Goal: Task Accomplishment & Management: Manage account settings

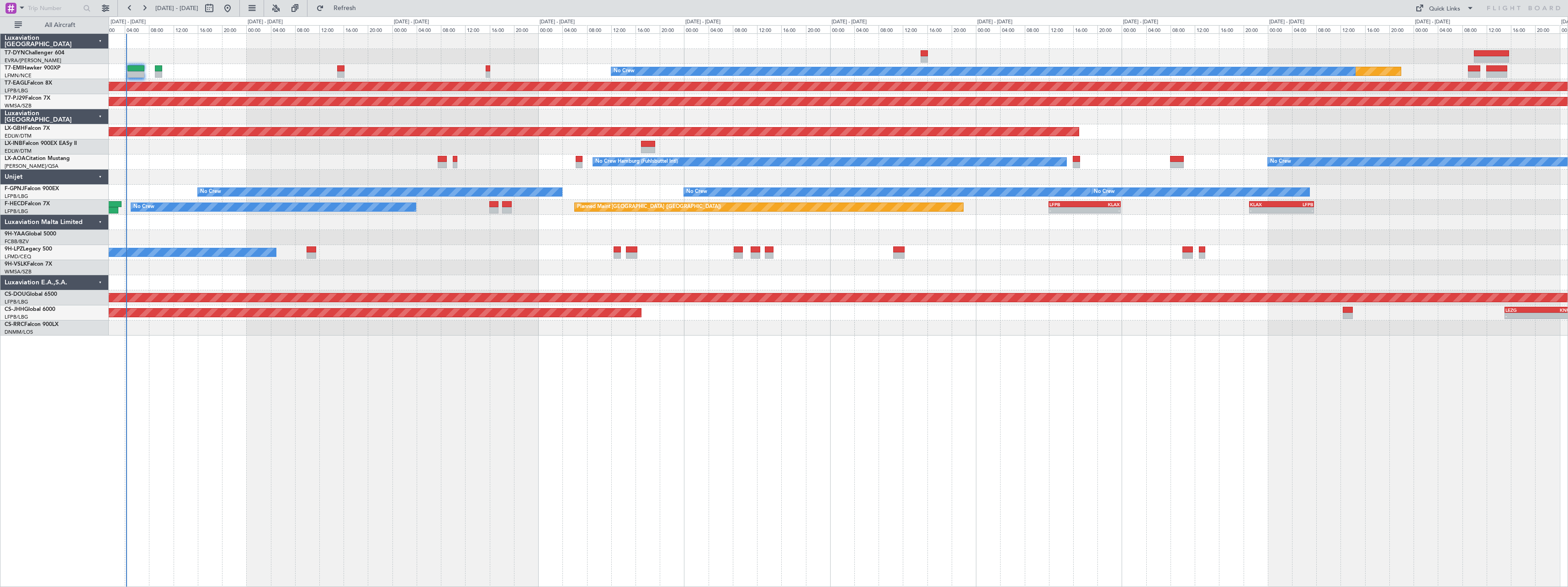
click at [243, 162] on div "No Crew Hamburg (Fuhlsbuttel Intl) No Crew" at bounding box center [838, 162] width 1459 height 15
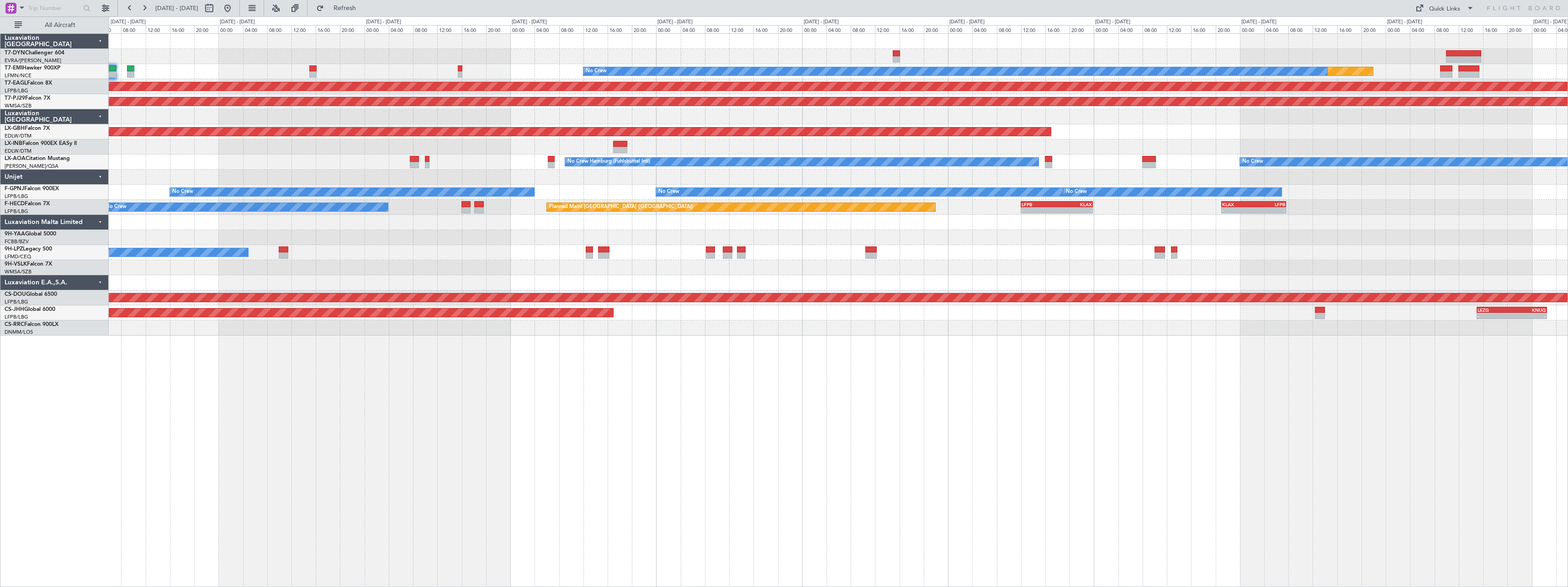
click at [238, 150] on div at bounding box center [838, 147] width 1459 height 15
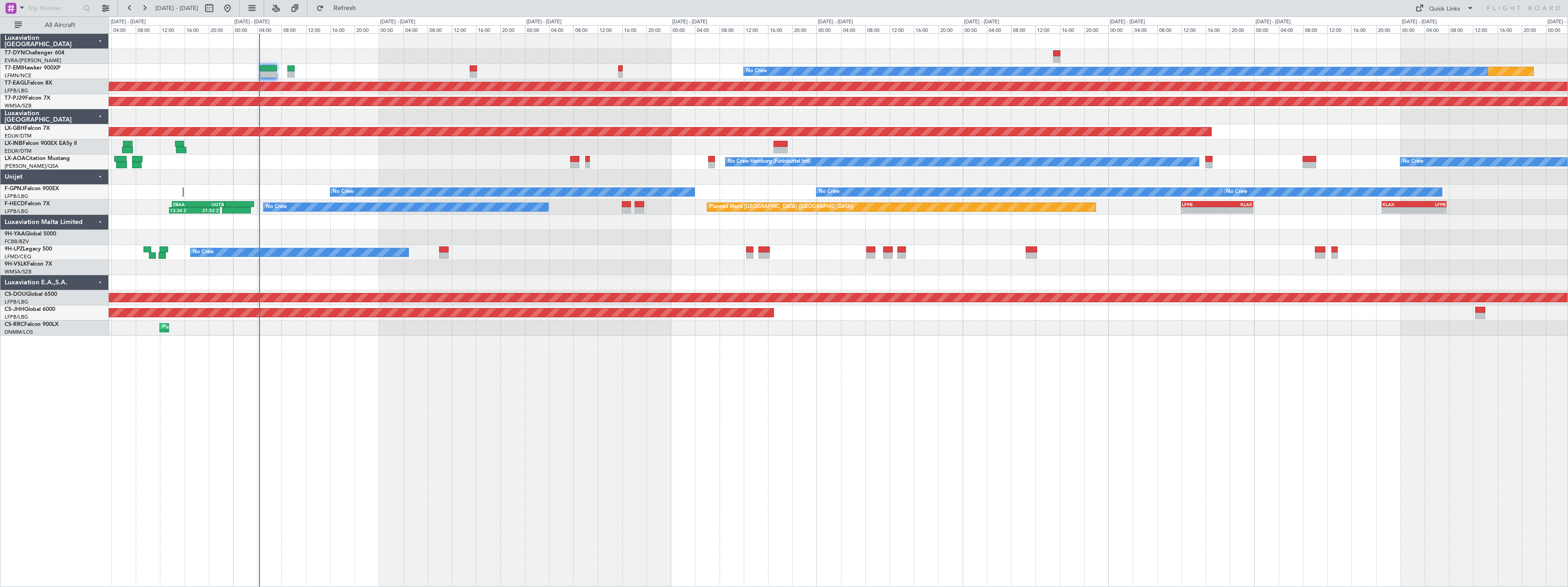
click at [455, 154] on div "Planned Maint No Crew Planned Maint [GEOGRAPHIC_DATA] (Al Maktoum Intl) Planned…" at bounding box center [838, 184] width 1459 height 302
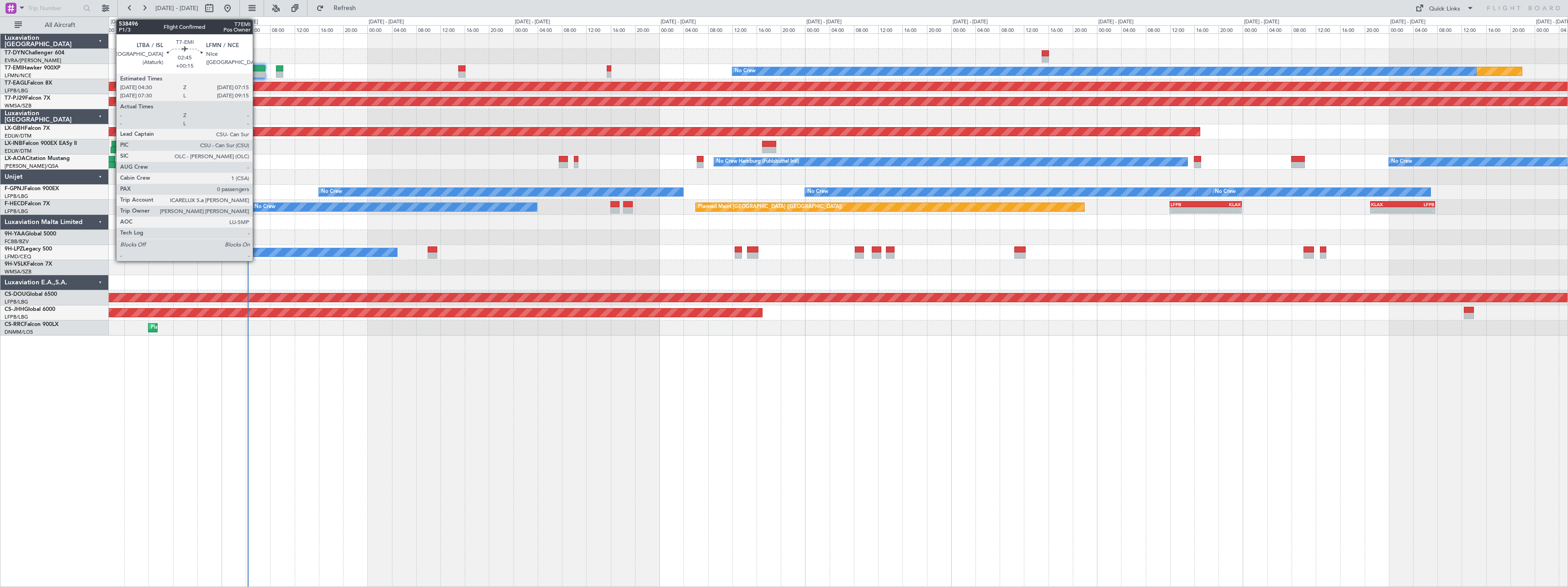
click at [257, 69] on div at bounding box center [257, 69] width 17 height 7
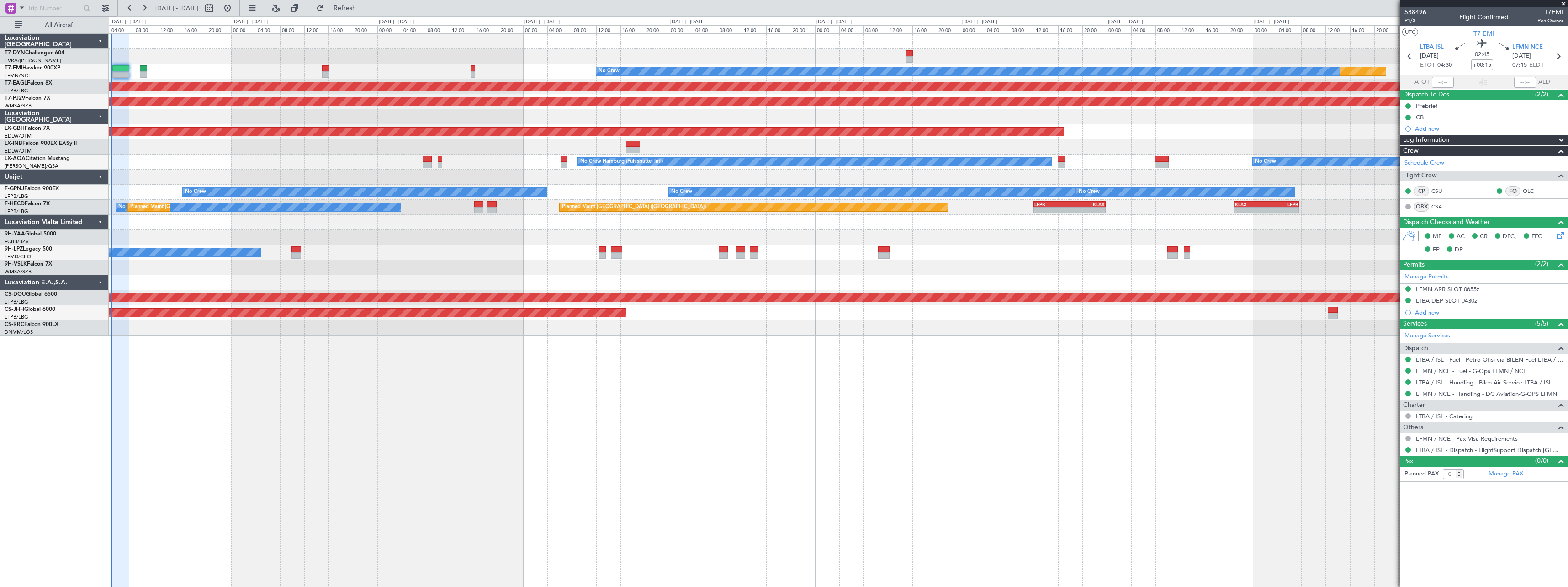
click at [693, 145] on div "Planned Maint No Crew Planned Maint [GEOGRAPHIC_DATA] (Al Maktoum Intl) Planned…" at bounding box center [838, 184] width 1459 height 302
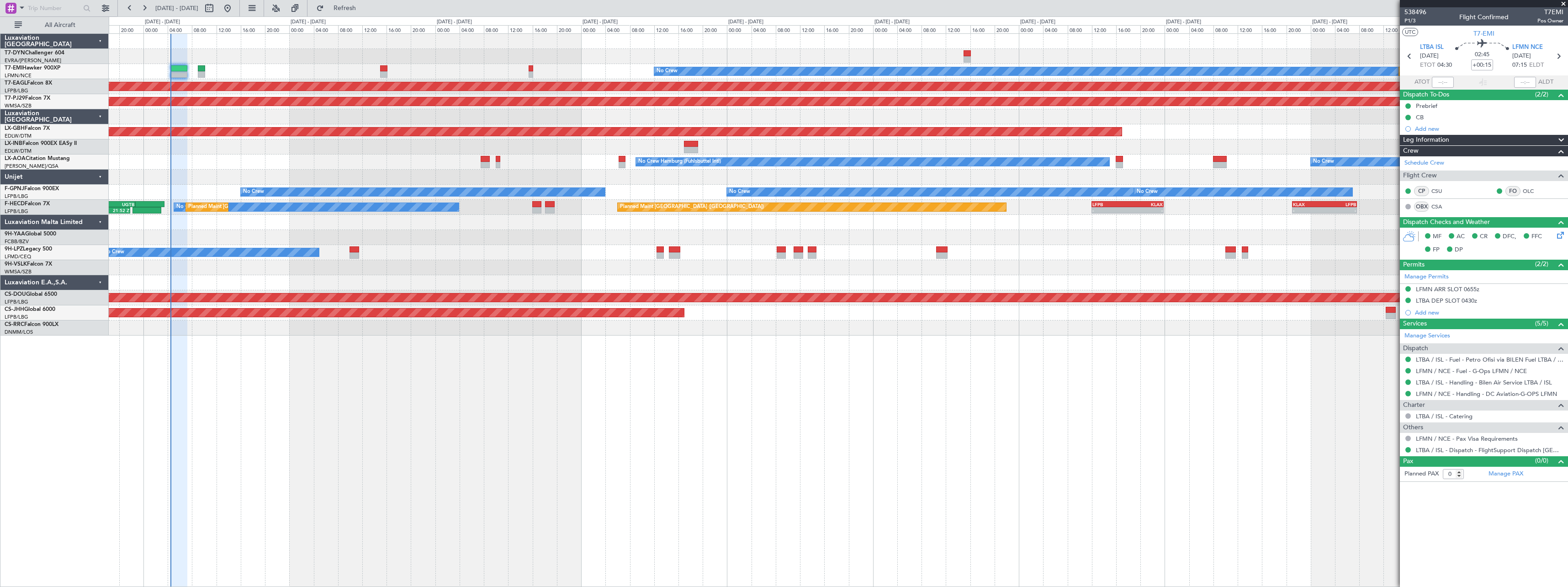
click at [279, 161] on div "No Crew No Crew Hamburg (Fuhlsbuttel Intl)" at bounding box center [838, 162] width 1459 height 15
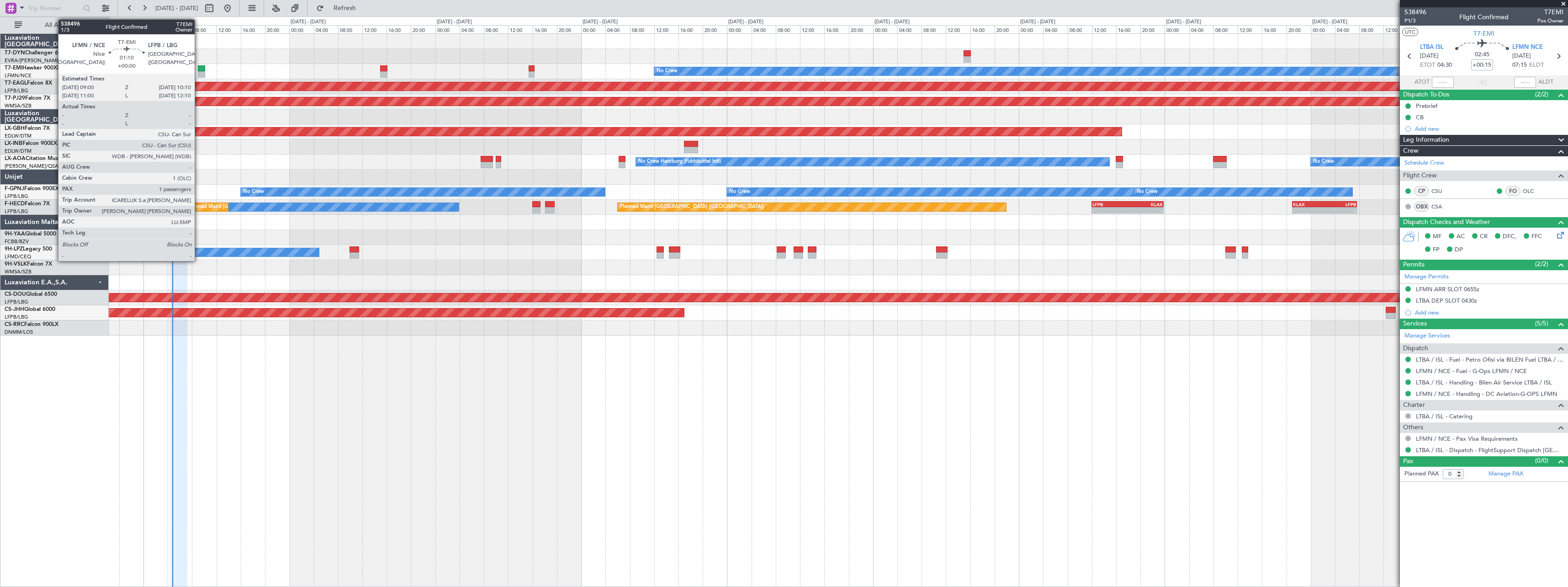
click at [198, 70] on div at bounding box center [201, 69] width 7 height 7
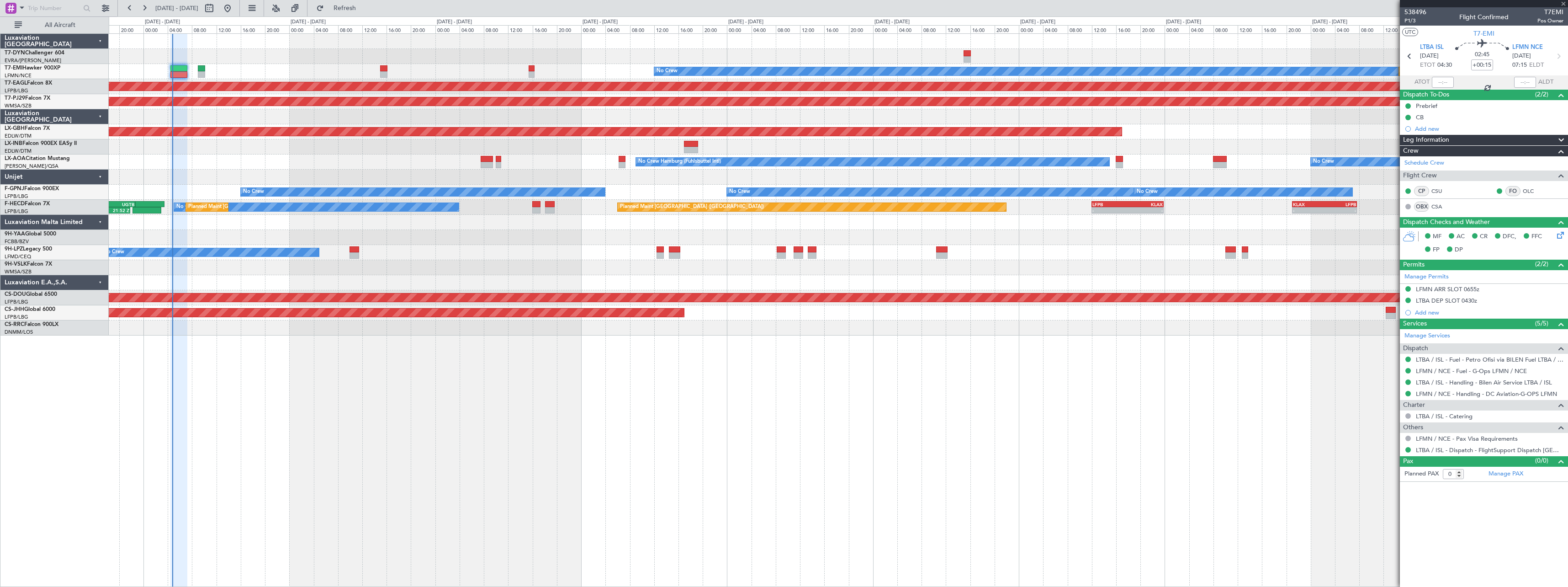
type input "1"
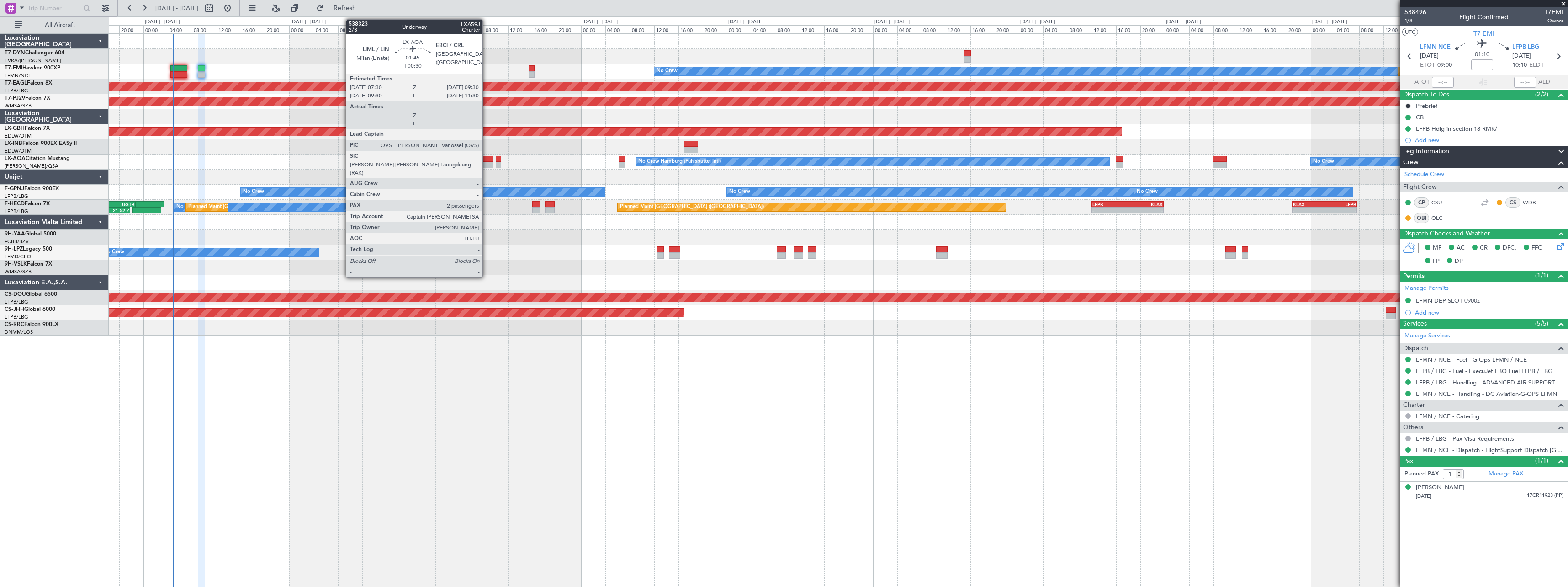
click at [487, 161] on div at bounding box center [487, 159] width 12 height 7
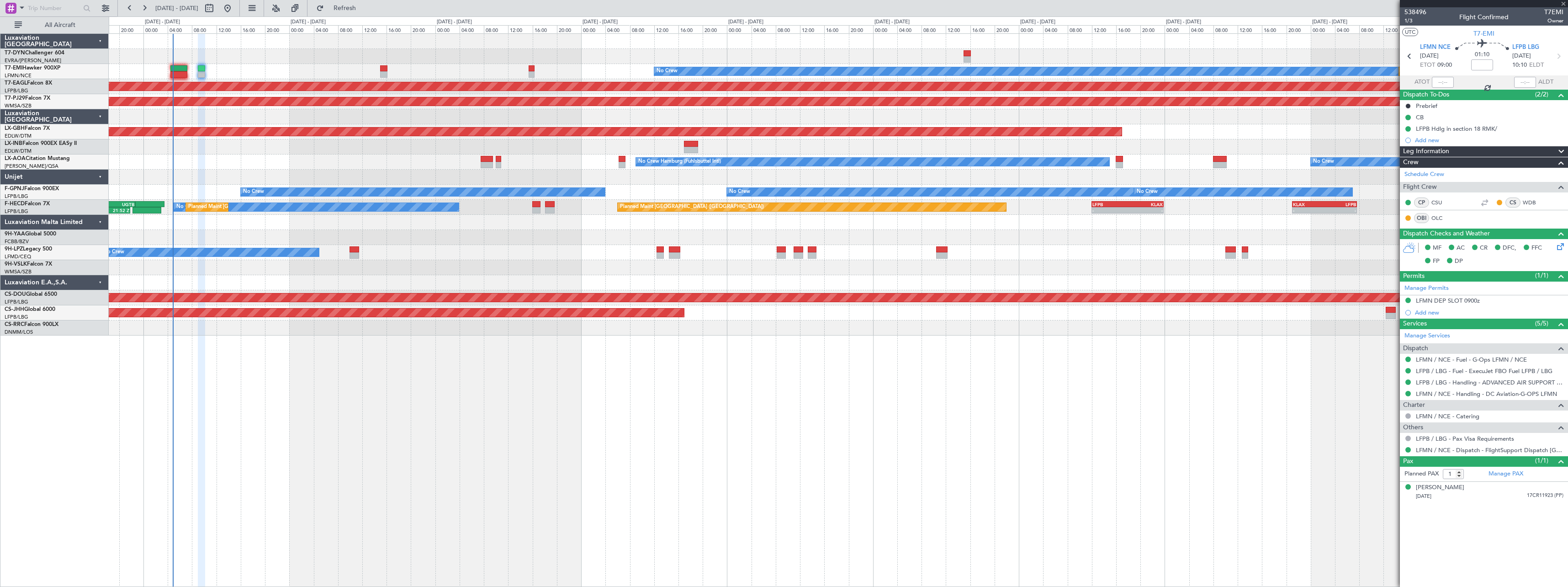
type input "+00:30"
type input "2"
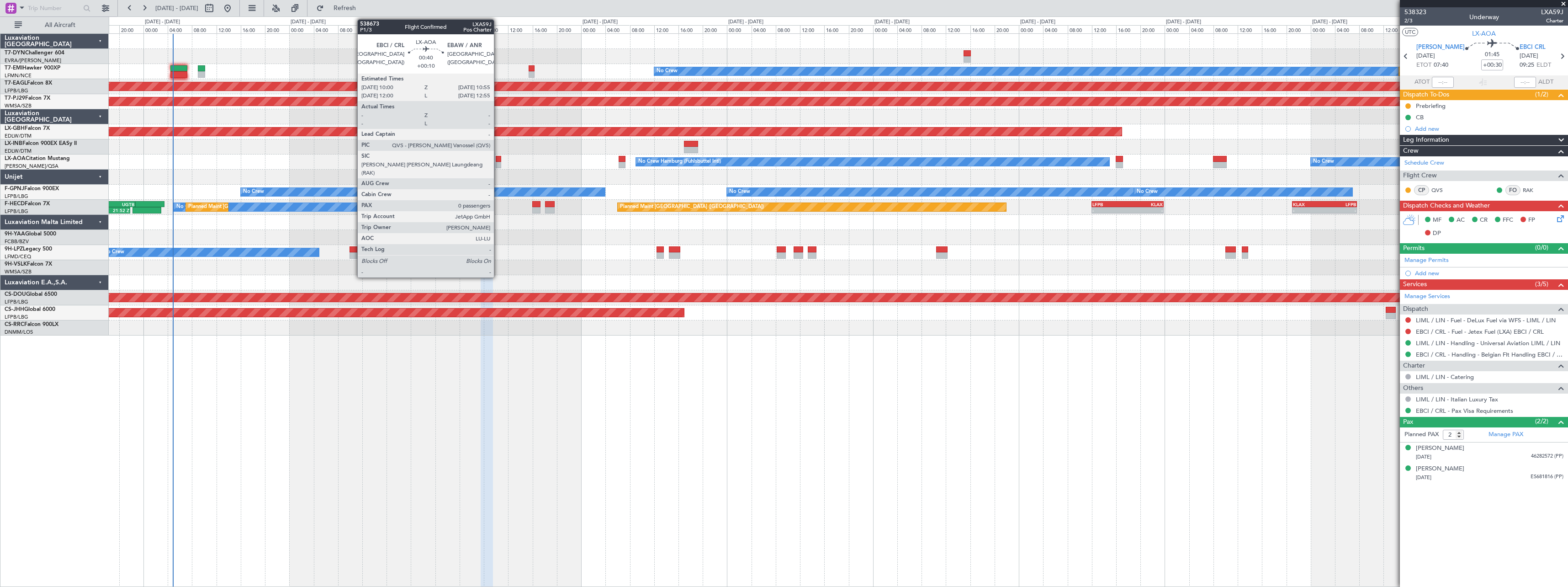
click at [498, 162] on div at bounding box center [498, 165] width 6 height 7
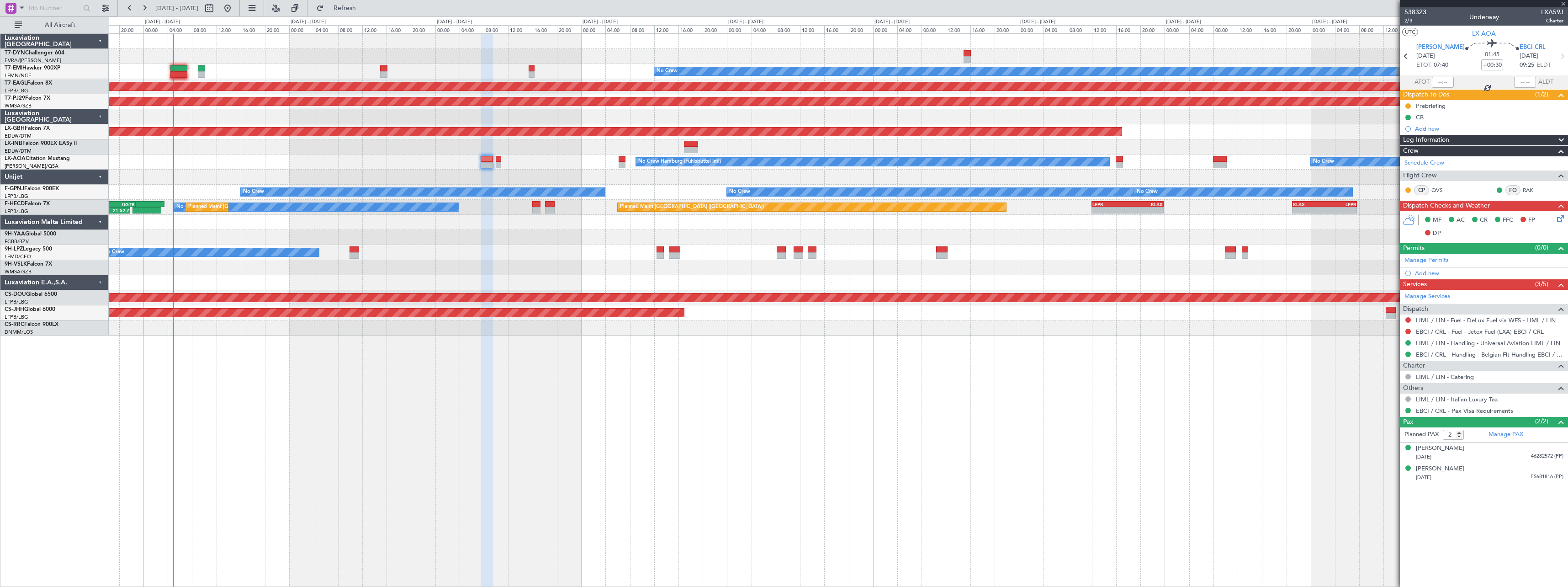
type input "+00:10"
type input "0"
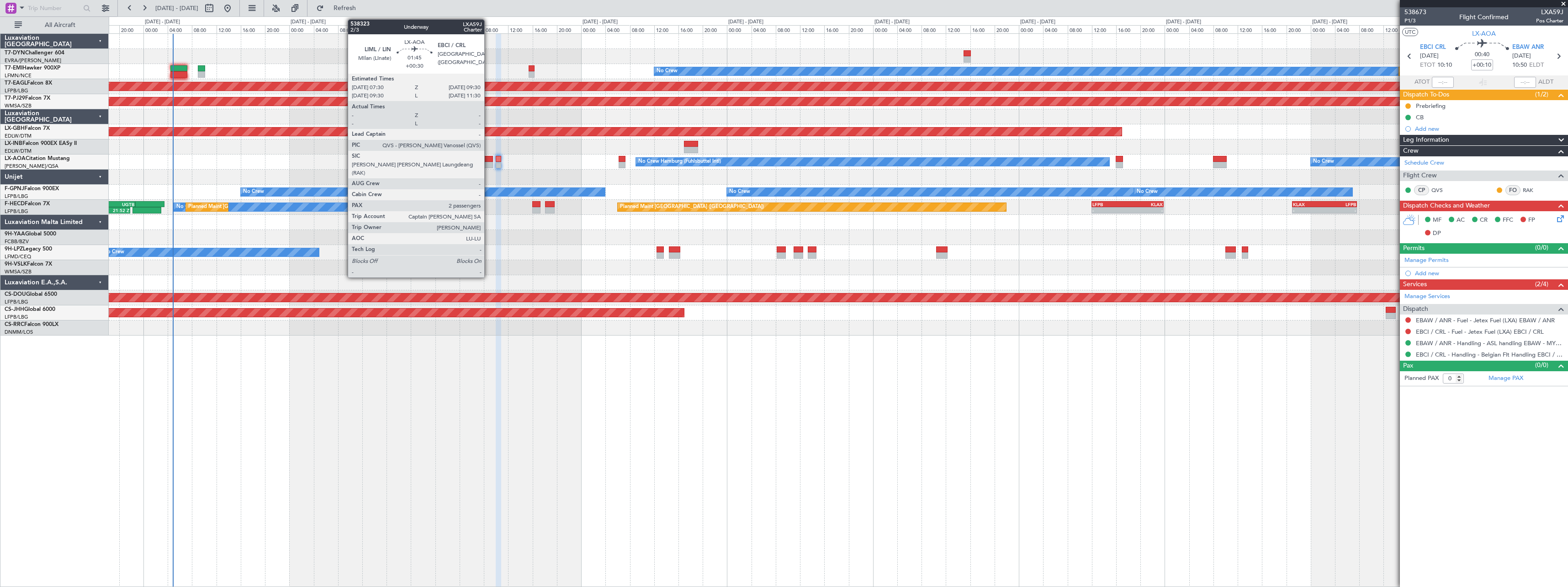
click at [488, 161] on div at bounding box center [487, 159] width 12 height 7
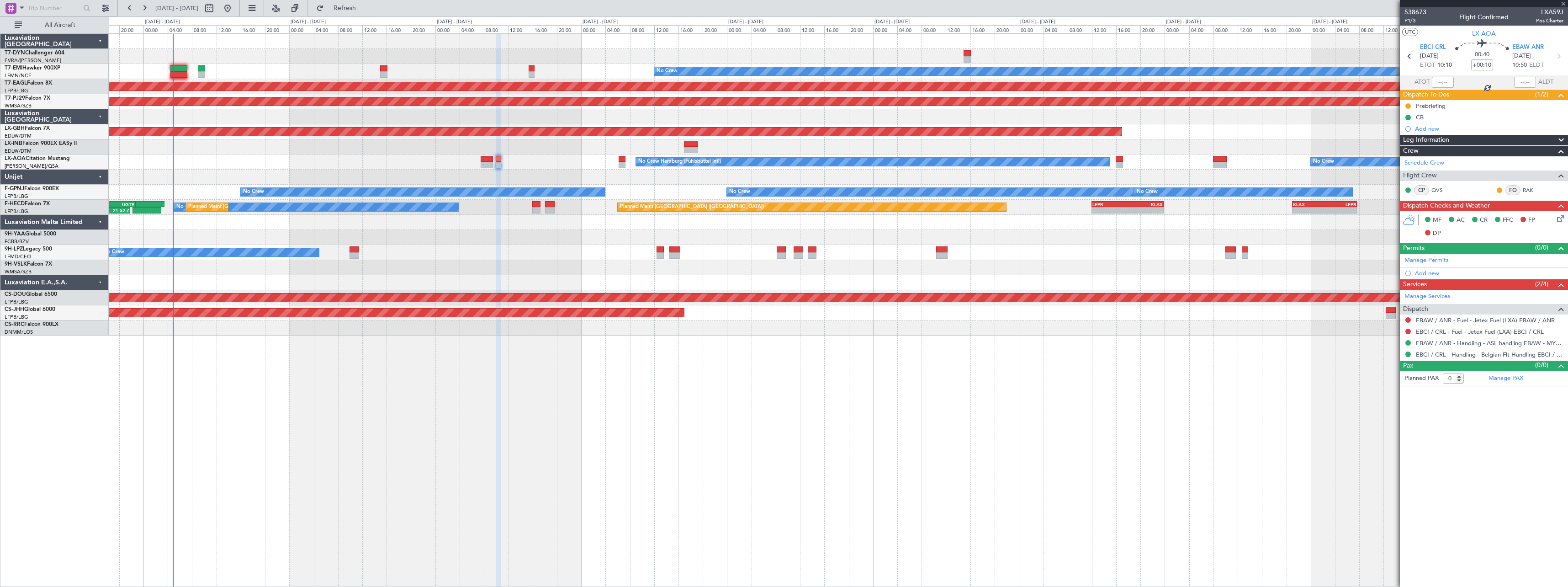
type input "+00:30"
type input "2"
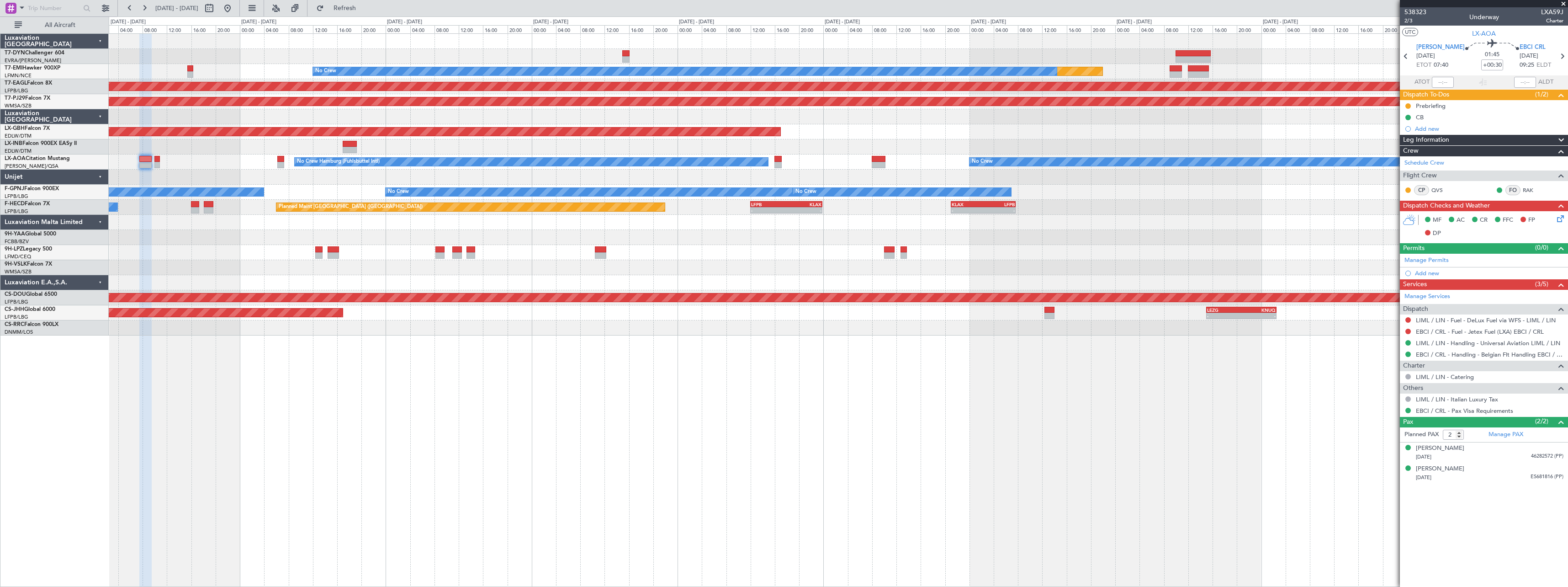
click at [546, 415] on div "Planned Maint No Crew Planned Maint [GEOGRAPHIC_DATA] (Al Maktoum Intl) Planned…" at bounding box center [838, 310] width 1459 height 553
click at [419, 387] on div "Planned Maint No Crew Planned Maint [GEOGRAPHIC_DATA] (Al Maktoum Intl) Planned…" at bounding box center [838, 310] width 1459 height 553
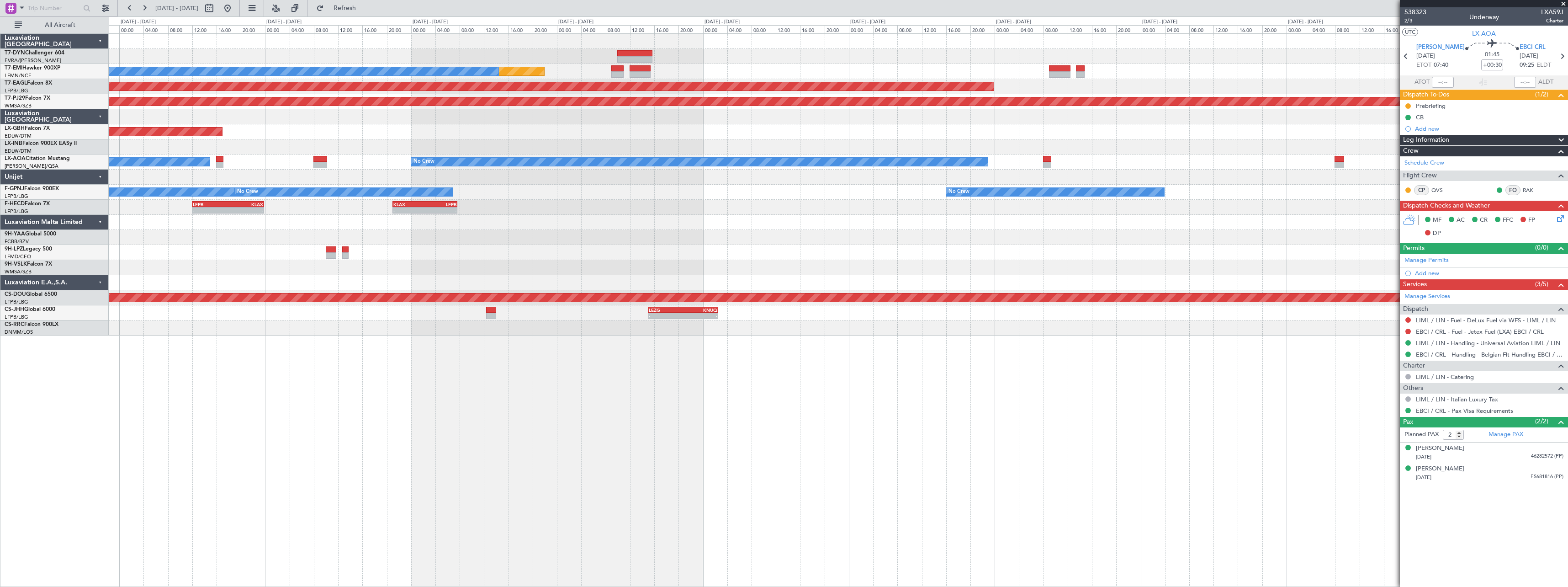
click at [641, 442] on div "Planned Maint No Crew Planned Maint [GEOGRAPHIC_DATA] (Al Maktoum Intl) Planned…" at bounding box center [838, 310] width 1459 height 553
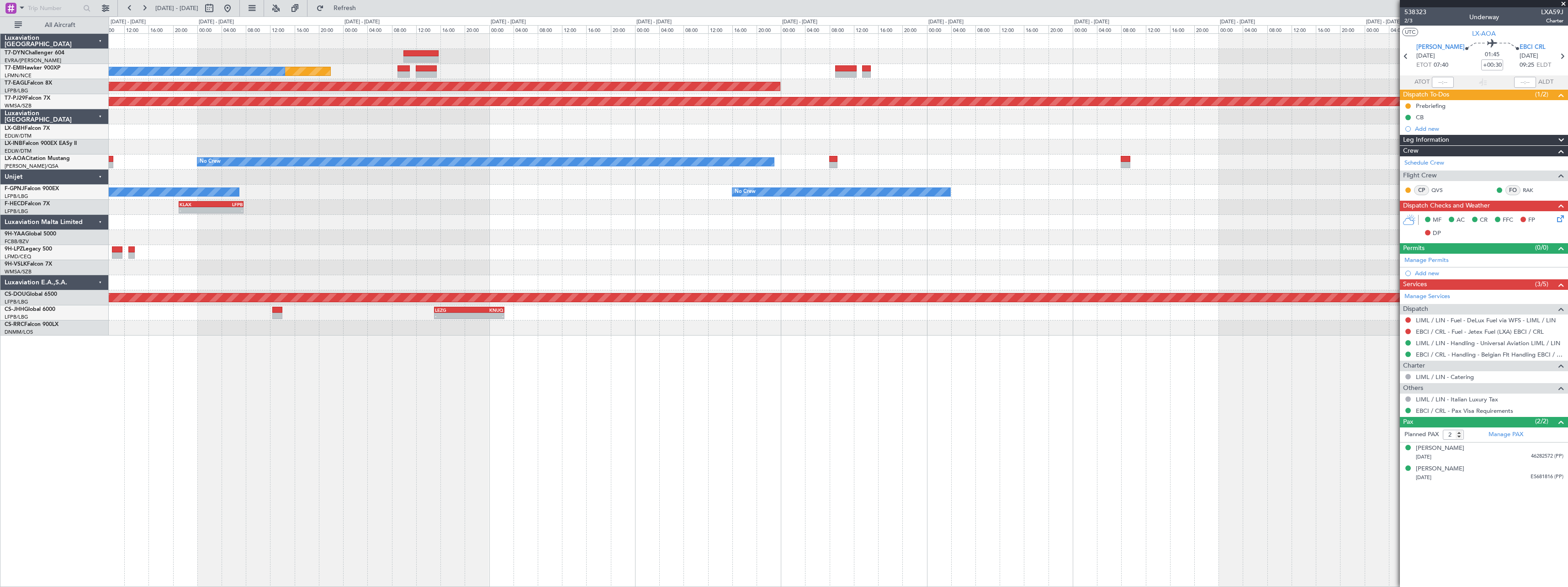
click at [522, 418] on div "Planned Maint No Crew Planned Maint [GEOGRAPHIC_DATA] (Al Maktoum Intl) Planned…" at bounding box center [838, 310] width 1459 height 553
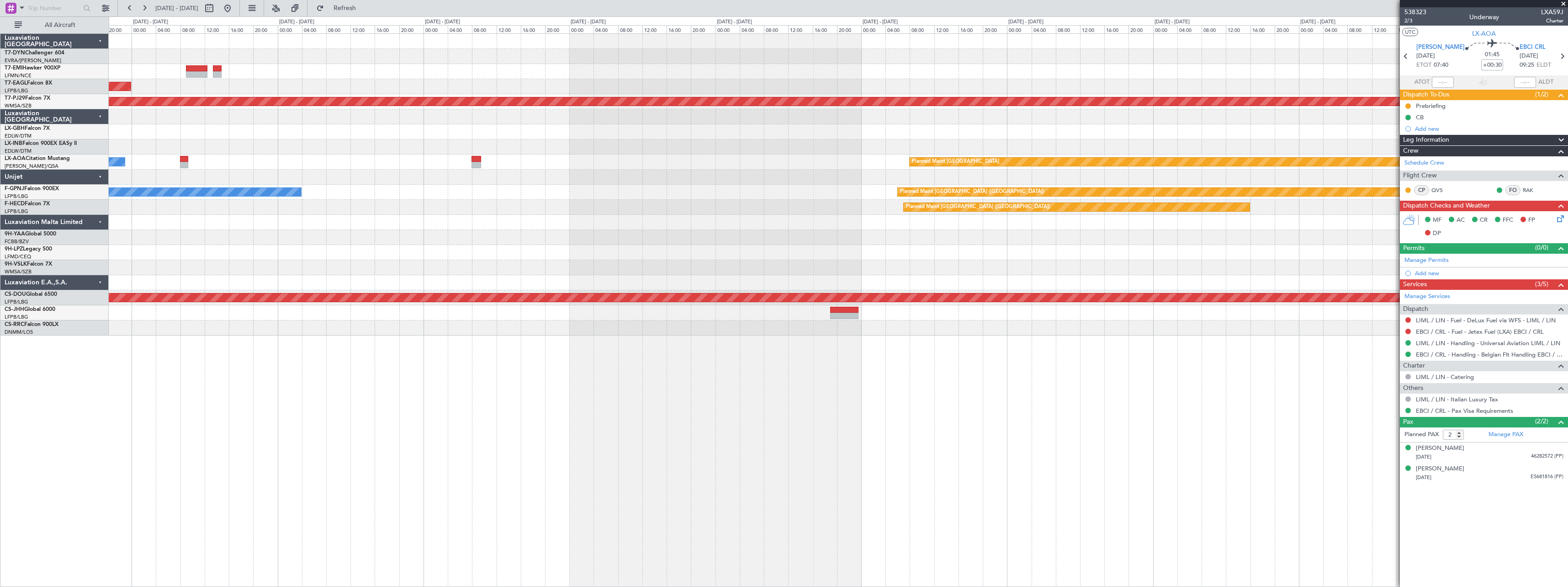
click at [594, 401] on div "Planned Maint Dubai (Al Maktoum Intl) Planned Maint [GEOGRAPHIC_DATA] (Sultan […" at bounding box center [838, 310] width 1459 height 553
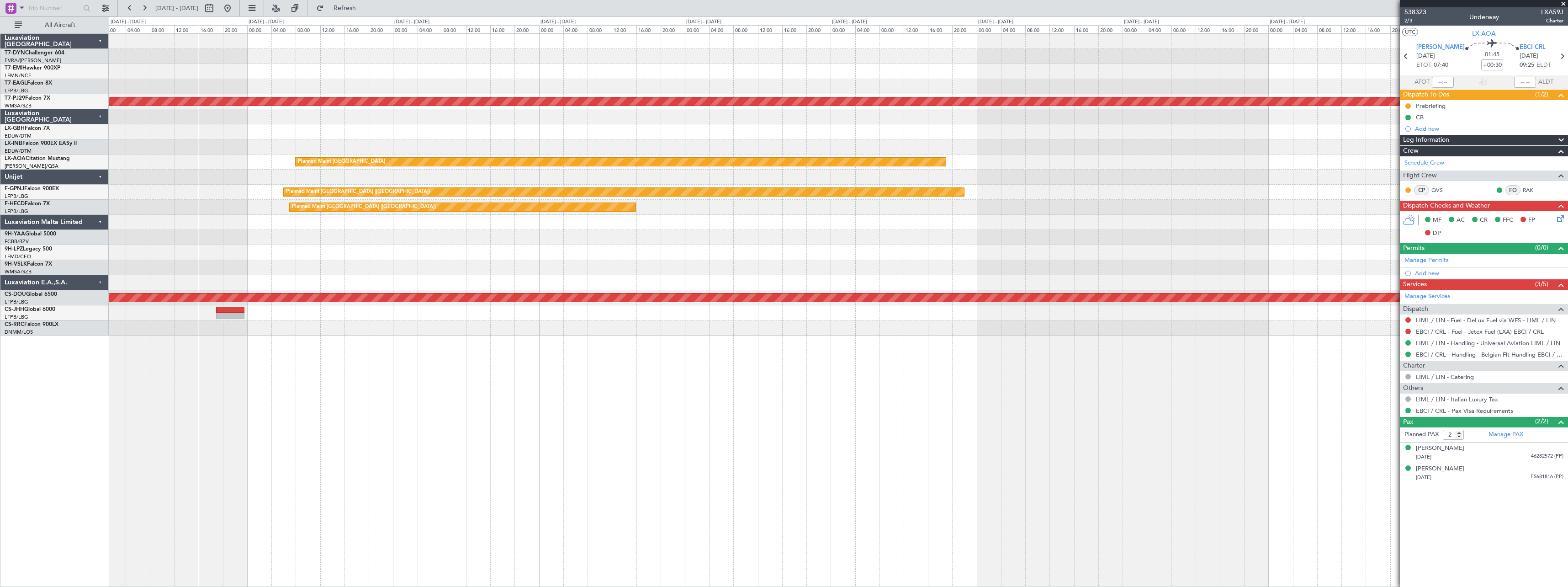
click at [690, 389] on div "Planned Maint [GEOGRAPHIC_DATA] (Sultan [PERSON_NAME] [PERSON_NAME] - Subang) P…" at bounding box center [838, 310] width 1459 height 553
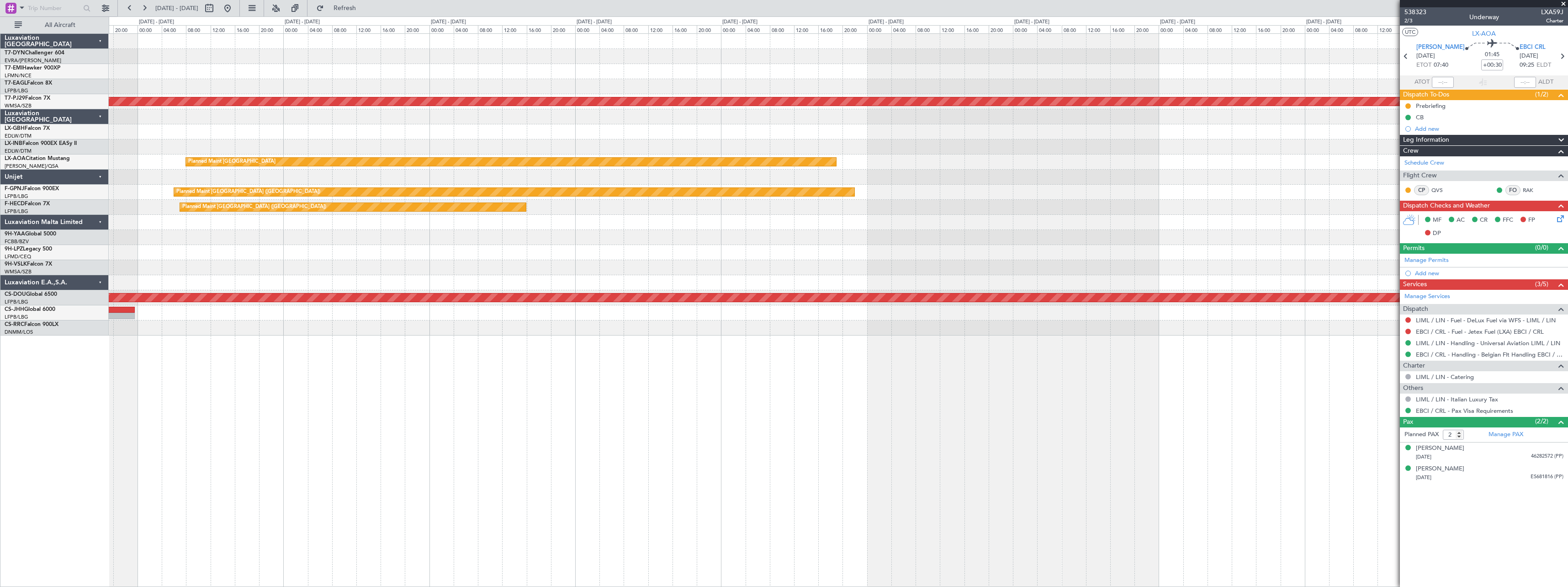
click at [660, 397] on div "Planned Maint [GEOGRAPHIC_DATA] (Sultan [PERSON_NAME] [PERSON_NAME] - Subang) P…" at bounding box center [838, 310] width 1459 height 553
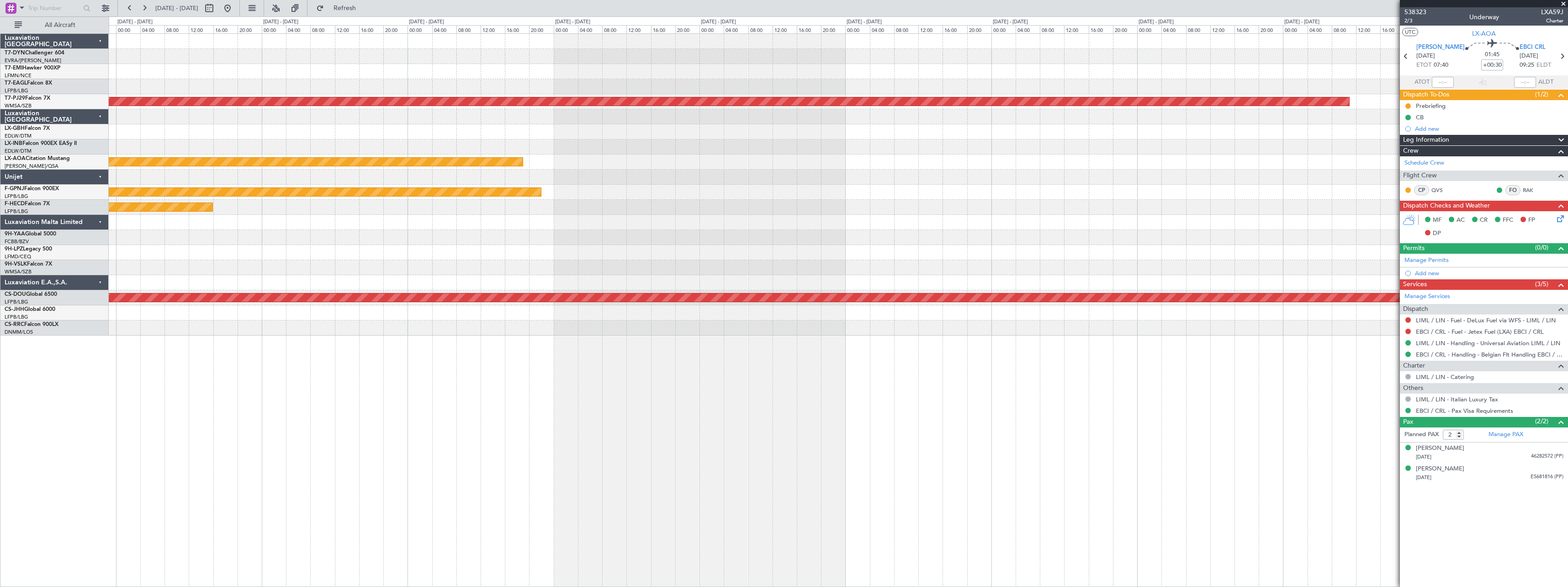
click at [1076, 367] on div "Planned Maint [GEOGRAPHIC_DATA] (Sultan [PERSON_NAME] [PERSON_NAME] - Subang) P…" at bounding box center [838, 310] width 1459 height 553
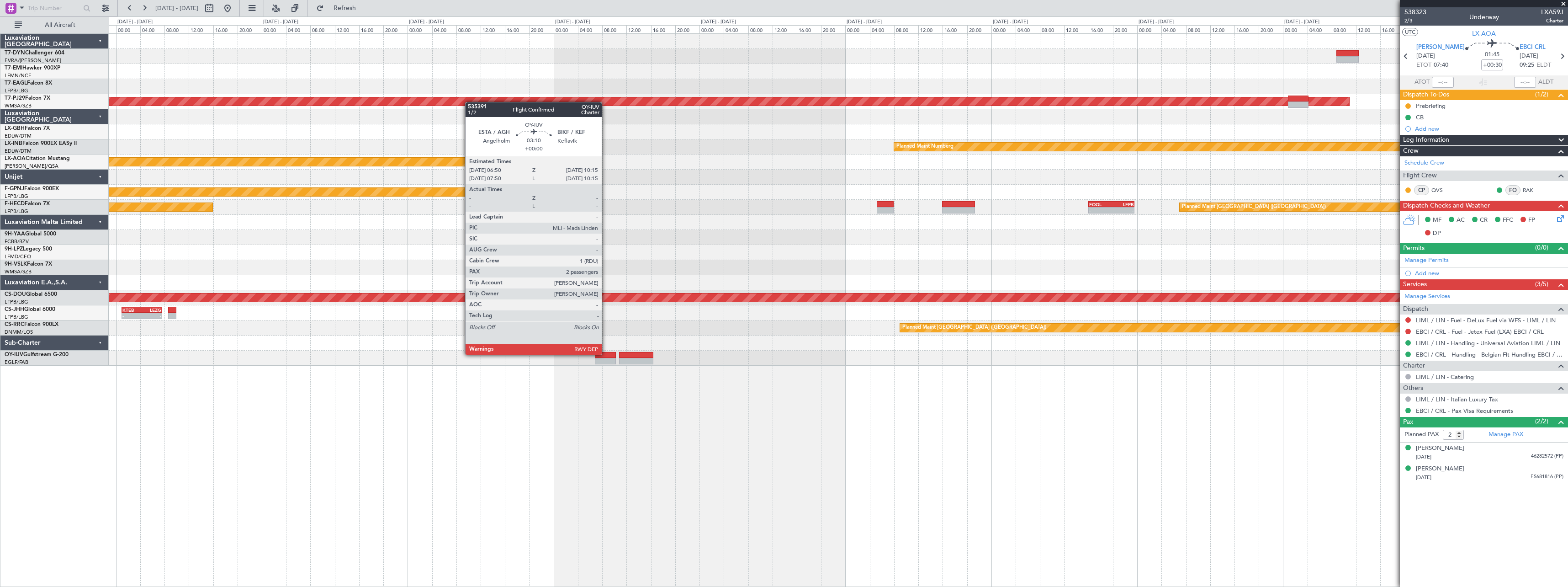
click at [606, 354] on div at bounding box center [605, 355] width 21 height 7
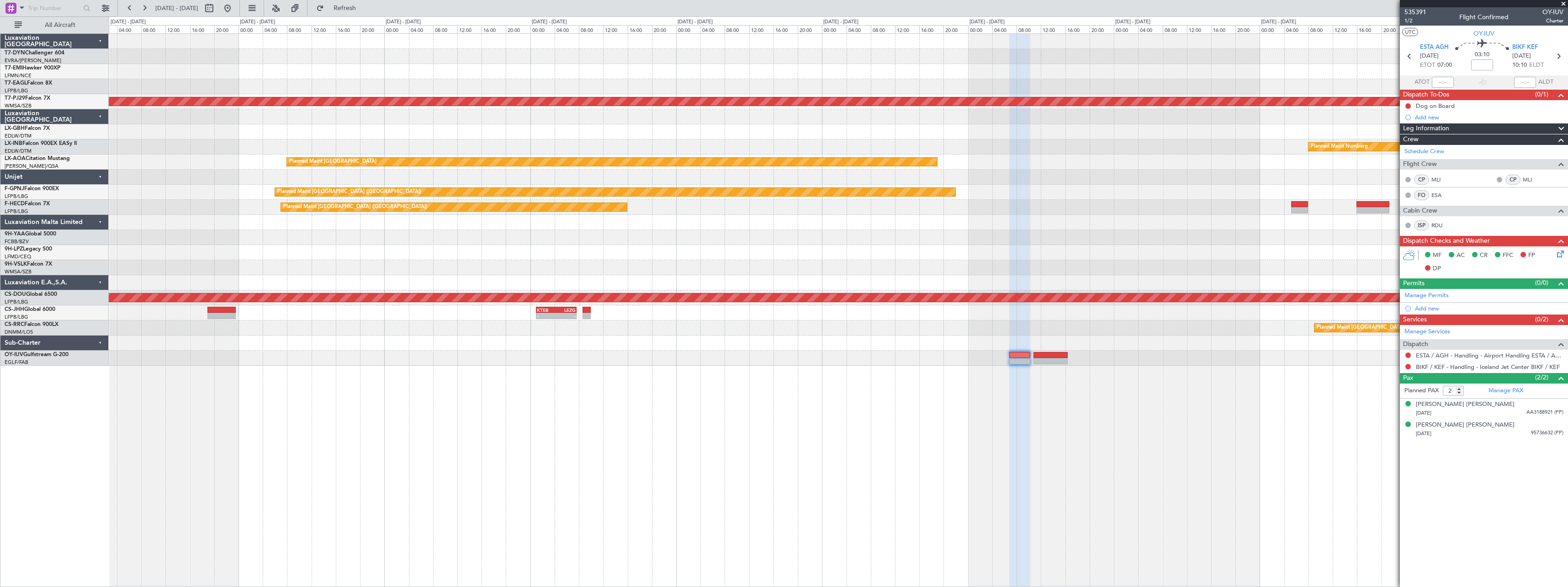
click at [997, 243] on div "Planned Maint [GEOGRAPHIC_DATA] (Sultan [PERSON_NAME] [PERSON_NAME] - Subang) P…" at bounding box center [838, 199] width 1459 height 332
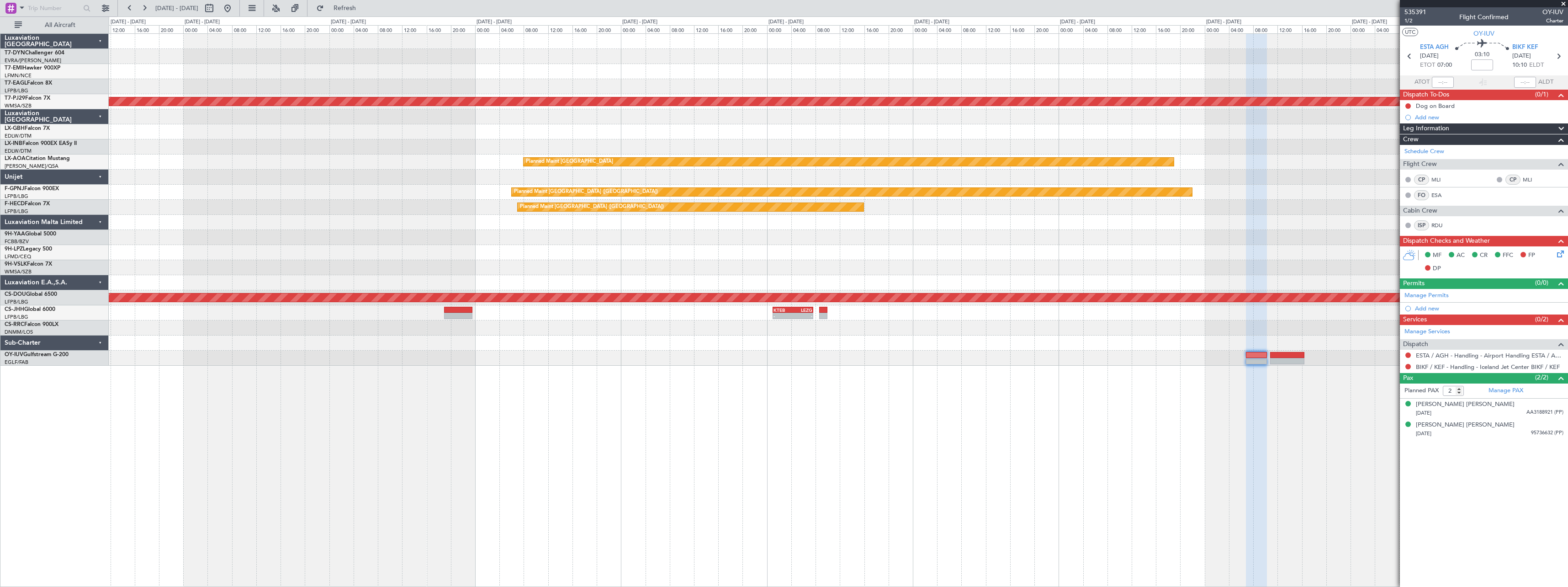
click at [1107, 253] on div "Planned Maint Dubai (Al Maktoum Intl) Planned Maint [GEOGRAPHIC_DATA] (Sultan […" at bounding box center [838, 199] width 1459 height 332
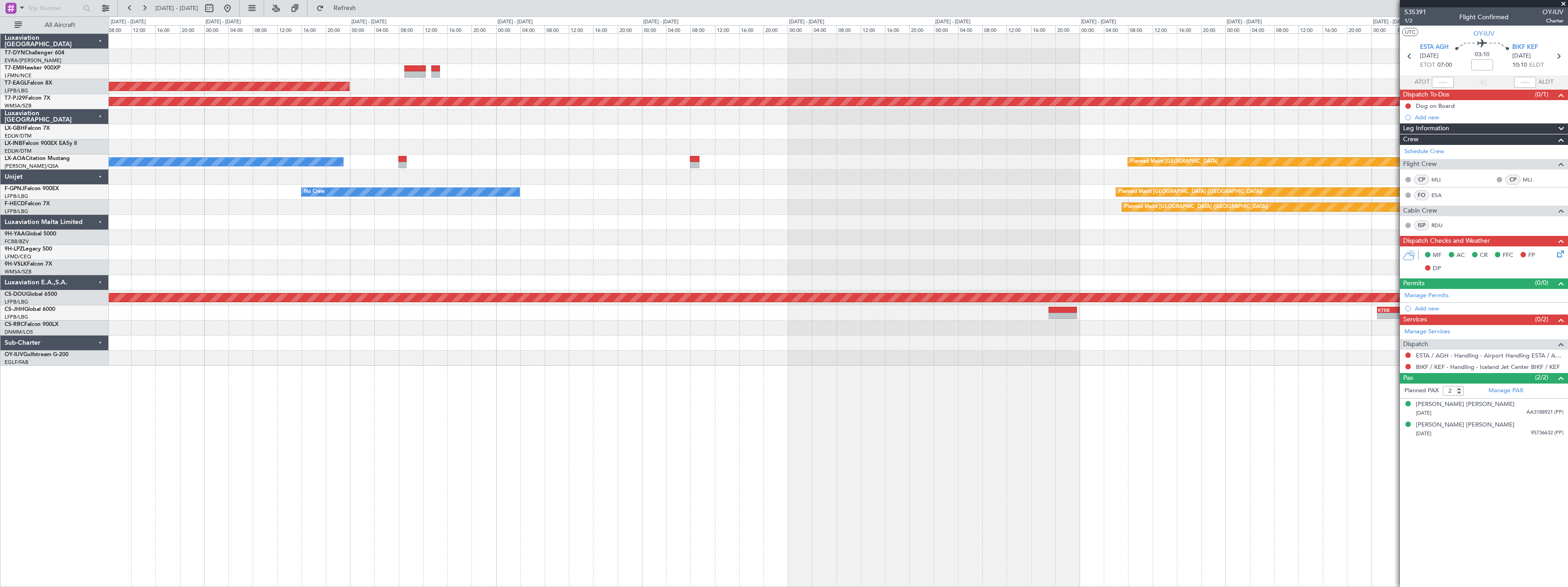
click at [1089, 271] on div "Planned Maint No Crew Planned Maint [GEOGRAPHIC_DATA] (Al Maktoum Intl) Planned…" at bounding box center [838, 199] width 1459 height 332
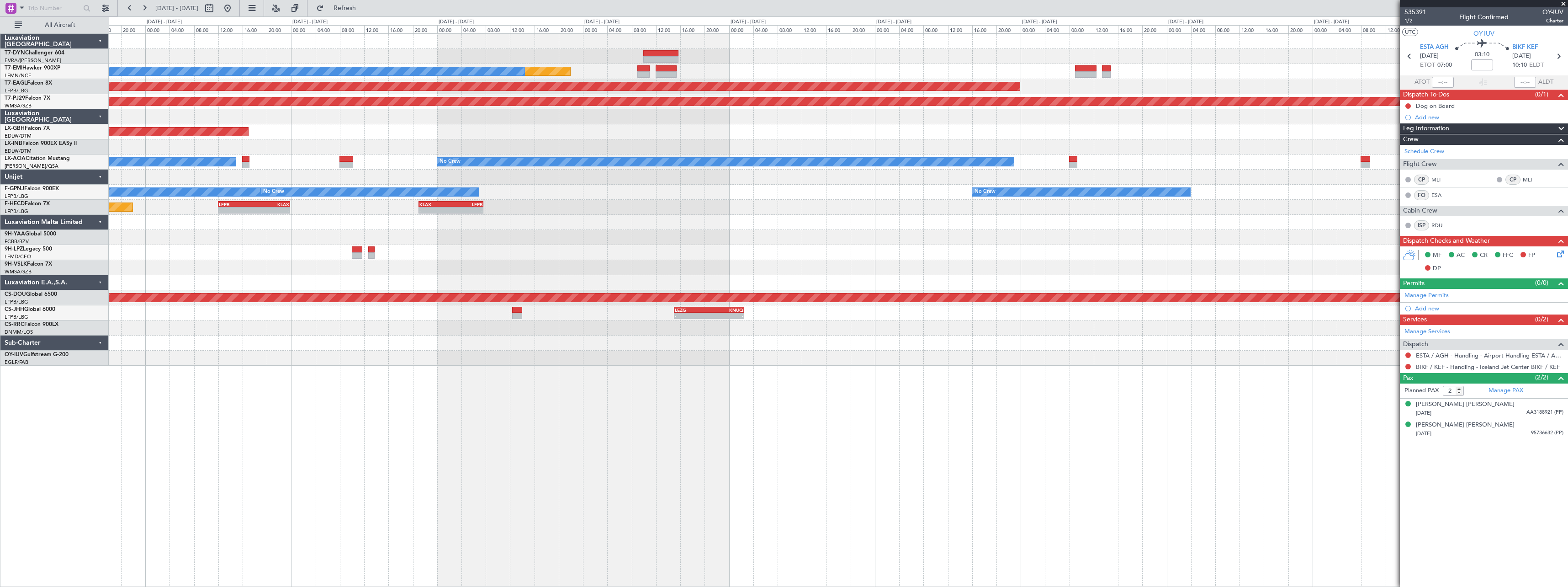
click at [1108, 275] on div "Planned Maint No Crew Planned Maint [GEOGRAPHIC_DATA] (Al Maktoum Intl) Planned…" at bounding box center [838, 199] width 1459 height 332
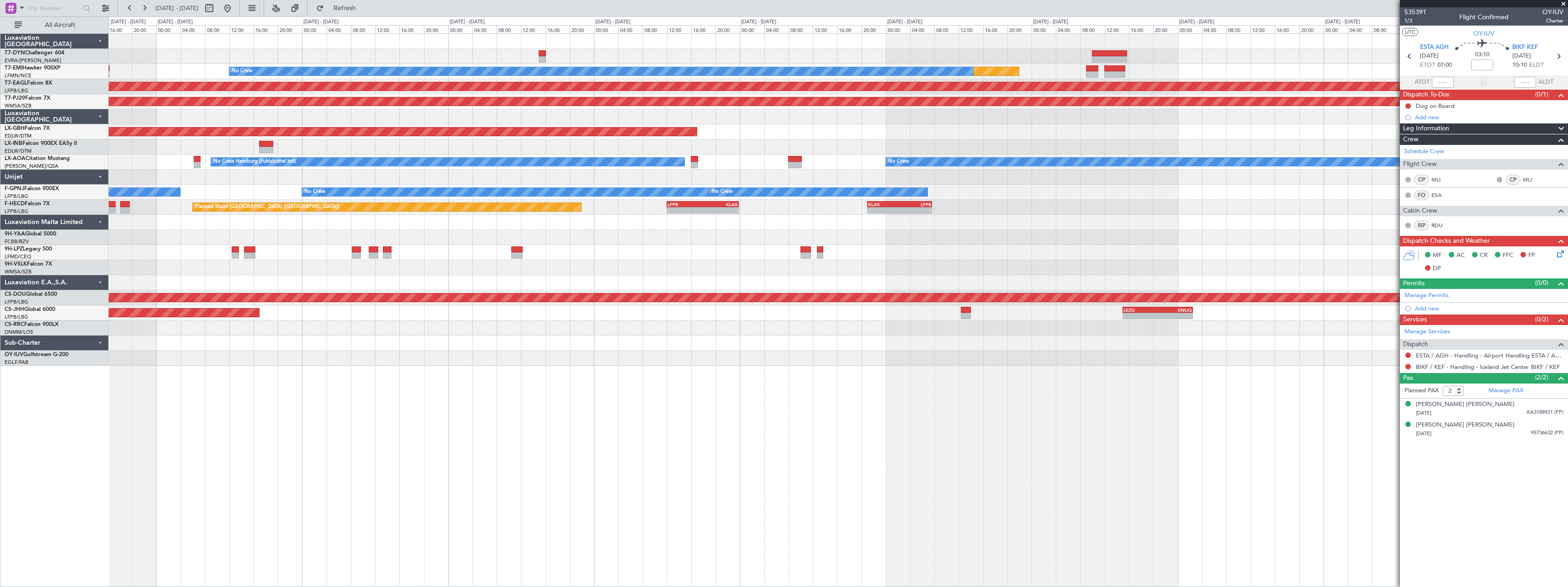
click at [1134, 253] on div "Planned Maint No Crew Planned Maint [GEOGRAPHIC_DATA] (Al Maktoum Intl) Planned…" at bounding box center [838, 199] width 1459 height 332
click at [1124, 247] on div "Planned Maint No Crew Planned Maint [GEOGRAPHIC_DATA] (Al Maktoum Intl) Planned…" at bounding box center [838, 199] width 1459 height 332
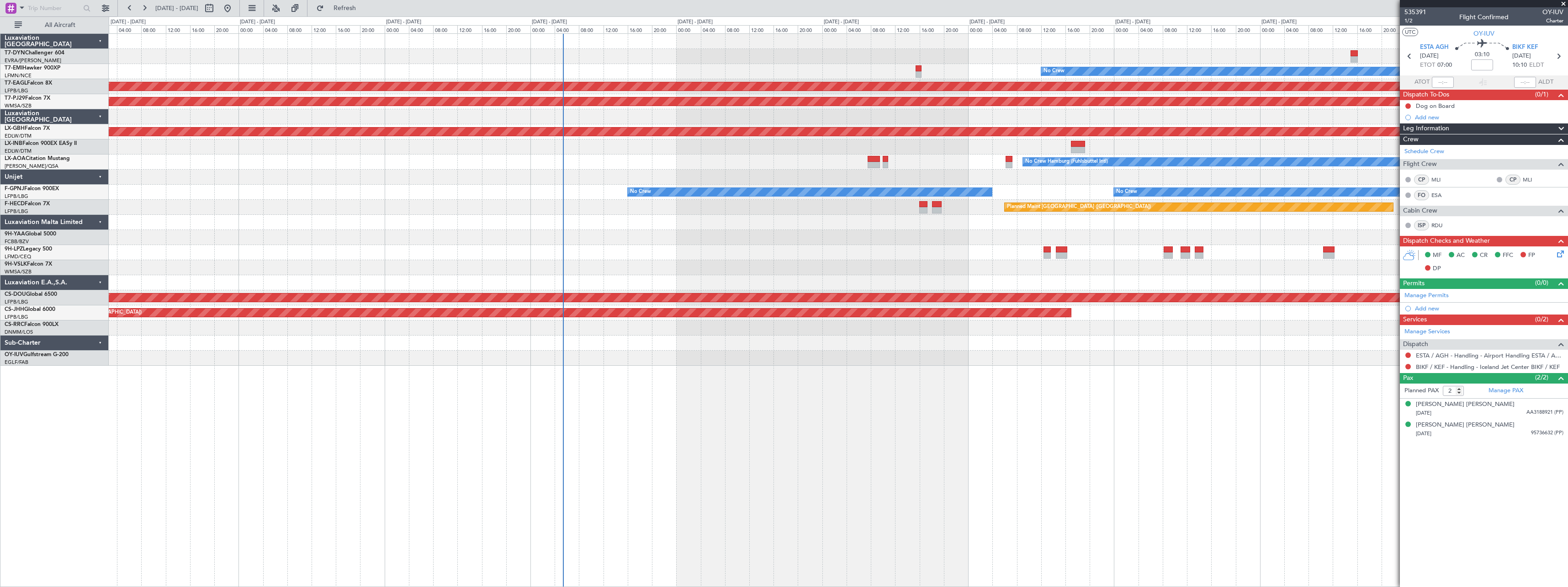
click at [1230, 258] on div "Planned Maint No Crew Planned Maint [GEOGRAPHIC_DATA] (Al Maktoum Intl) Planned…" at bounding box center [838, 199] width 1459 height 332
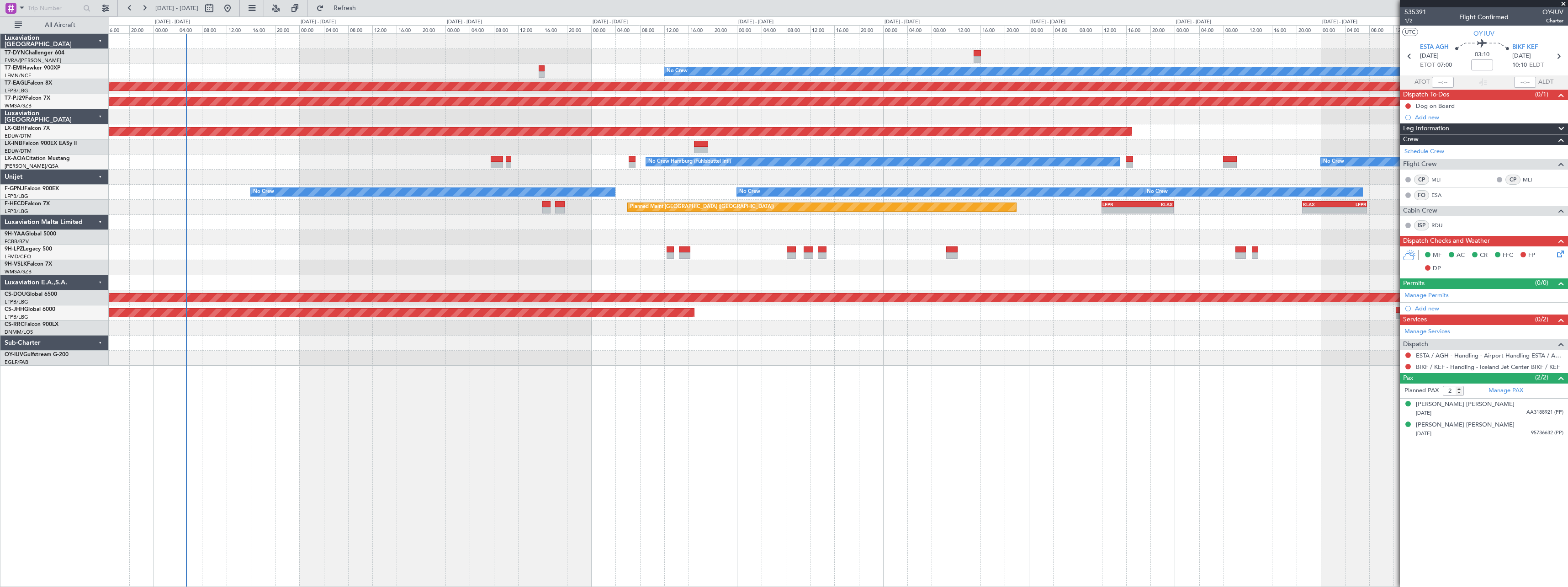
click at [420, 249] on div "Planned Maint No Crew Planned Maint [GEOGRAPHIC_DATA] (Al Maktoum Intl) Planned…" at bounding box center [838, 199] width 1459 height 332
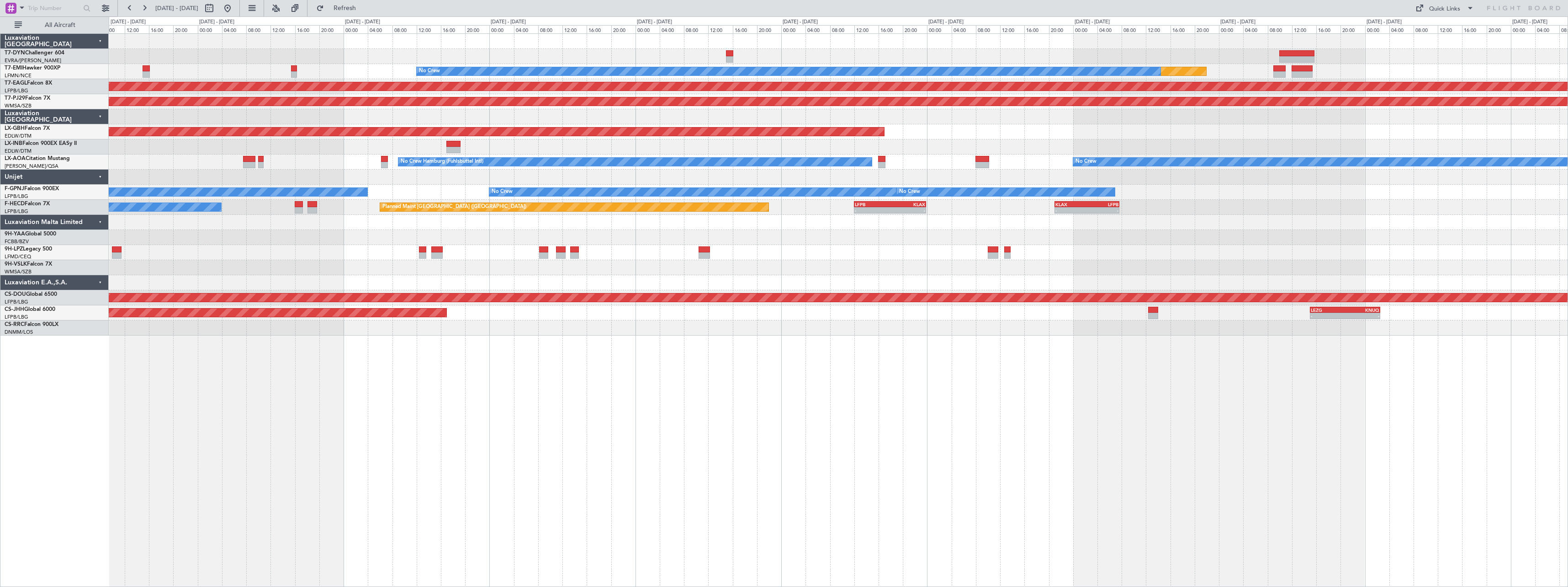
click at [652, 285] on div "Planned Maint No Crew Planned Maint [GEOGRAPHIC_DATA] (Al Maktoum Intl) Planned…" at bounding box center [838, 184] width 1459 height 302
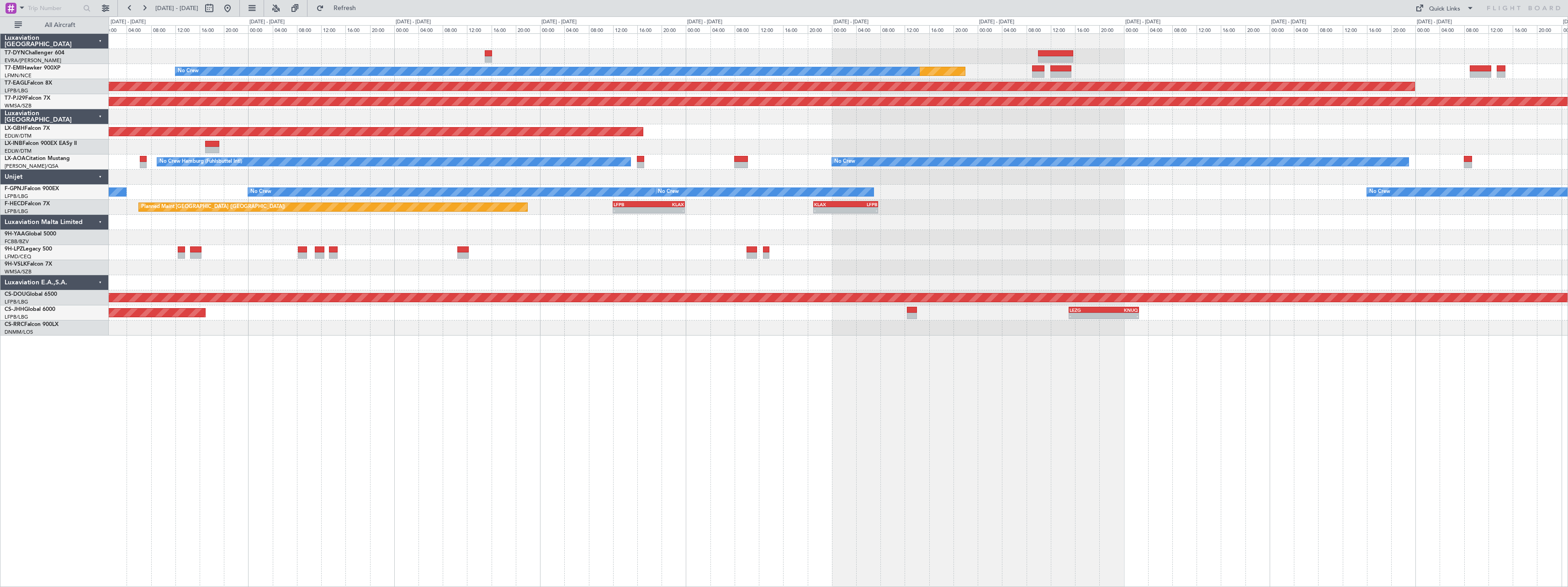
click at [575, 248] on div "Planned Maint No Crew Planned Maint [GEOGRAPHIC_DATA] (Al Maktoum Intl) Planned…" at bounding box center [838, 184] width 1459 height 302
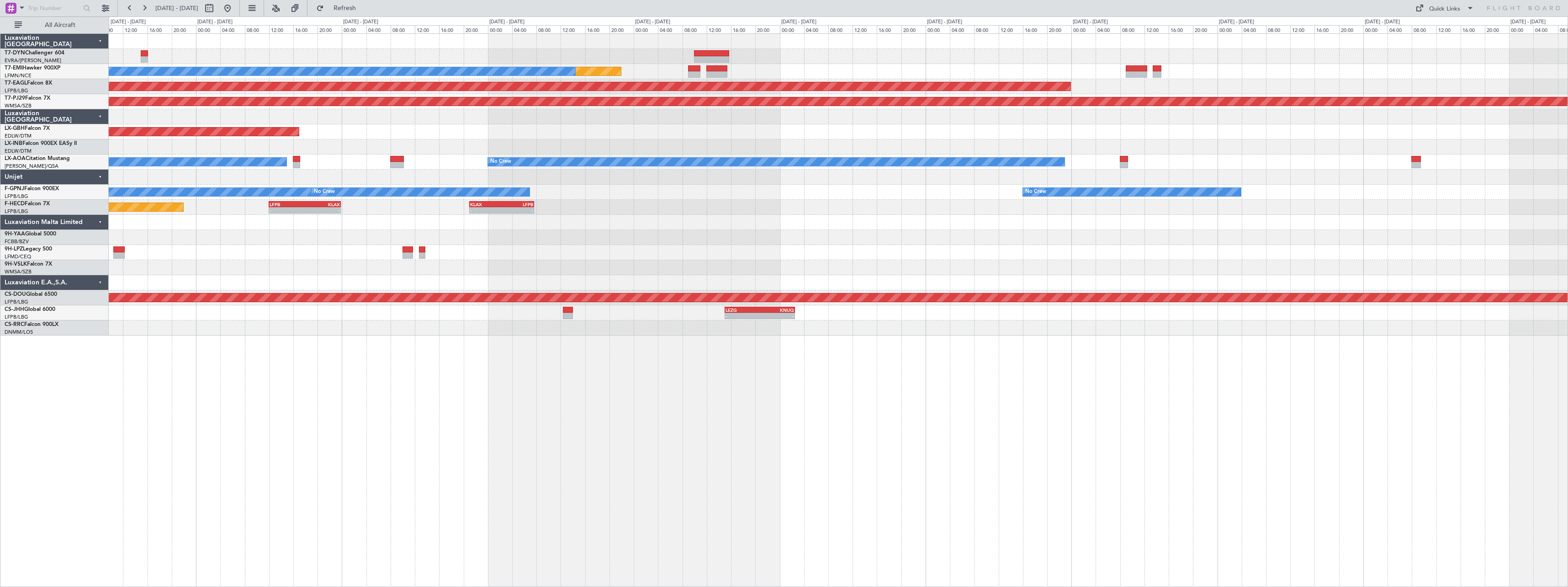
click at [475, 253] on div "Planned Maint No Crew Planned Maint [GEOGRAPHIC_DATA] (Al Maktoum Intl) Planned…" at bounding box center [838, 184] width 1459 height 302
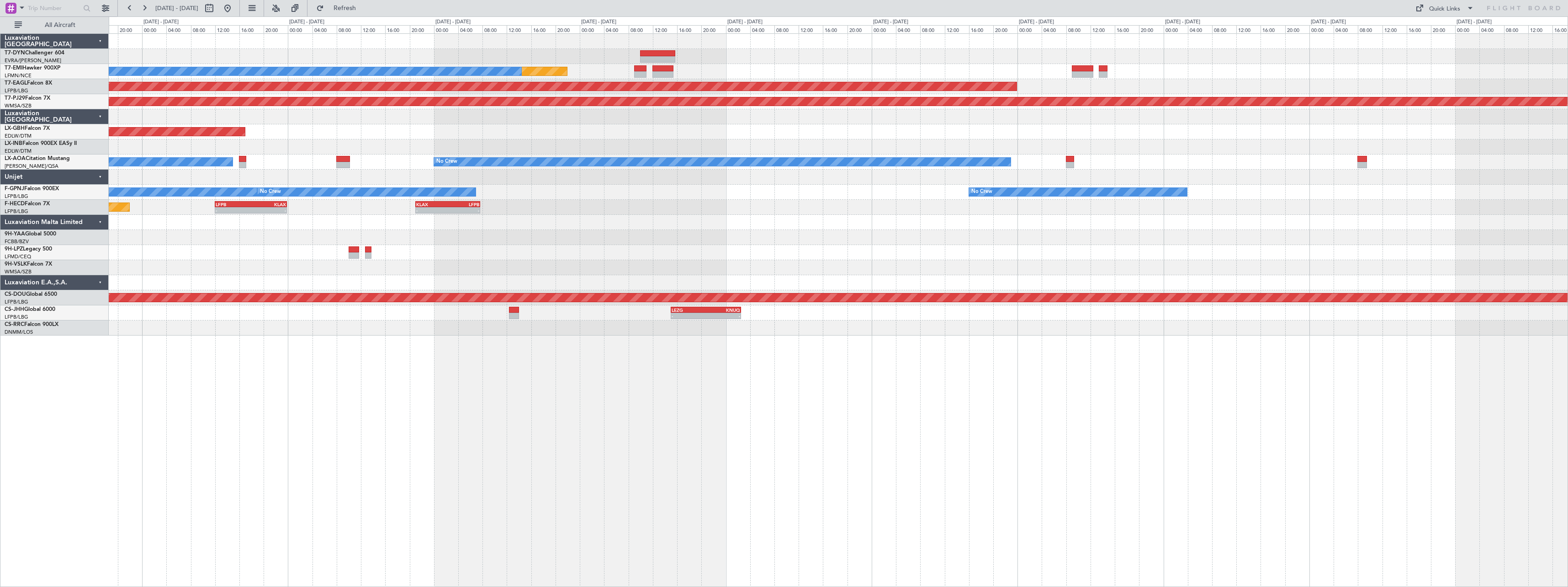
click at [489, 185] on div "Planned Maint No Crew Planned Maint [GEOGRAPHIC_DATA] (Al Maktoum Intl) Planned…" at bounding box center [838, 184] width 1459 height 302
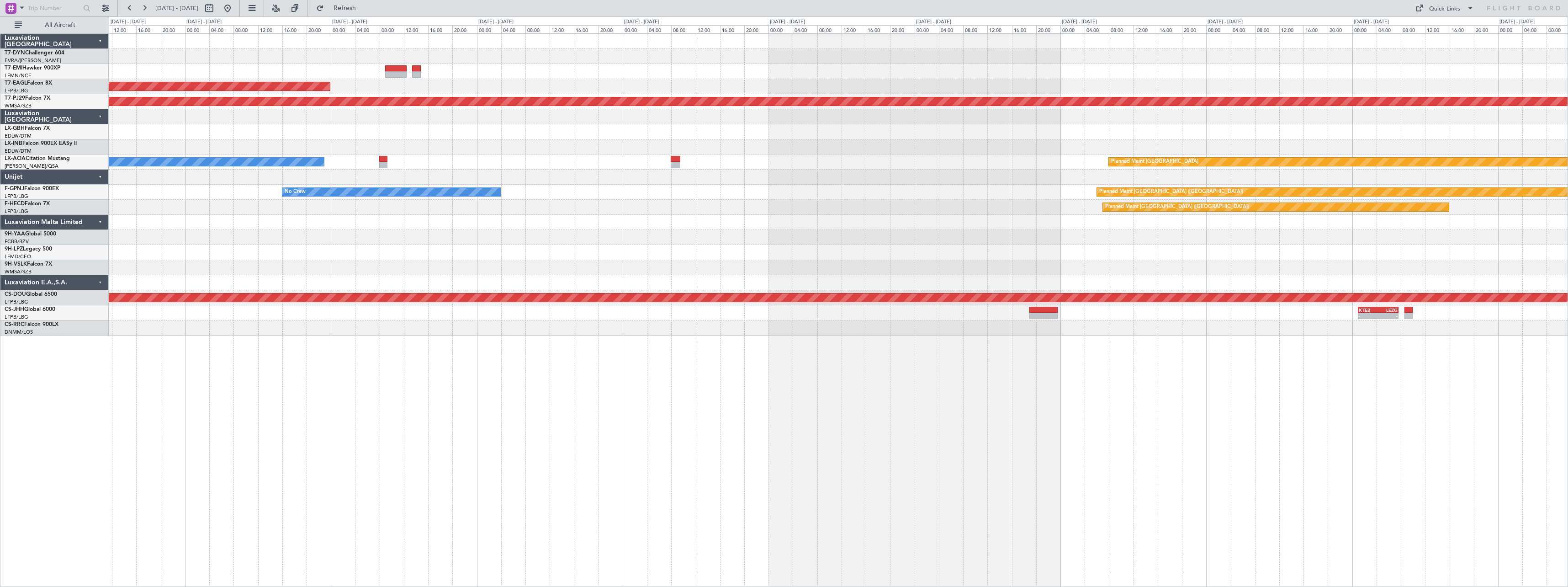
click at [490, 206] on div "Planned Maint [GEOGRAPHIC_DATA] ([GEOGRAPHIC_DATA]) KLAX 21:00 Z LFPB 07:40 Z -…" at bounding box center [838, 207] width 1459 height 15
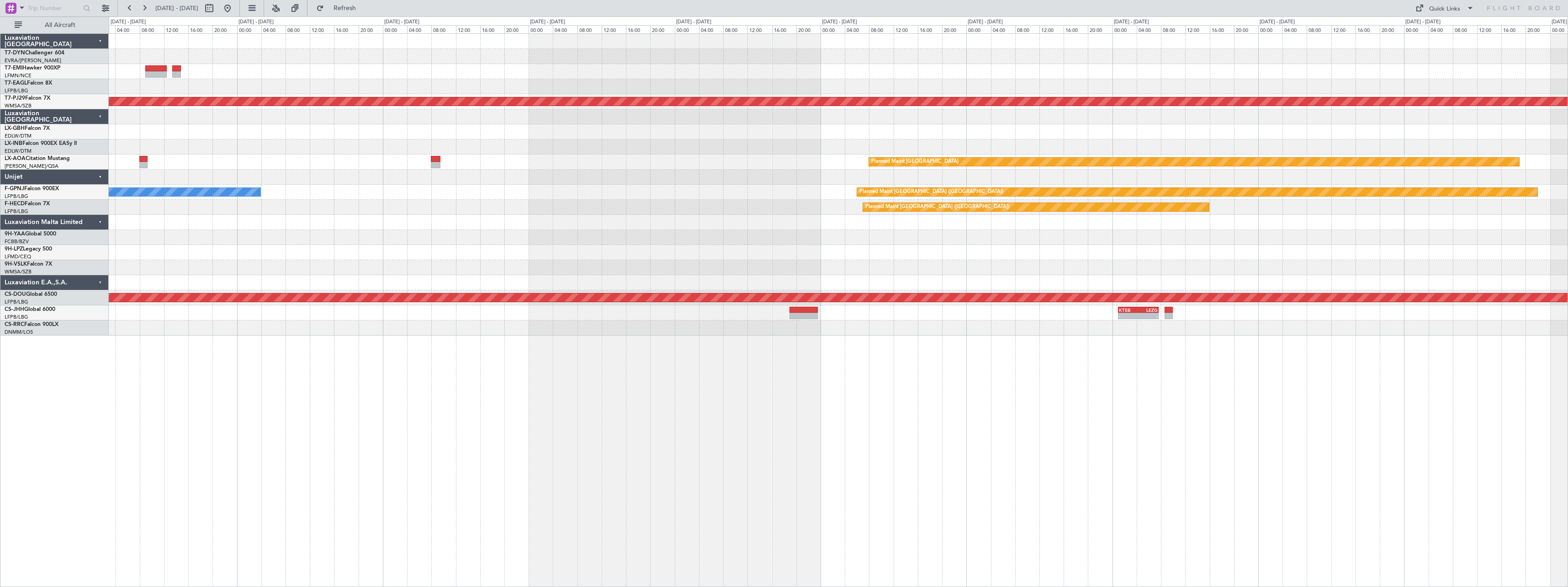
click at [450, 196] on div "Planned Maint Dubai (Al Maktoum Intl) Planned Maint [GEOGRAPHIC_DATA] (Sultan […" at bounding box center [838, 184] width 1459 height 302
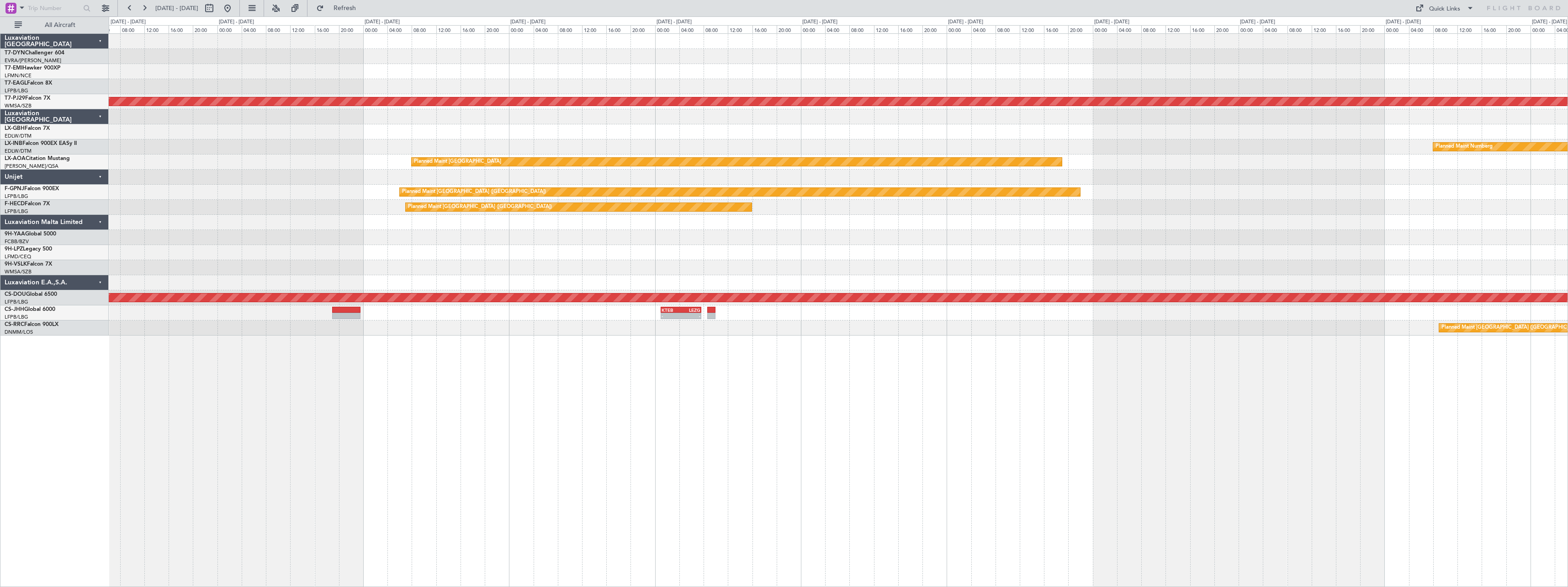
click at [540, 195] on div "Planned Maint [GEOGRAPHIC_DATA] (Sultan [PERSON_NAME] [PERSON_NAME] - Subang) P…" at bounding box center [838, 184] width 1459 height 302
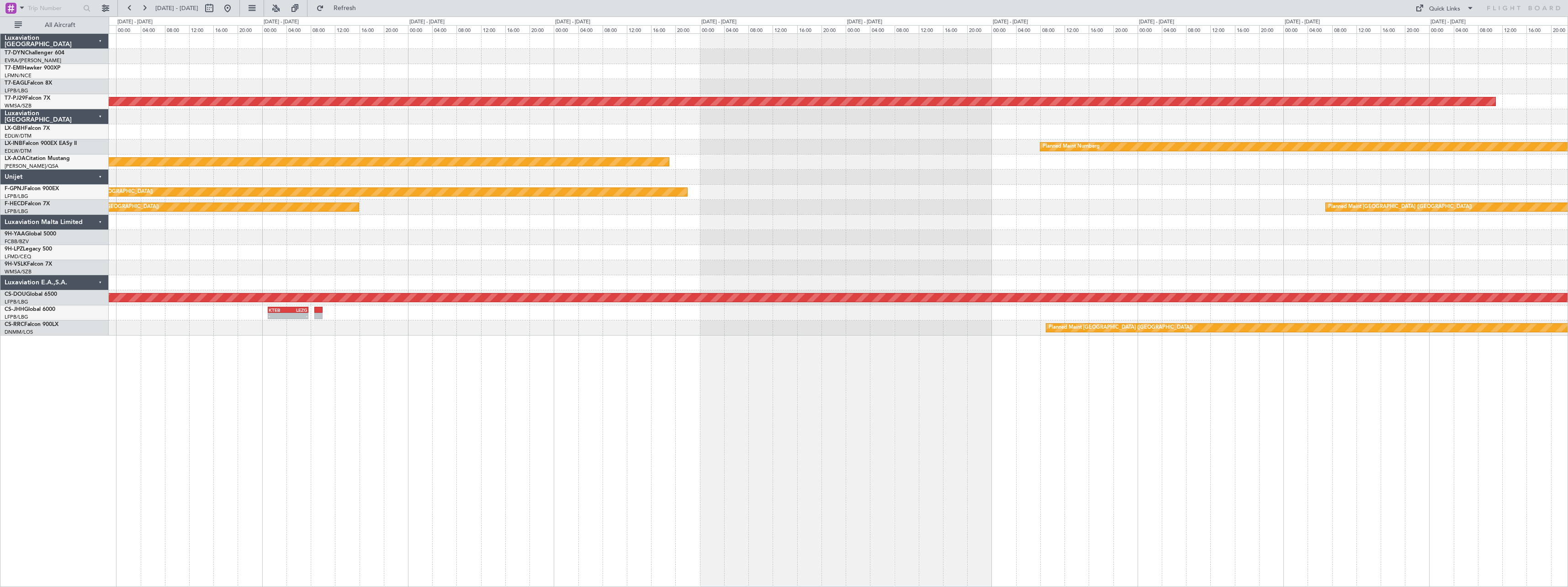
click at [584, 201] on div "Planned Maint [GEOGRAPHIC_DATA] (Sultan [PERSON_NAME] [PERSON_NAME] - Subang) P…" at bounding box center [838, 184] width 1459 height 302
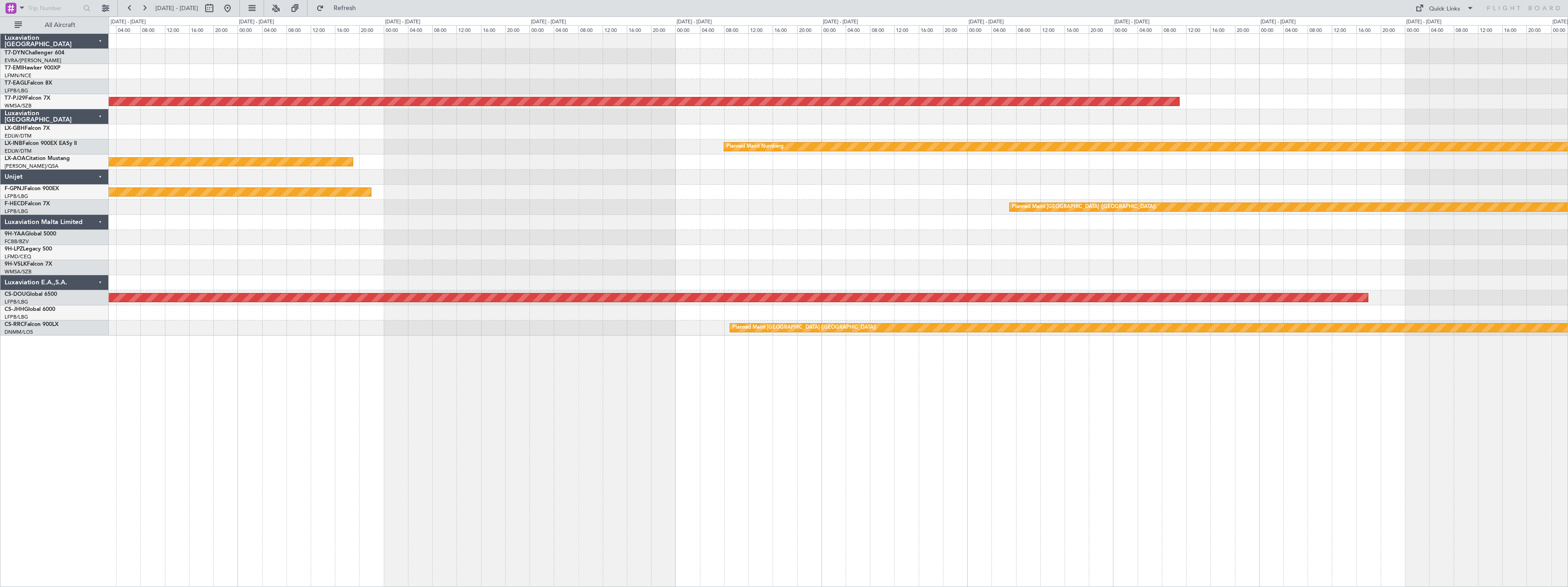
click at [616, 206] on div "Planned Maint [GEOGRAPHIC_DATA] (Sultan [PERSON_NAME] [PERSON_NAME] - Subang) P…" at bounding box center [838, 184] width 1459 height 302
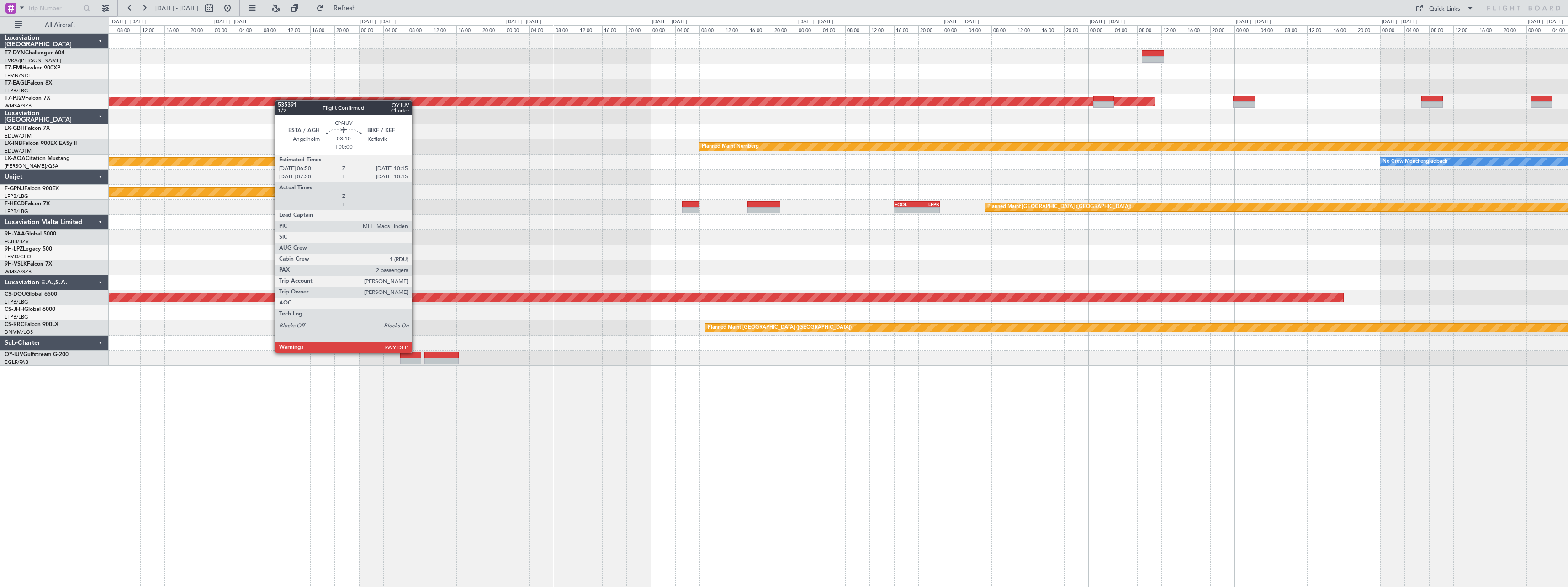
click at [416, 352] on div at bounding box center [411, 355] width 21 height 7
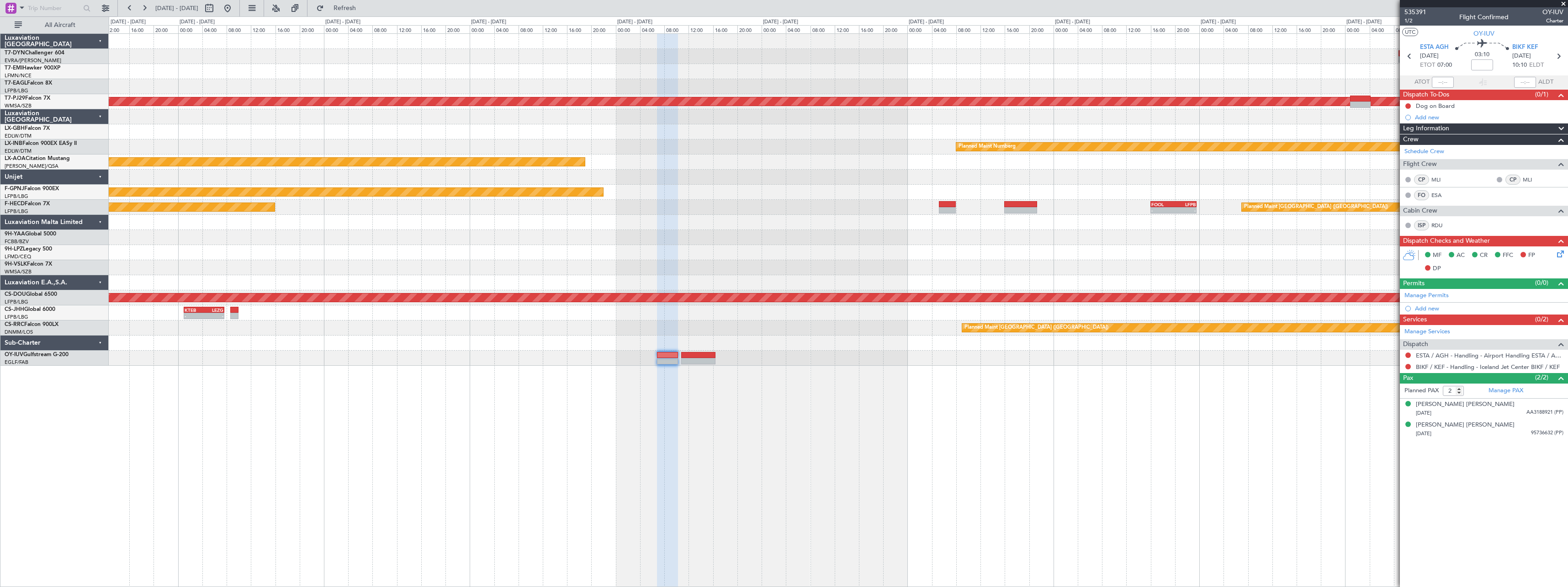
click at [622, 142] on div "Planned Maint [GEOGRAPHIC_DATA] (Sultan [PERSON_NAME] [PERSON_NAME] - Subang) P…" at bounding box center [838, 199] width 1459 height 332
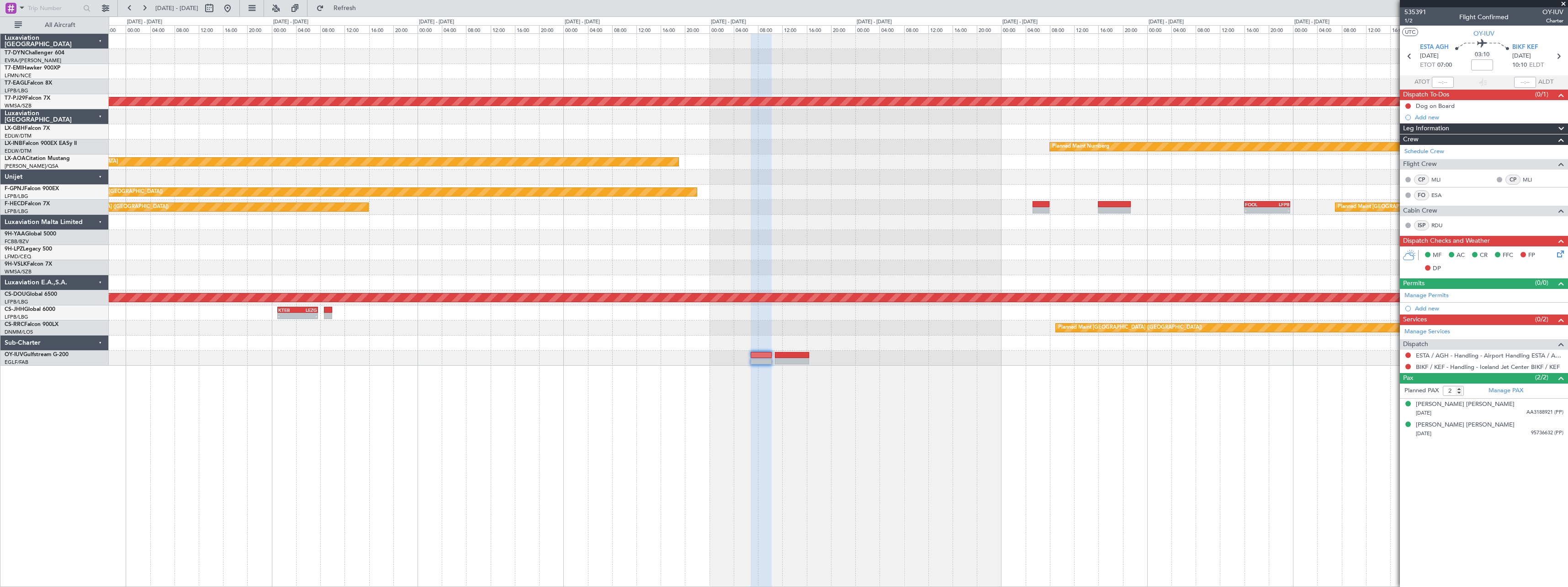
click at [636, 136] on div at bounding box center [838, 131] width 1459 height 15
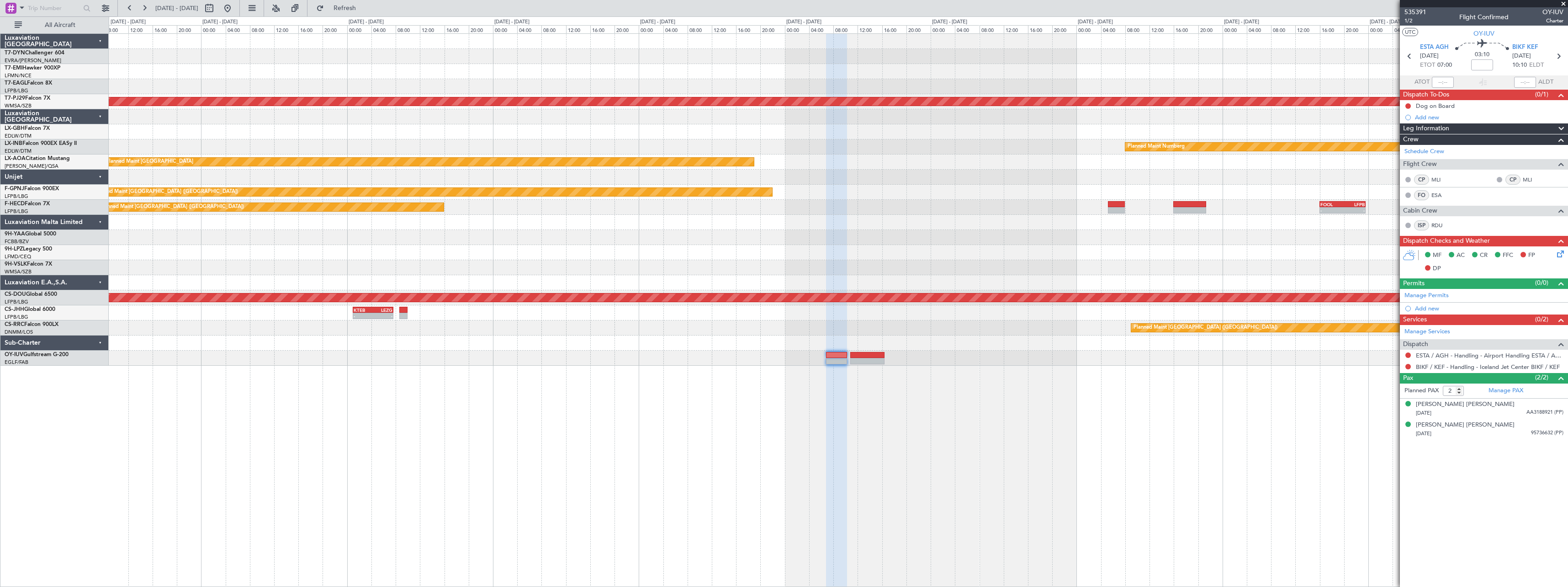
click at [676, 130] on div at bounding box center [838, 131] width 1459 height 15
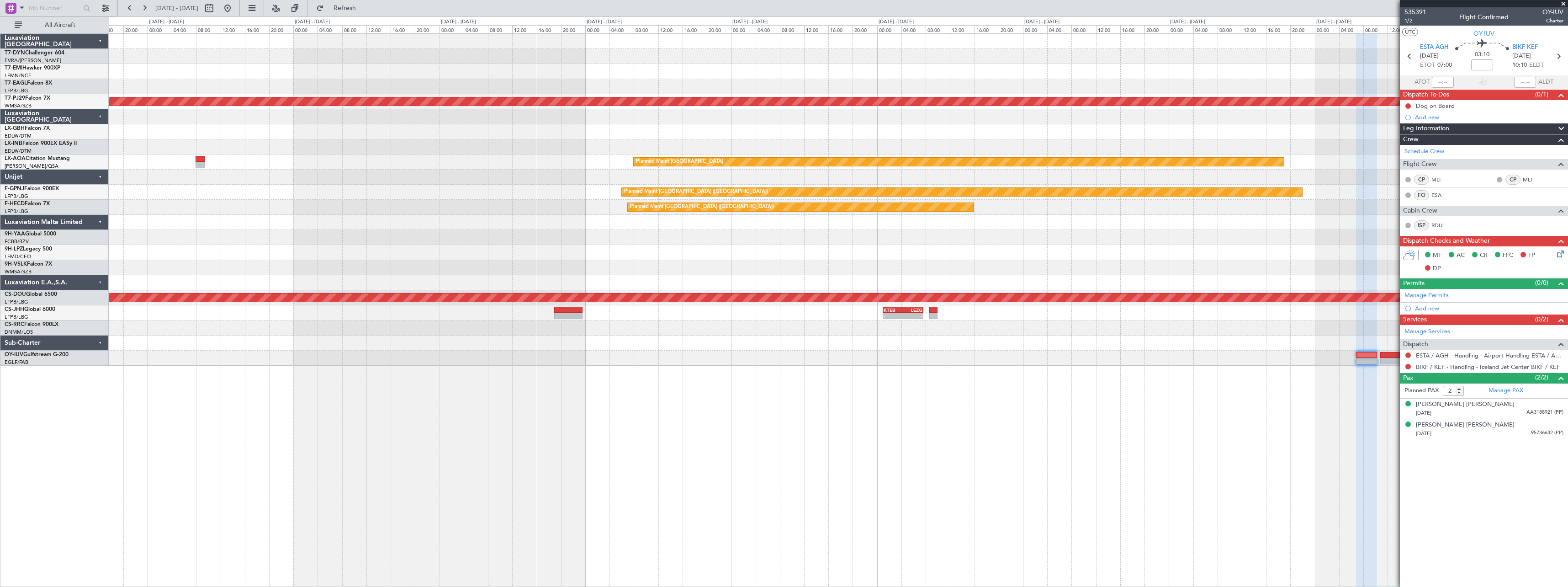
click at [735, 153] on div "Planned Maint Dubai (Al Maktoum Intl) Planned Maint [GEOGRAPHIC_DATA] (Sultan […" at bounding box center [838, 199] width 1459 height 332
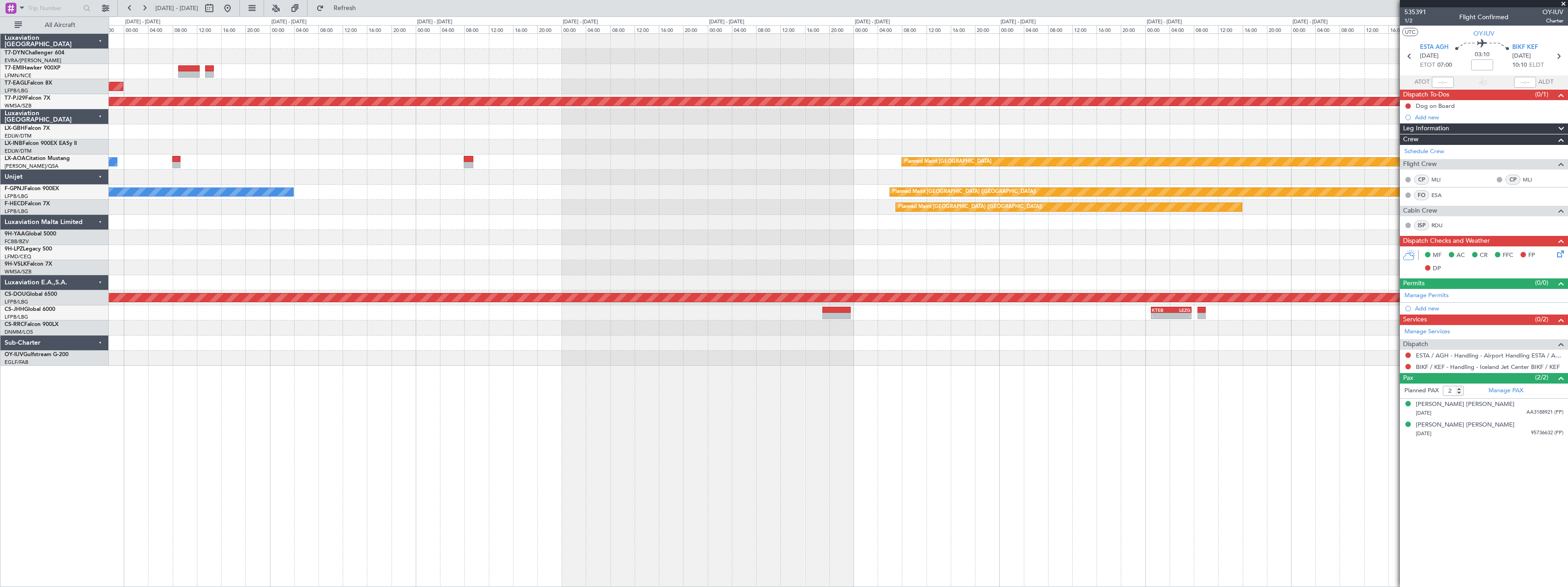
click at [727, 155] on div "Planned Maint Dubai (Al Maktoum Intl) Planned Maint [GEOGRAPHIC_DATA] (Sultan […" at bounding box center [838, 199] width 1459 height 332
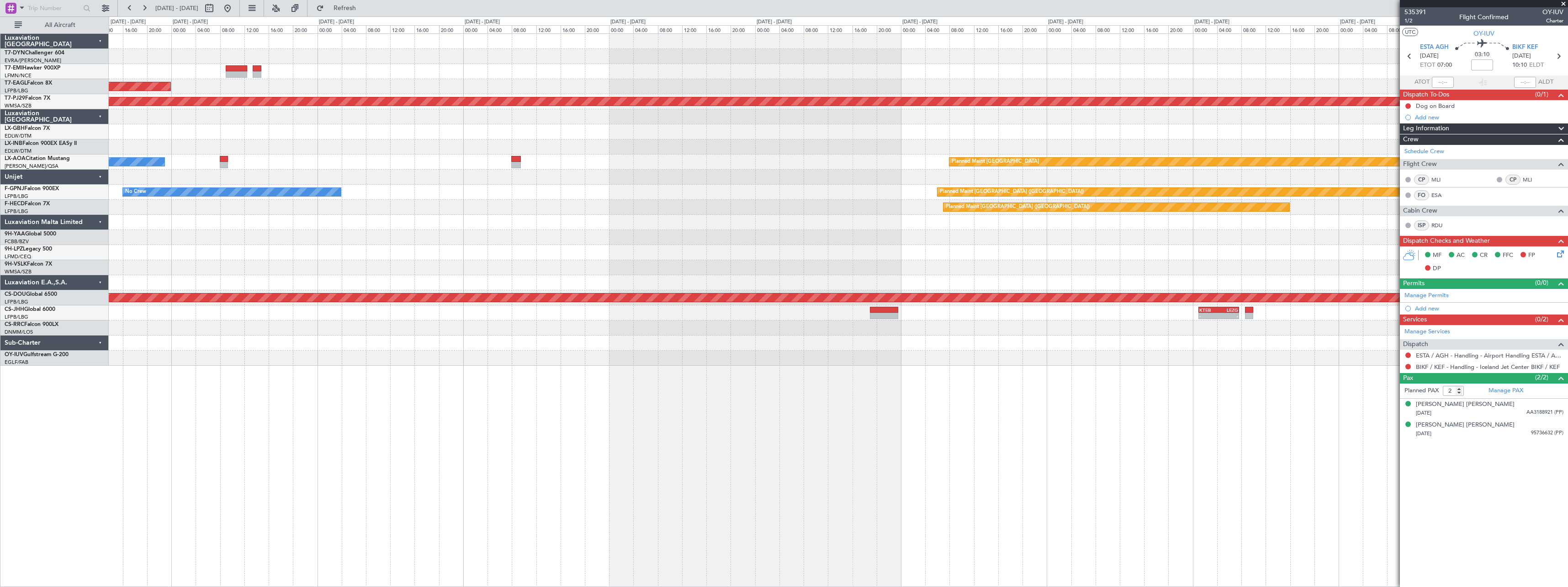
click at [768, 162] on div "Planned Maint Dubai (Al Maktoum Intl) Planned Maint [GEOGRAPHIC_DATA] (Sultan […" at bounding box center [838, 199] width 1459 height 332
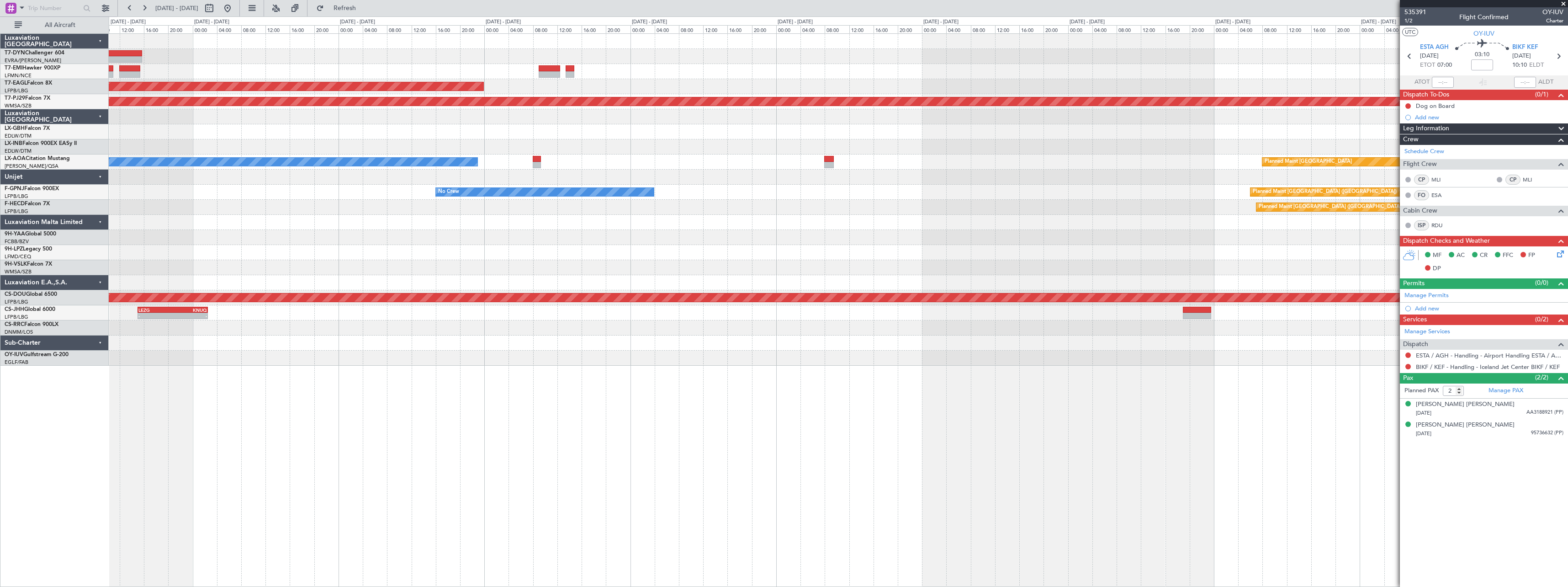
click at [770, 174] on div "Planned Maint No Crew Planned Maint [GEOGRAPHIC_DATA] (Al Maktoum Intl) Planned…" at bounding box center [838, 199] width 1459 height 332
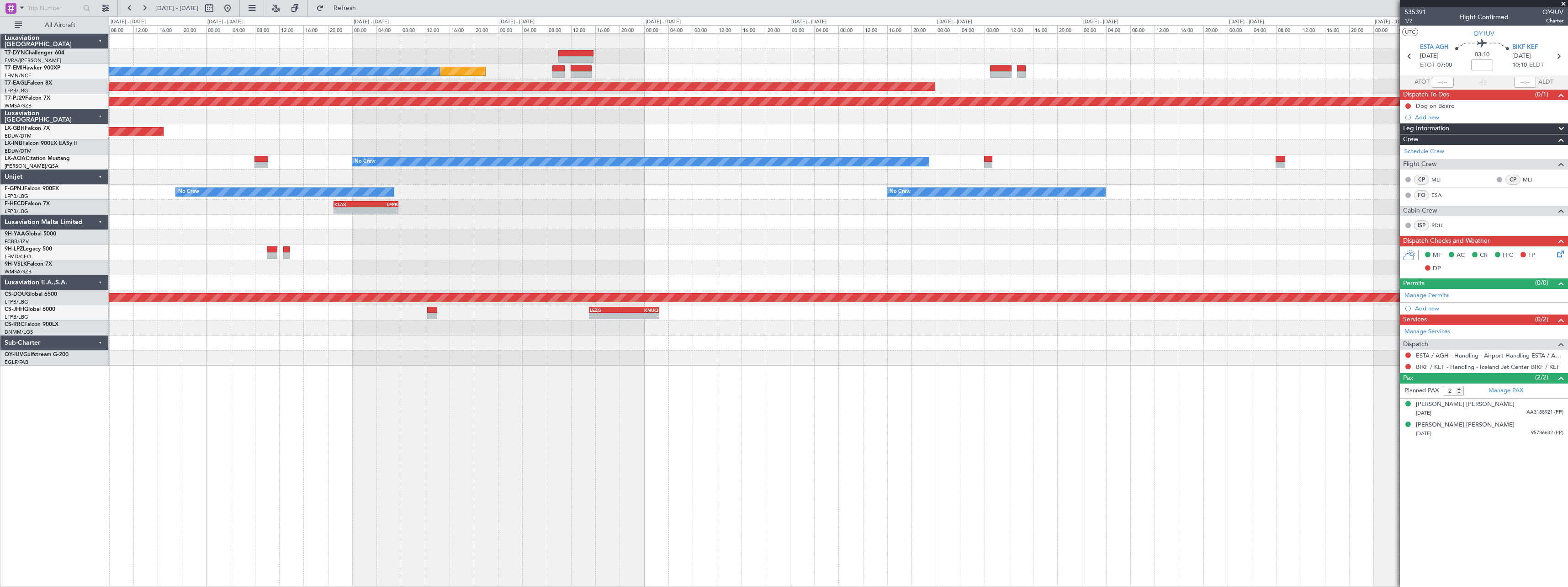
click at [711, 160] on div "Planned Maint No Crew Planned Maint [GEOGRAPHIC_DATA] (Al Maktoum Intl) Planned…" at bounding box center [838, 199] width 1459 height 332
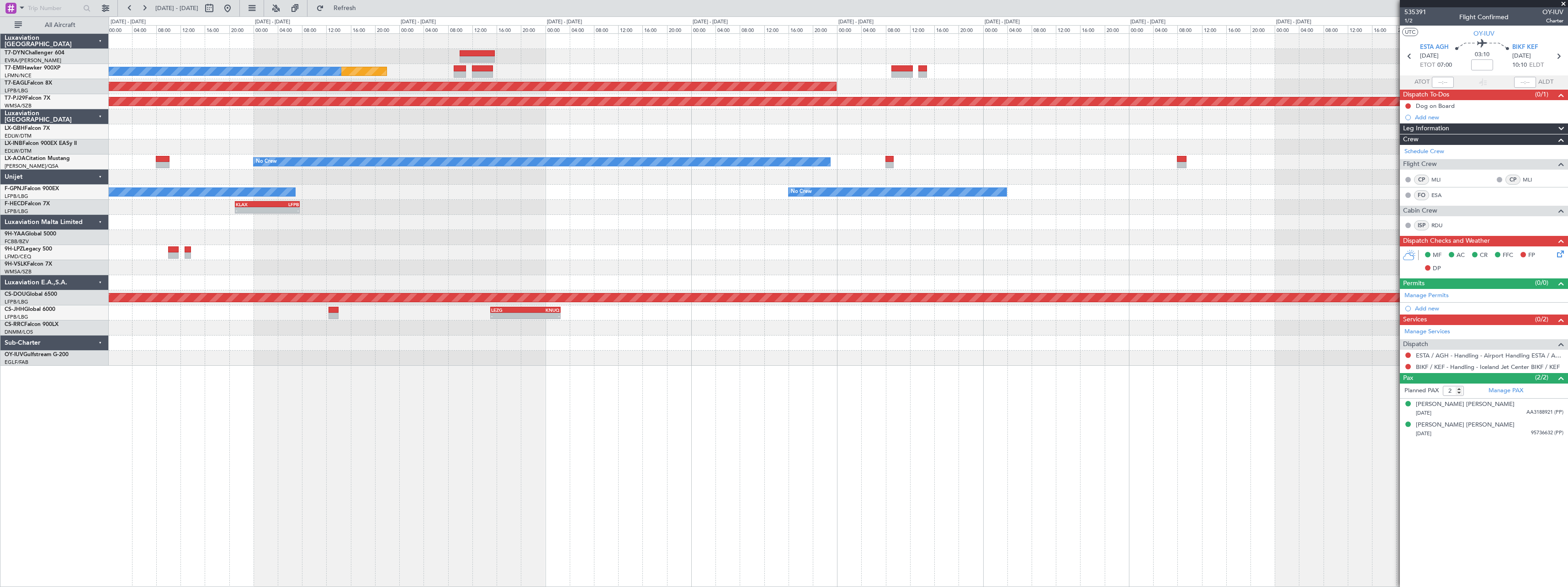
click at [13, 137] on div "Planned Maint No Crew Planned Maint [GEOGRAPHIC_DATA] (Al Maktoum Intl) Planned…" at bounding box center [784, 302] width 1568 height 571
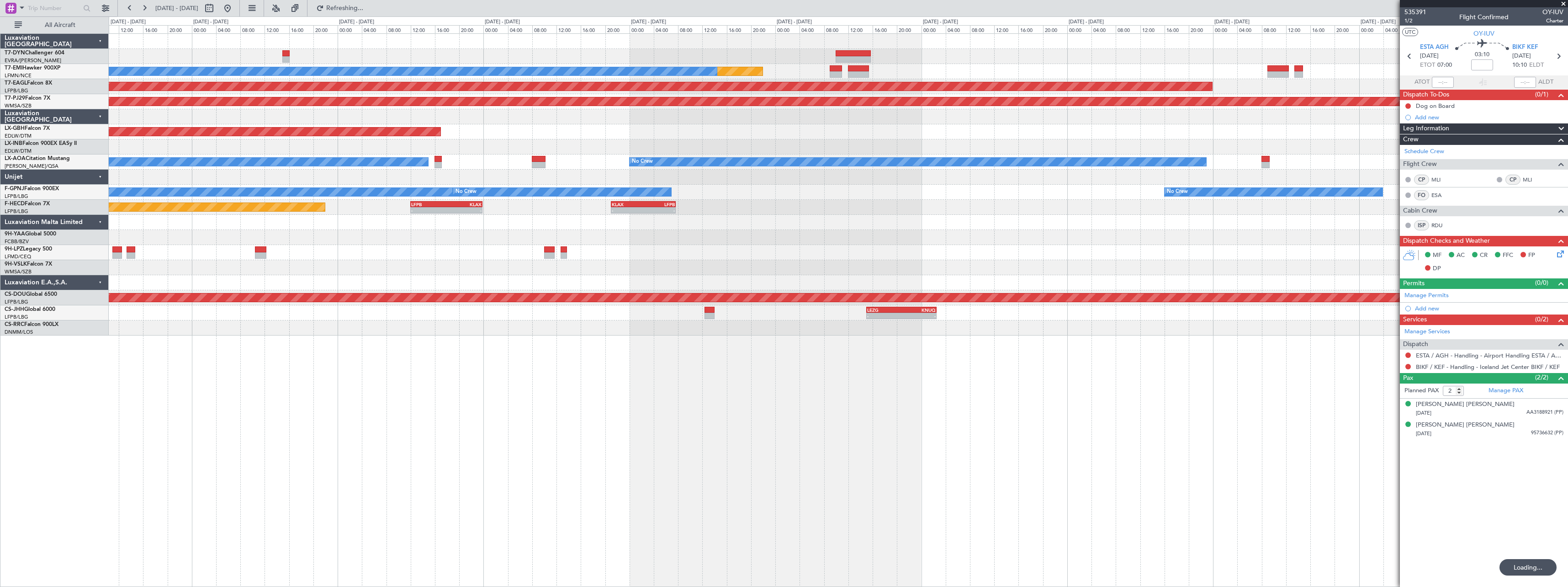
click at [560, 153] on div at bounding box center [838, 147] width 1459 height 15
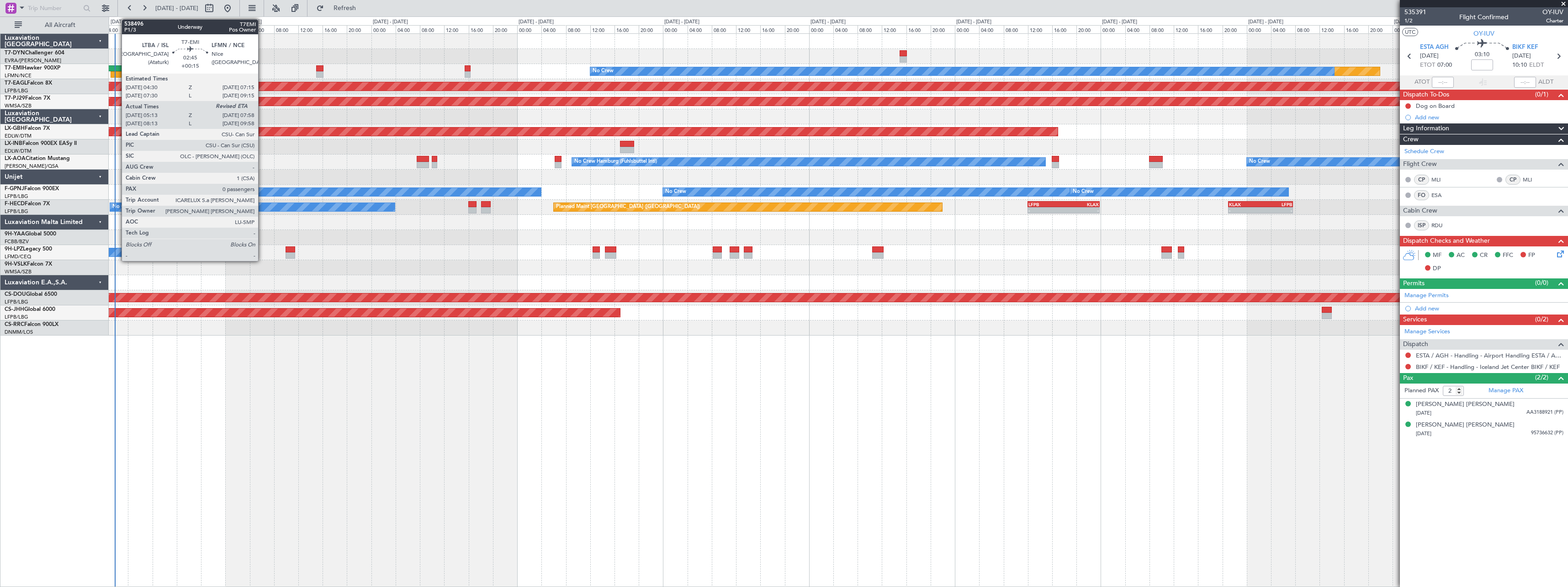
click at [117, 68] on div at bounding box center [115, 69] width 17 height 7
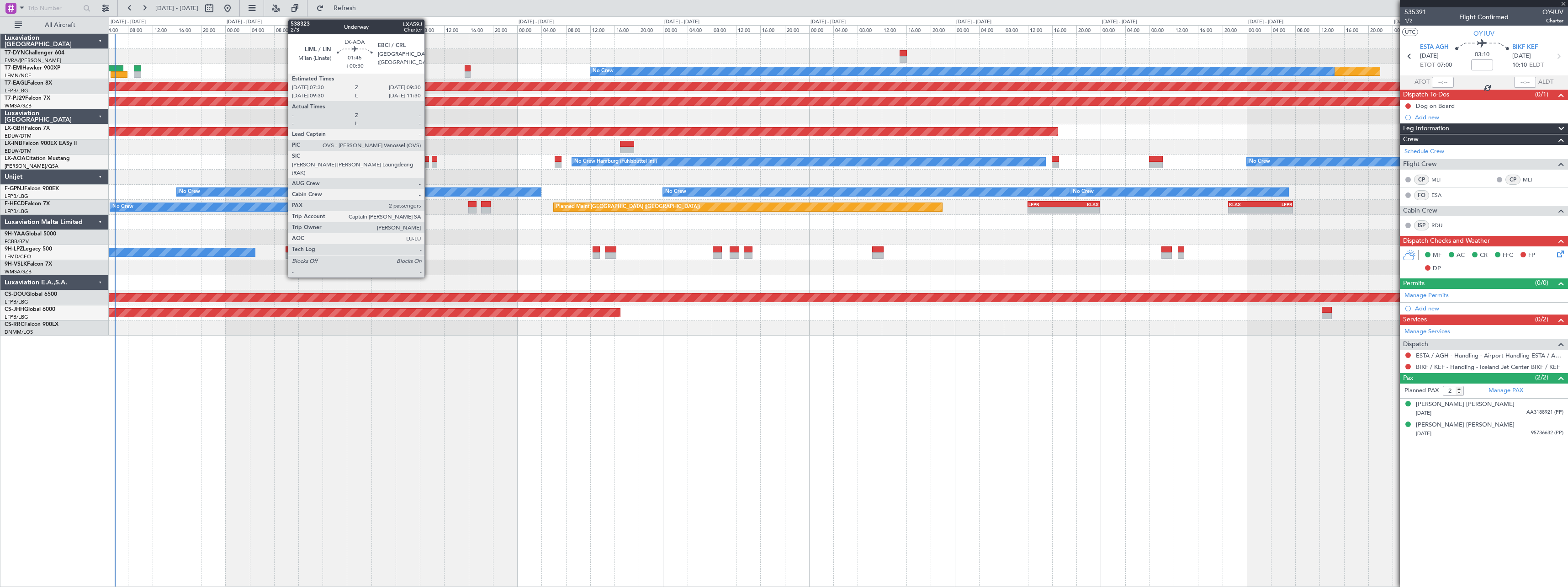
type input "+00:15"
type input "05:13"
type input "0"
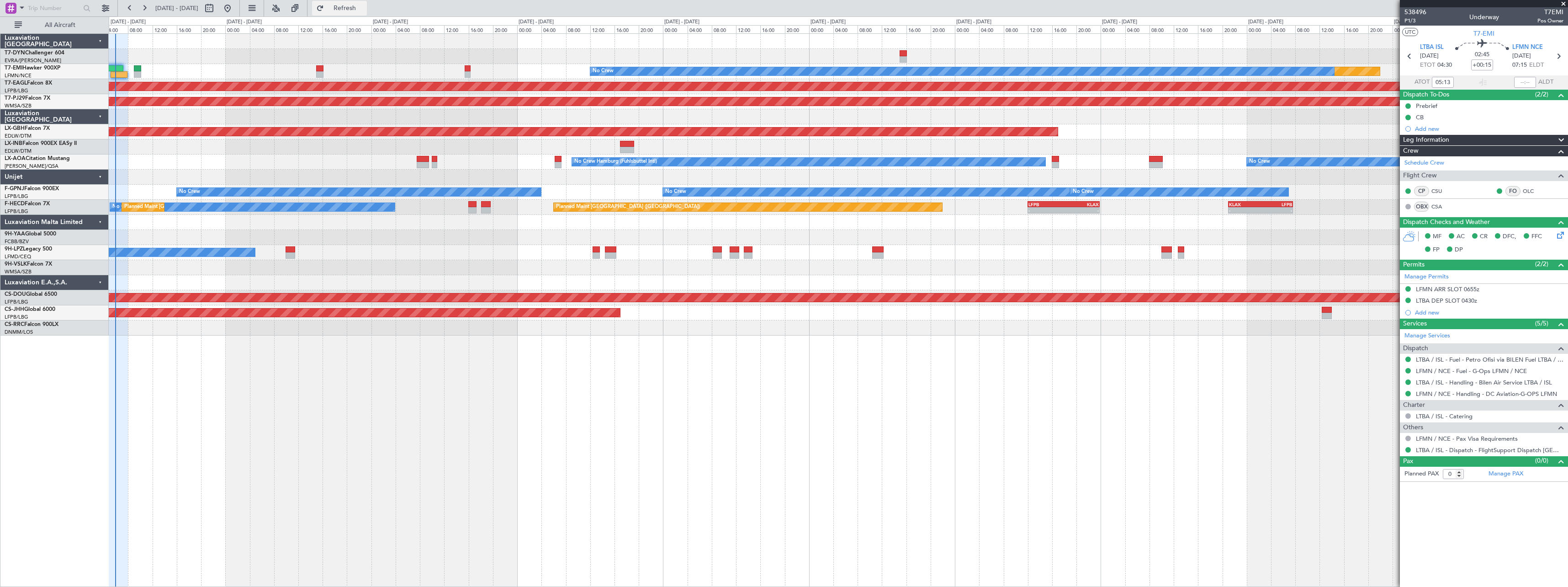
click at [353, 12] on button "Refresh" at bounding box center [339, 8] width 55 height 15
click at [174, 64] on div at bounding box center [838, 56] width 1459 height 15
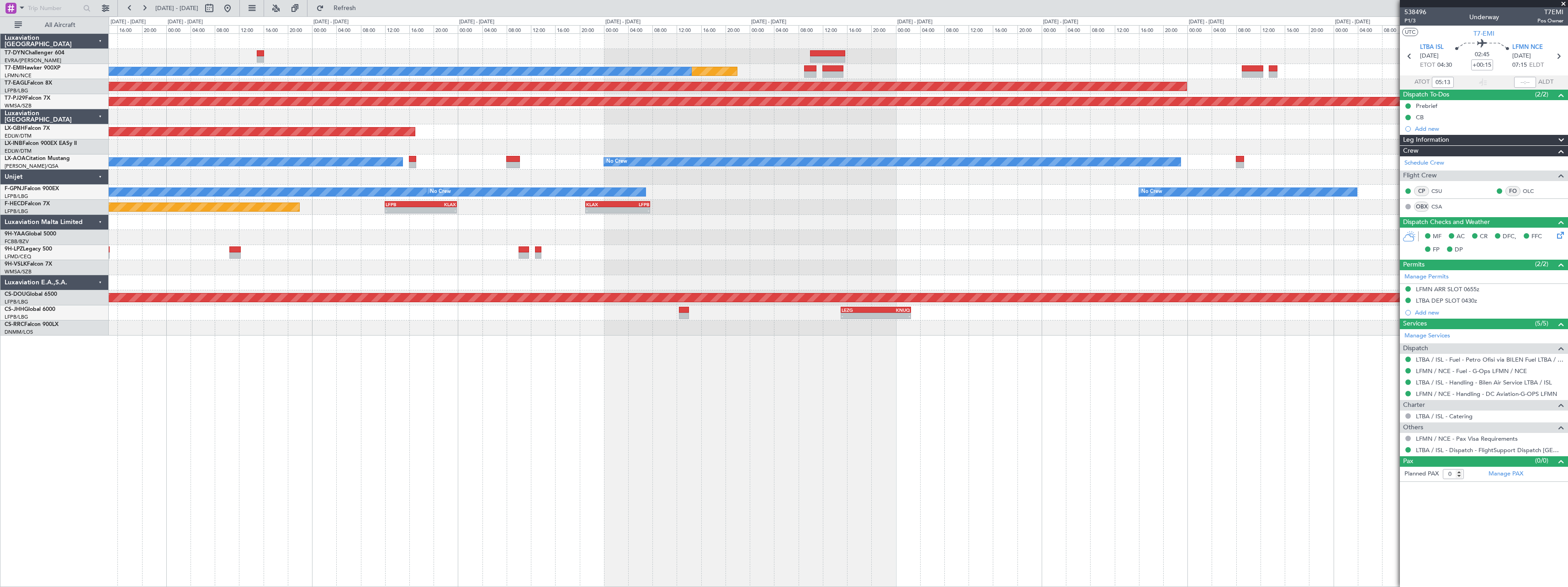
click at [229, 226] on div "Planned Maint No Crew Planned Maint Dubai (Al Maktoum Intl) Planned Maint Kuala…" at bounding box center [838, 184] width 1459 height 302
click at [263, 197] on div "No Crew No Crew No Crew No Crew" at bounding box center [838, 192] width 1459 height 15
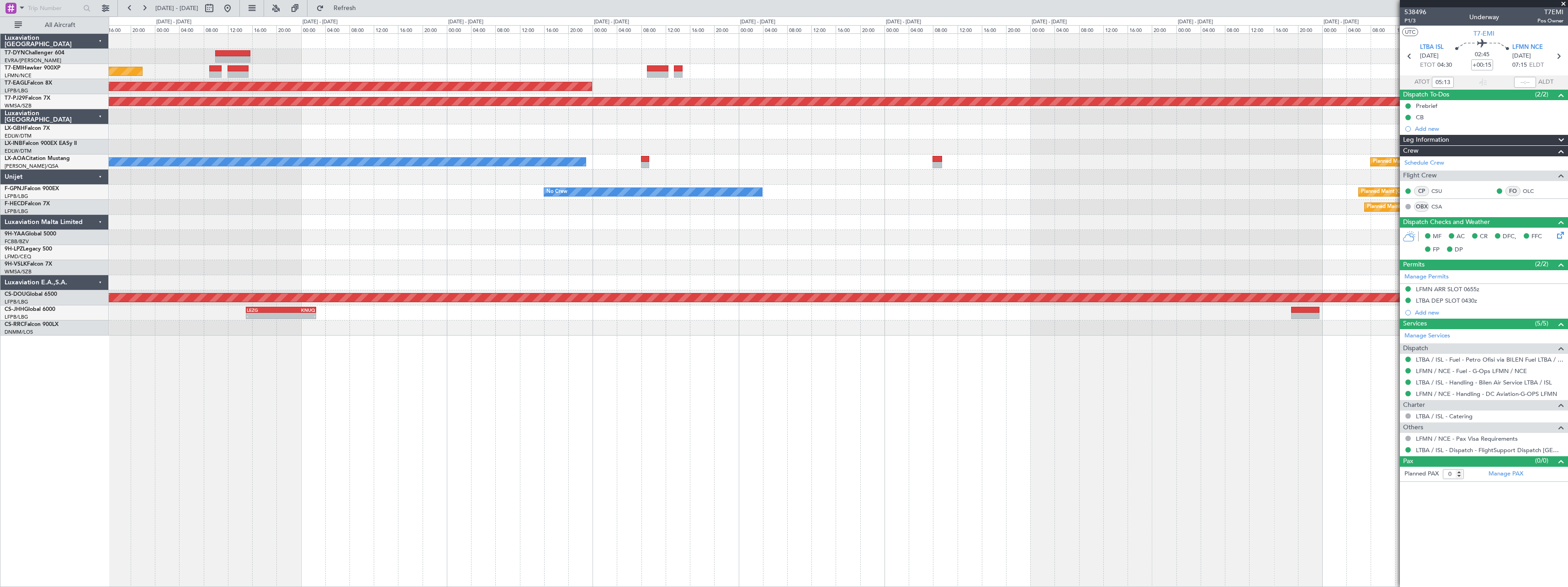
click at [184, 205] on div "Planned Maint No Crew Planned Maint Dubai (Al Maktoum Intl) Planned Maint Kuala…" at bounding box center [838, 184] width 1459 height 302
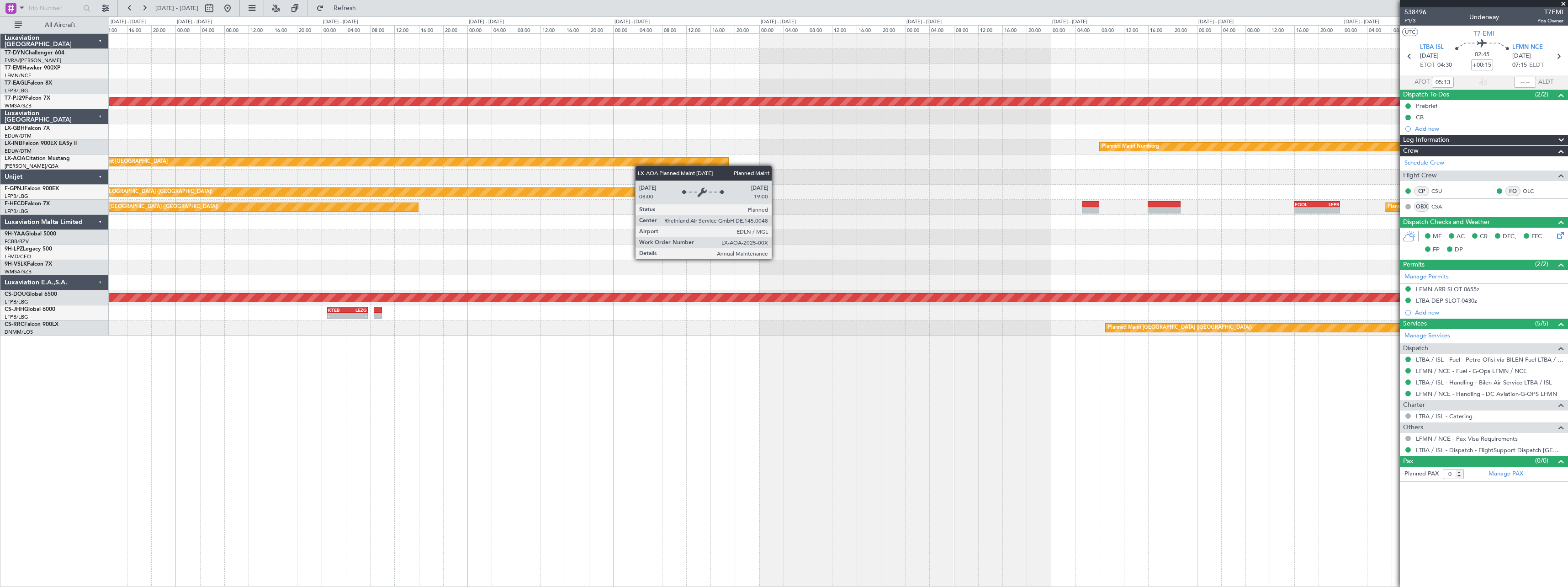
click at [443, 164] on div "Planned Maint [GEOGRAPHIC_DATA]" at bounding box center [403, 161] width 650 height 8
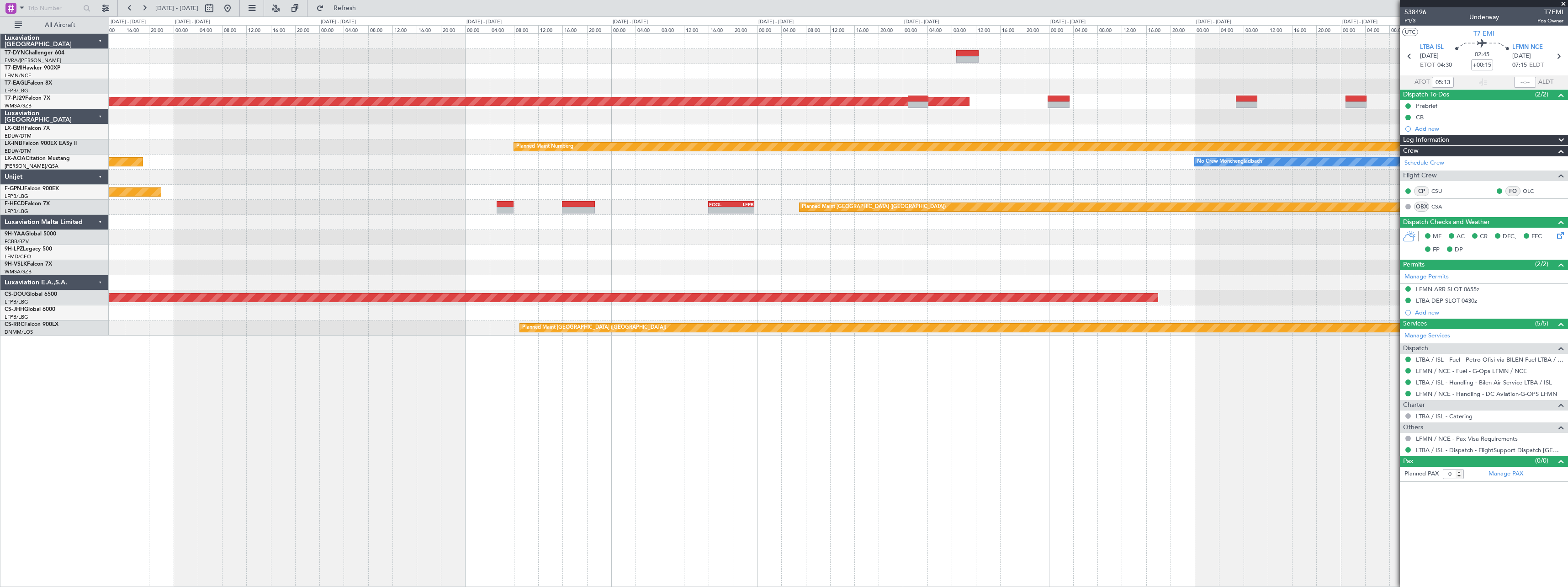
click at [321, 171] on div "Planned Maint Riga (Riga Intl) Planned Maint Kuala Lumpur (Sultan Abdul Aziz Sh…" at bounding box center [838, 184] width 1459 height 302
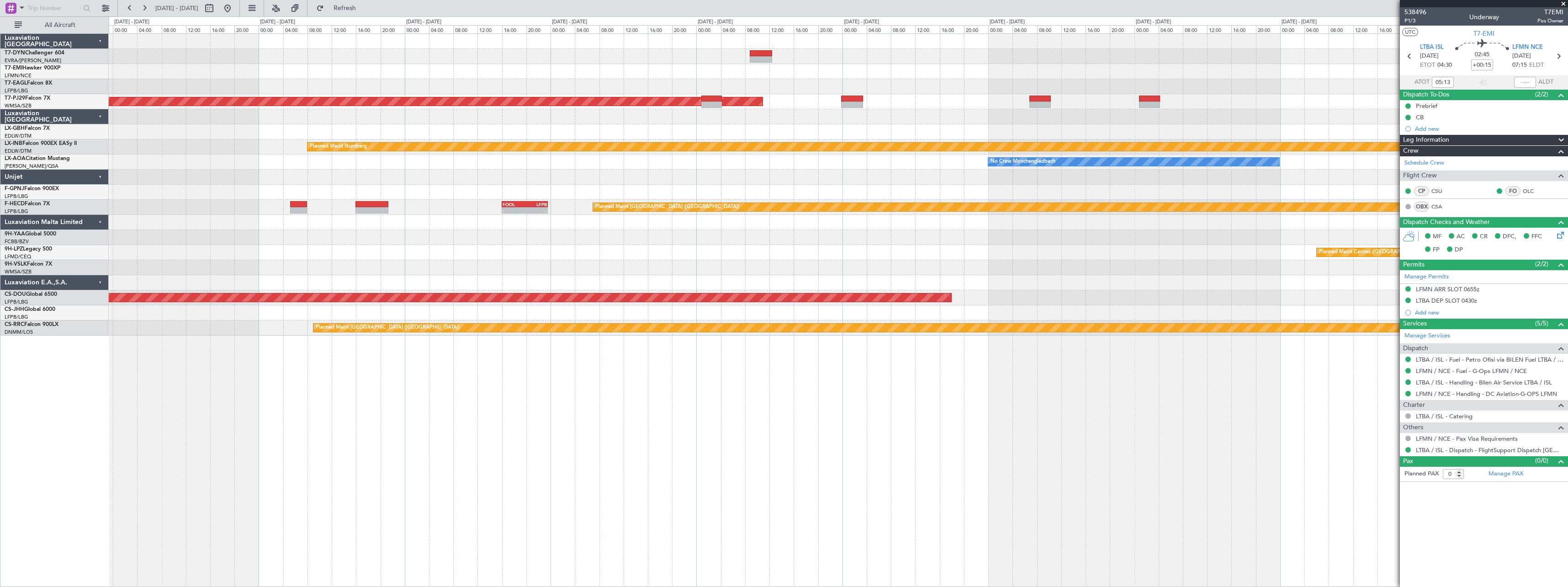
click at [664, 157] on div "Planned Maint Riga (Riga Intl) Planned Maint Kuala Lumpur (Sultan Abdul Aziz Sh…" at bounding box center [838, 184] width 1459 height 302
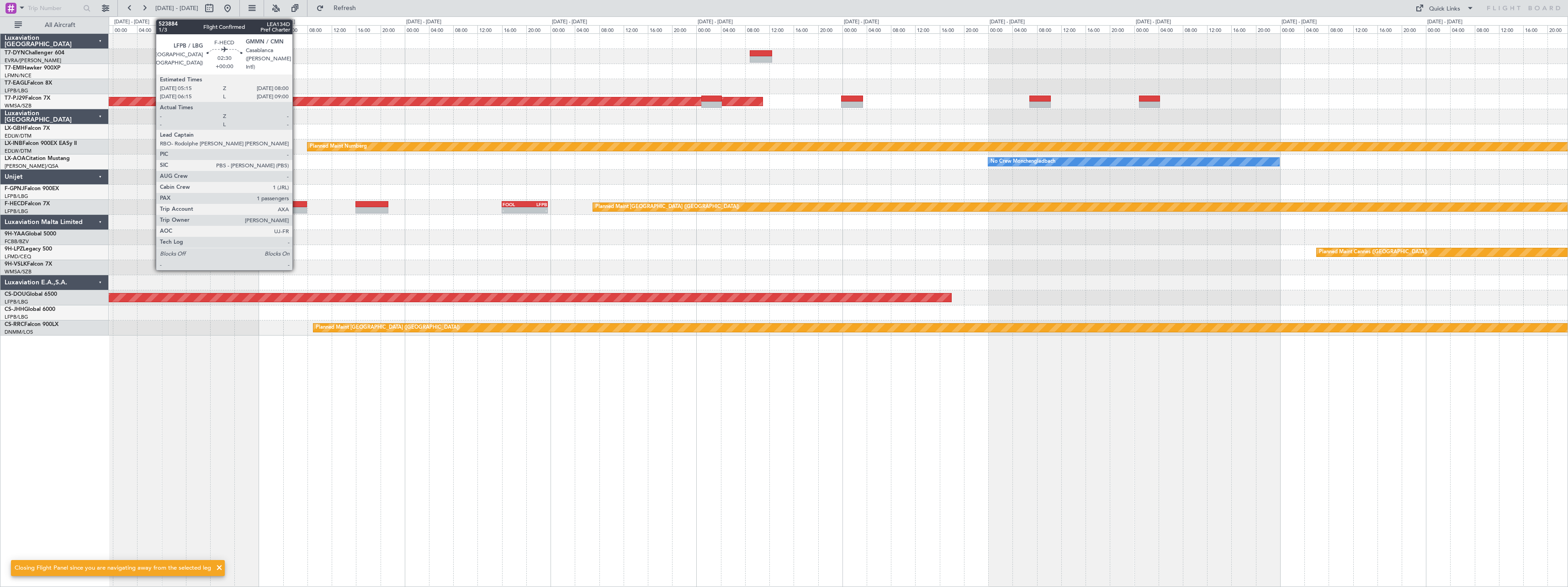
click at [296, 204] on div at bounding box center [298, 204] width 17 height 7
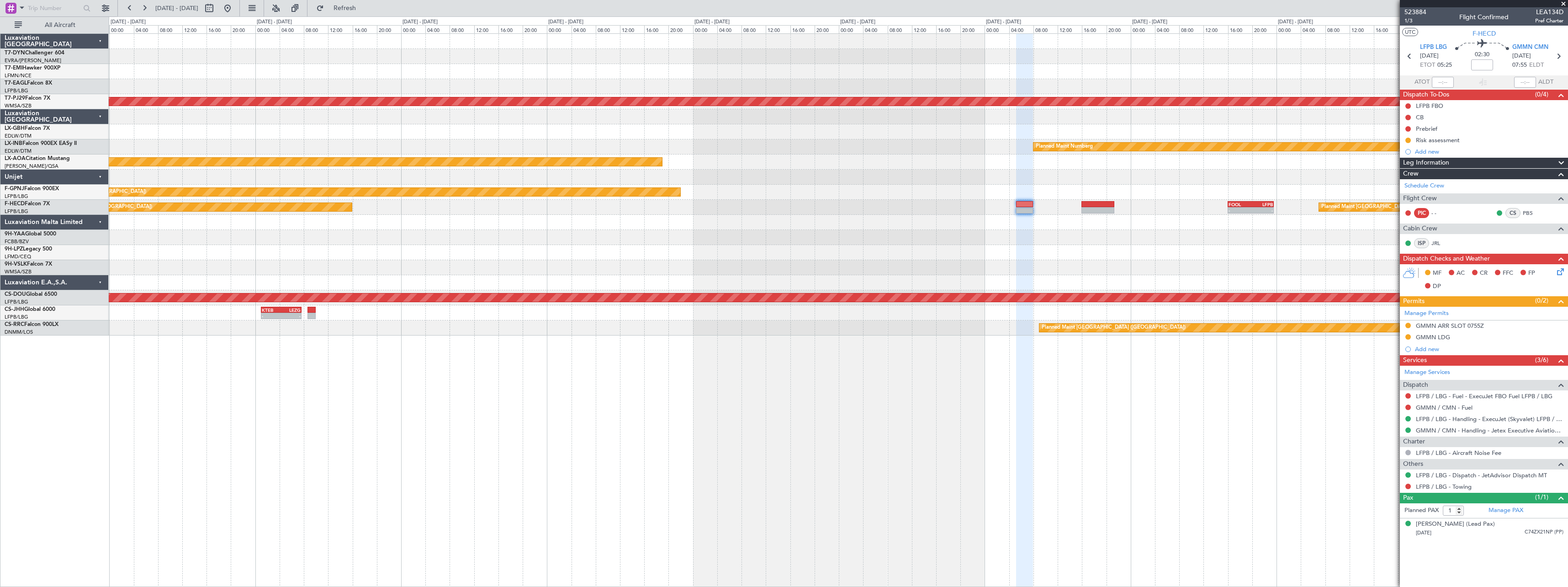
click at [1097, 138] on div "Planned Maint [GEOGRAPHIC_DATA] (Sultan [PERSON_NAME] [PERSON_NAME] - Subang) P…" at bounding box center [838, 184] width 1459 height 302
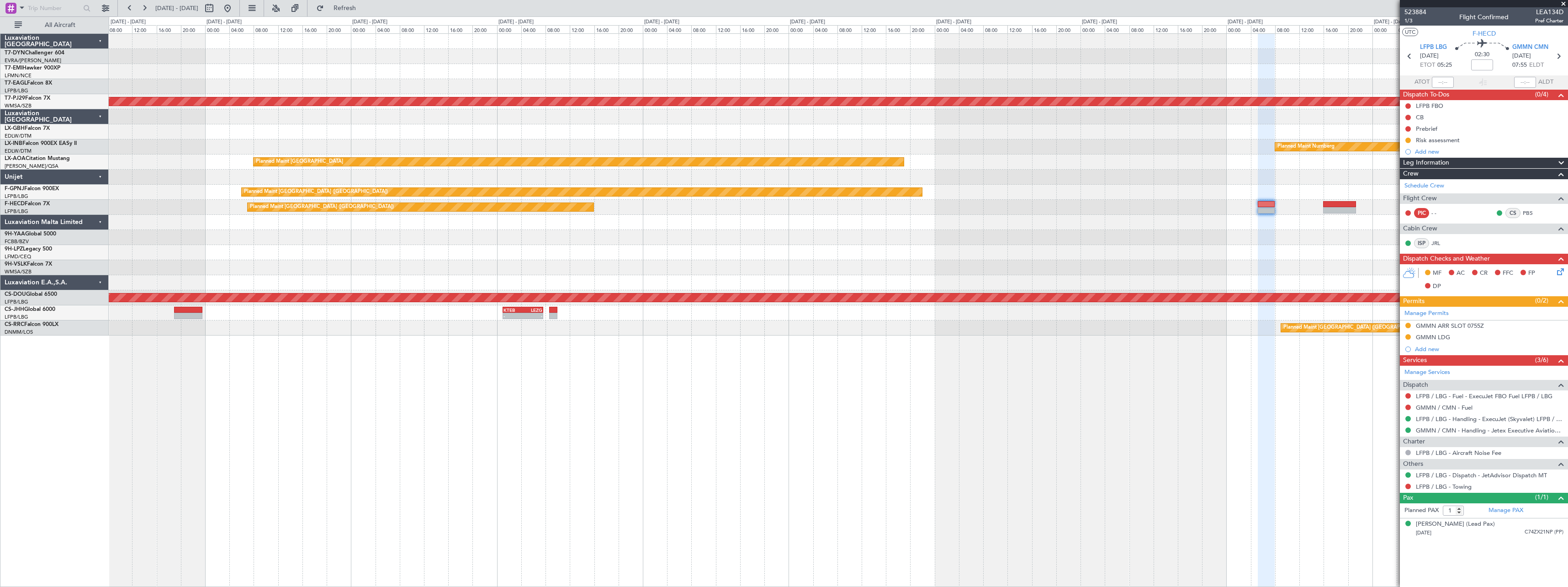
click at [1145, 155] on div "Planned Maint [GEOGRAPHIC_DATA]" at bounding box center [838, 162] width 1459 height 15
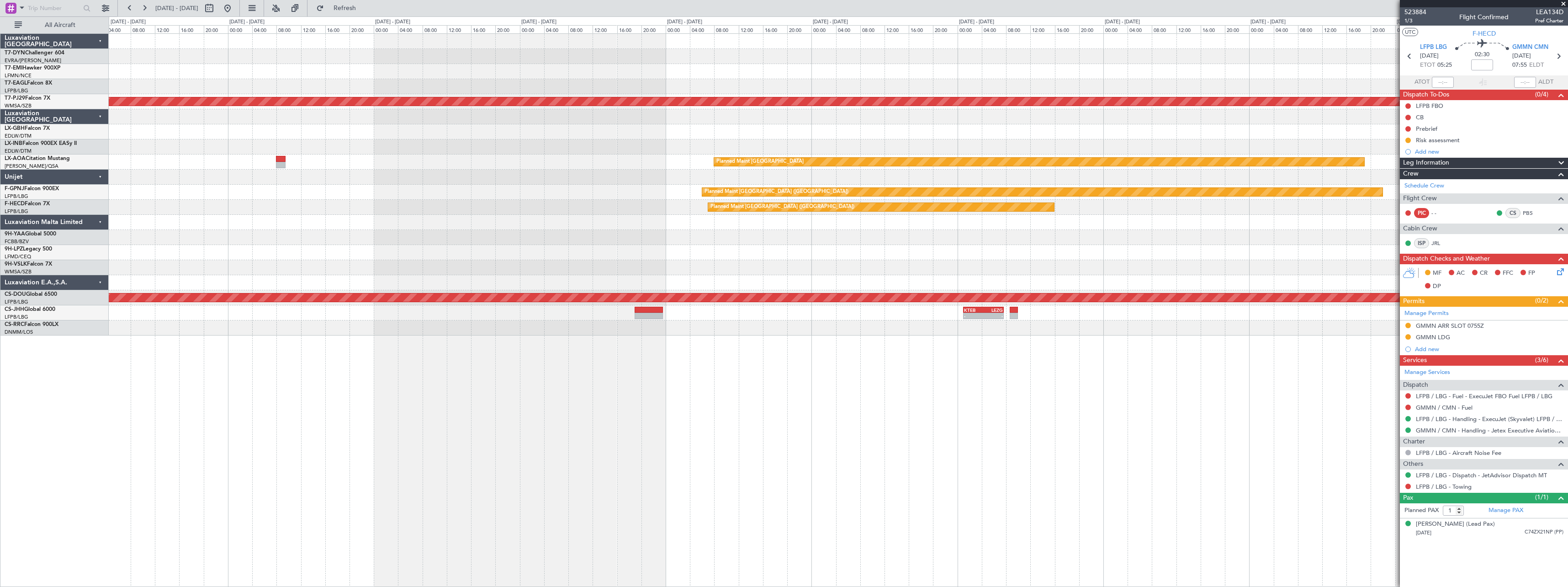
click at [1294, 153] on div "Planned Maint Dubai (Al Maktoum Intl) Planned Maint [GEOGRAPHIC_DATA] (Sultan […" at bounding box center [838, 184] width 1459 height 302
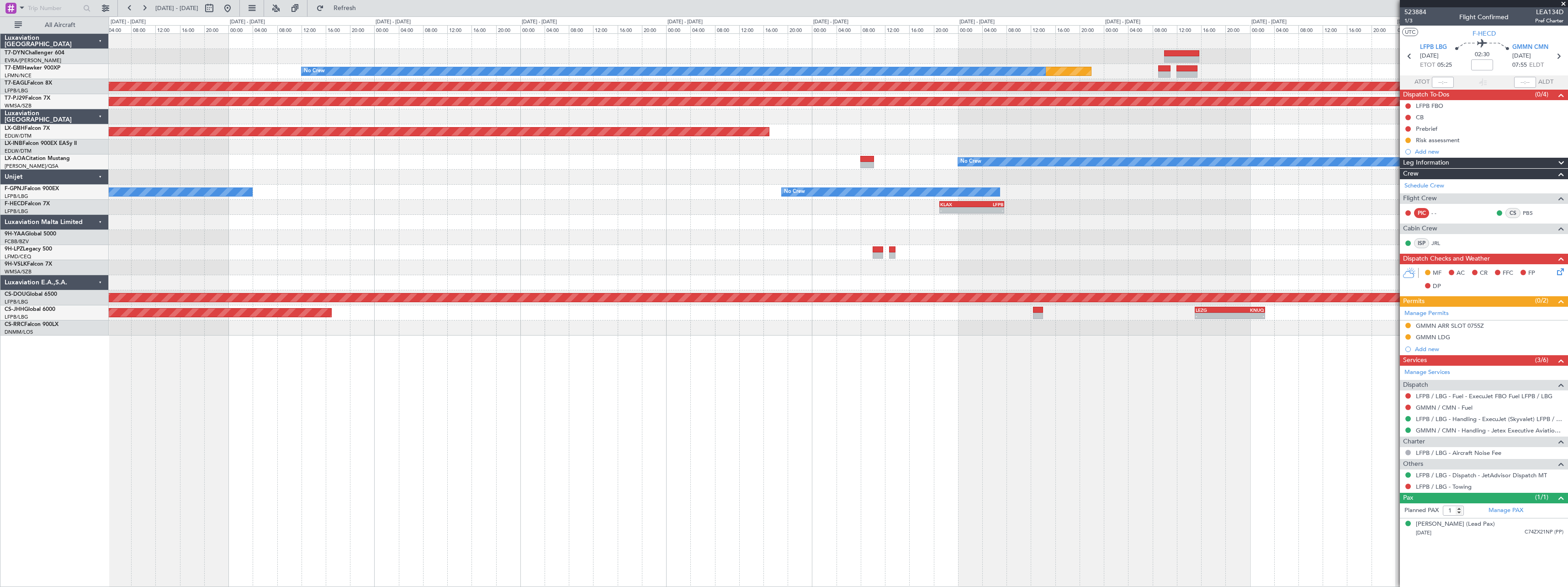
click at [1476, 170] on fb-app "01 Nov 2025 - 11 Nov 2025 Refresh Quick Links All Aircraft Planned Maint No Cre…" at bounding box center [784, 296] width 1568 height 580
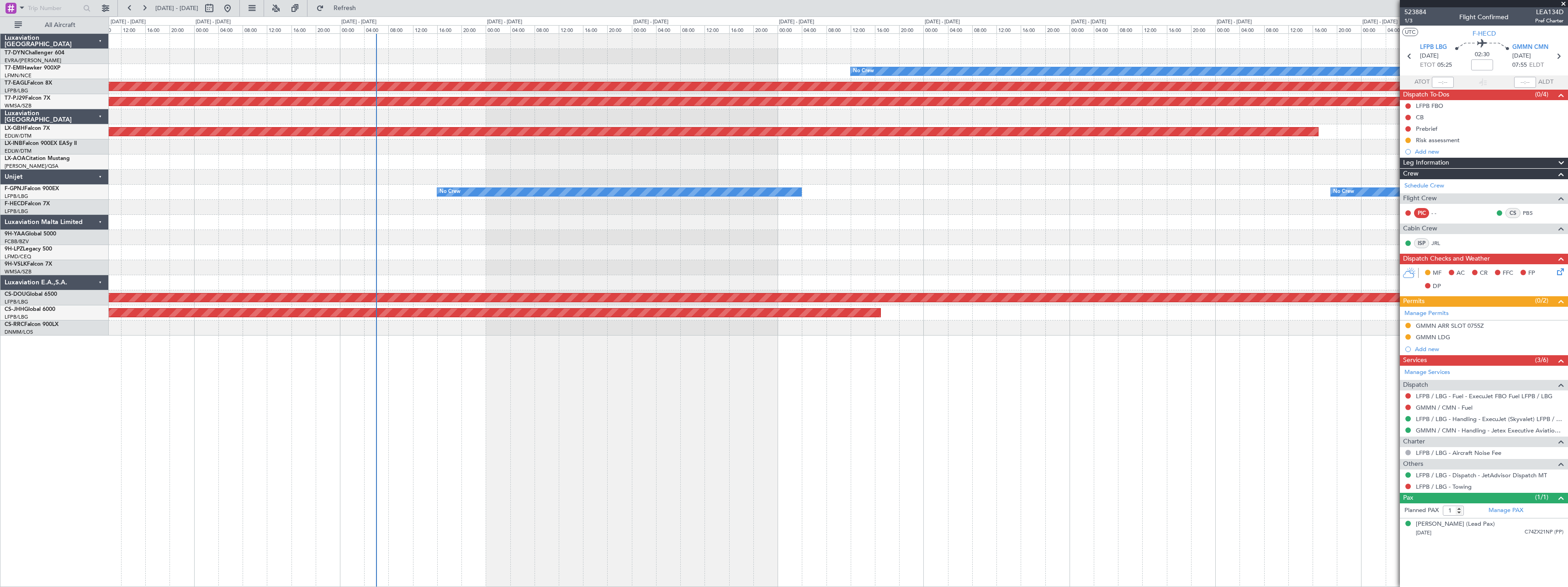
click at [1171, 147] on div "Planned Maint No Crew Planned Maint Dubai (Al Maktoum Intl) Planned Maint Kuala…" at bounding box center [838, 184] width 1459 height 302
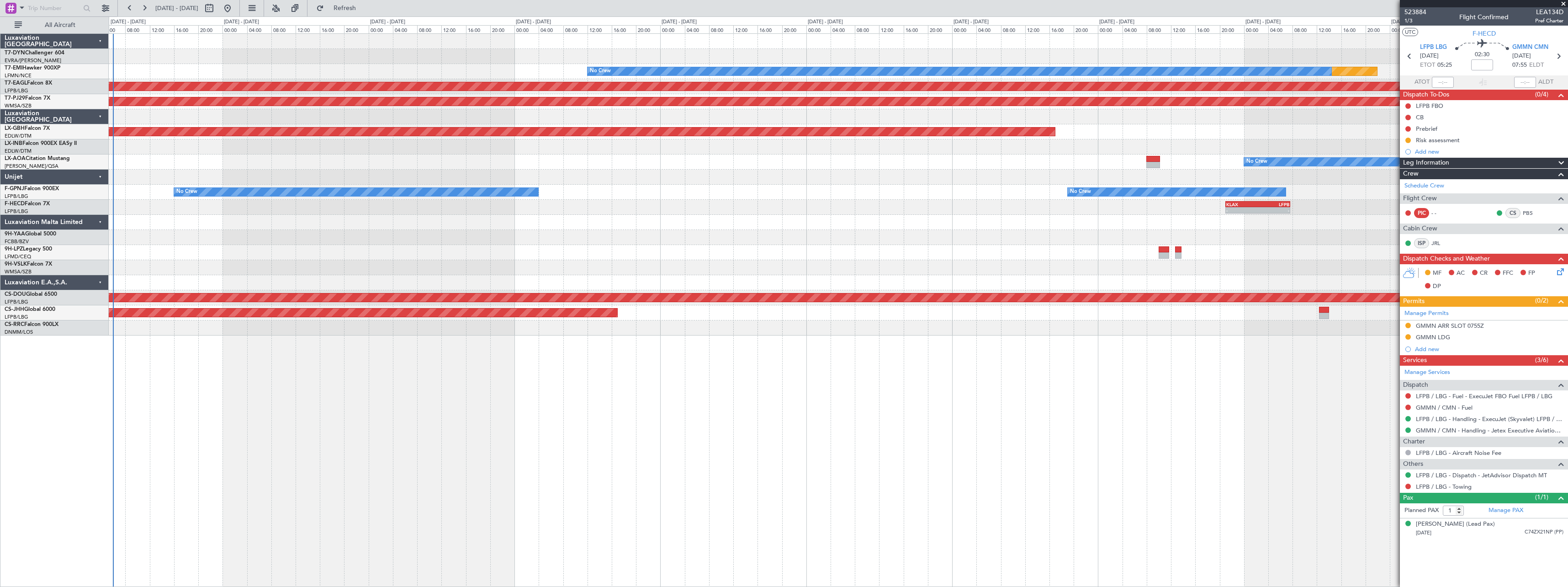
click at [607, 177] on div "Planned Maint No Crew Planned Maint Dubai (Al Maktoum Intl) Planned Maint Kuala…" at bounding box center [838, 184] width 1459 height 302
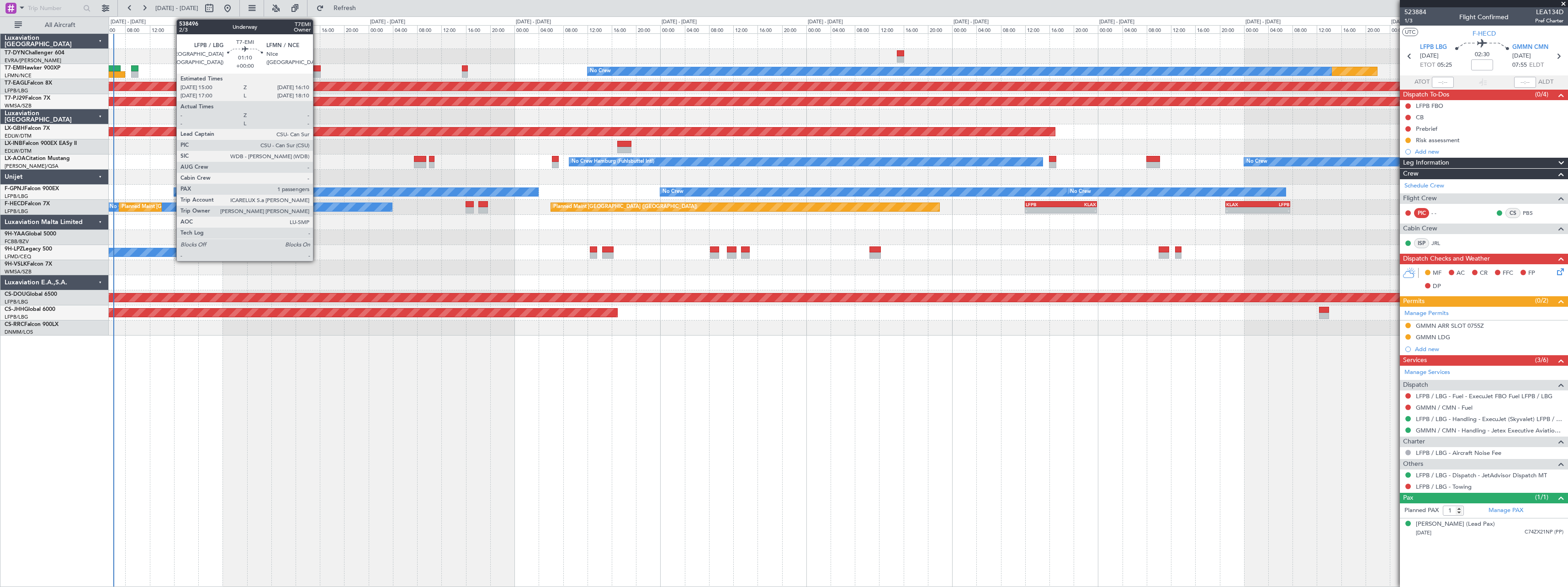
click at [317, 66] on div at bounding box center [317, 69] width 7 height 7
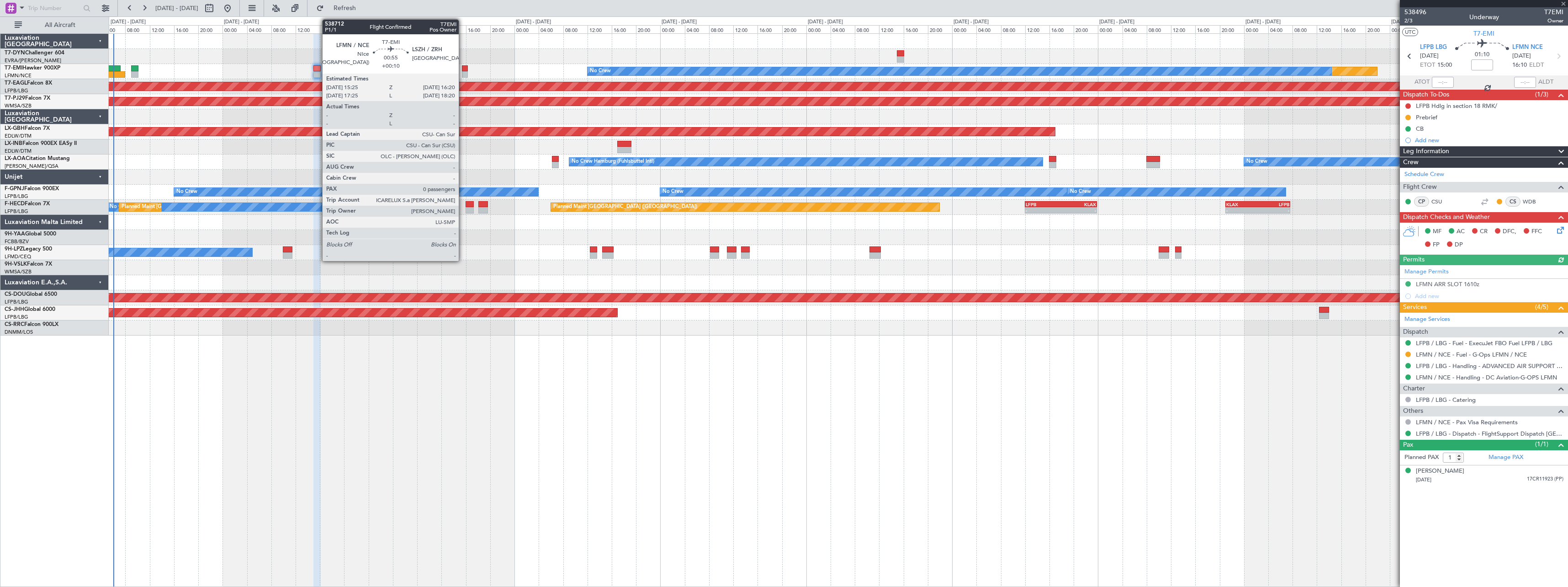
click at [463, 68] on div at bounding box center [465, 69] width 6 height 7
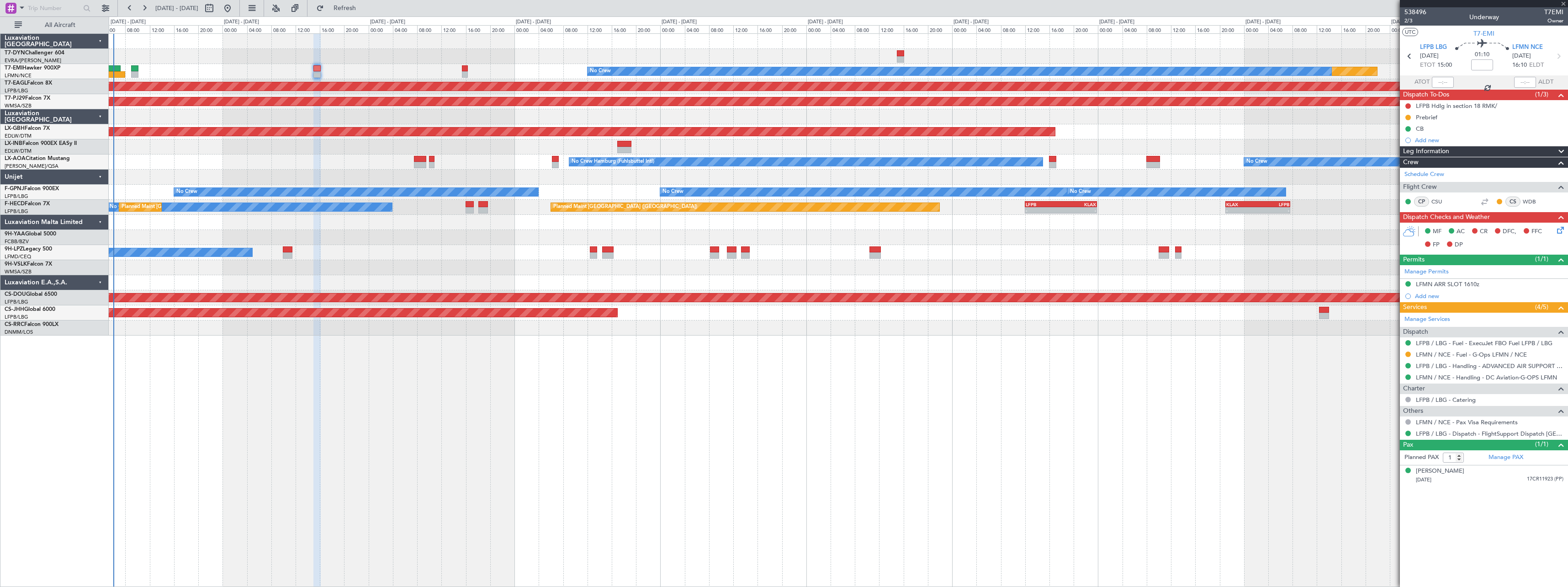
type input "+00:10"
type input "0"
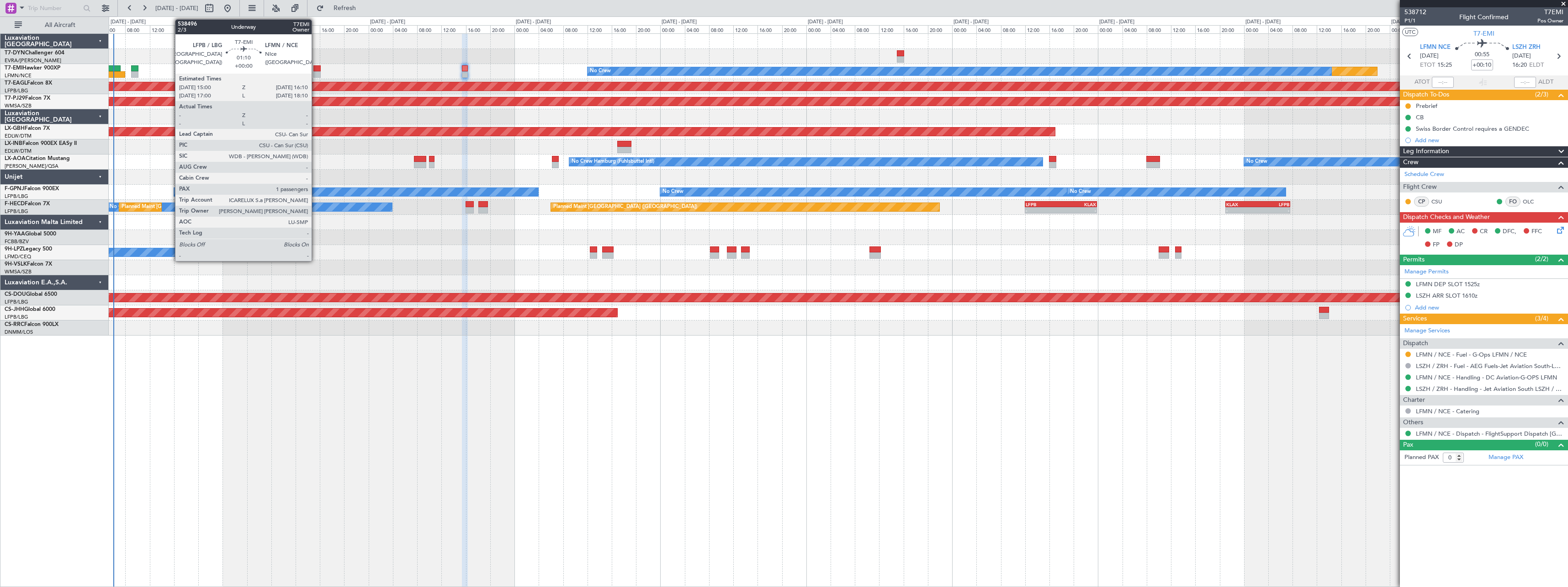
click at [316, 67] on div at bounding box center [317, 69] width 7 height 7
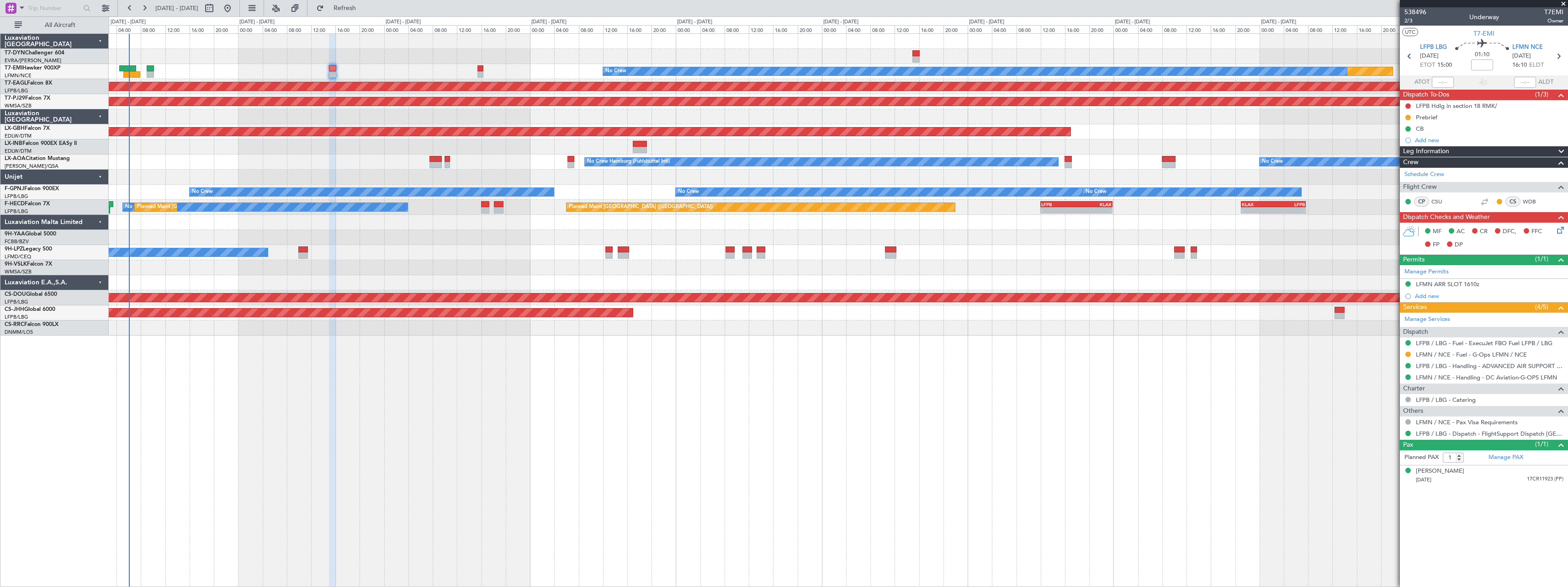
click at [220, 151] on div at bounding box center [838, 147] width 1459 height 15
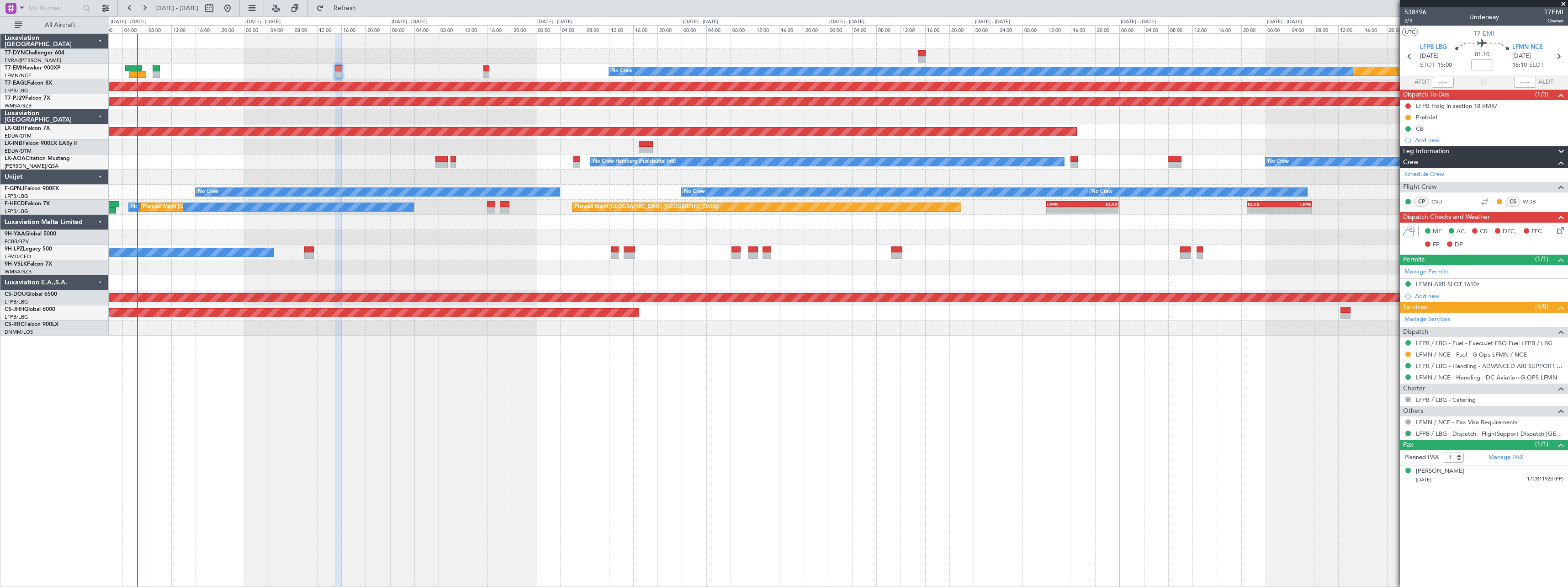
click at [312, 58] on div at bounding box center [838, 56] width 1459 height 15
click at [361, 9] on span "Refresh" at bounding box center [345, 8] width 39 height 7
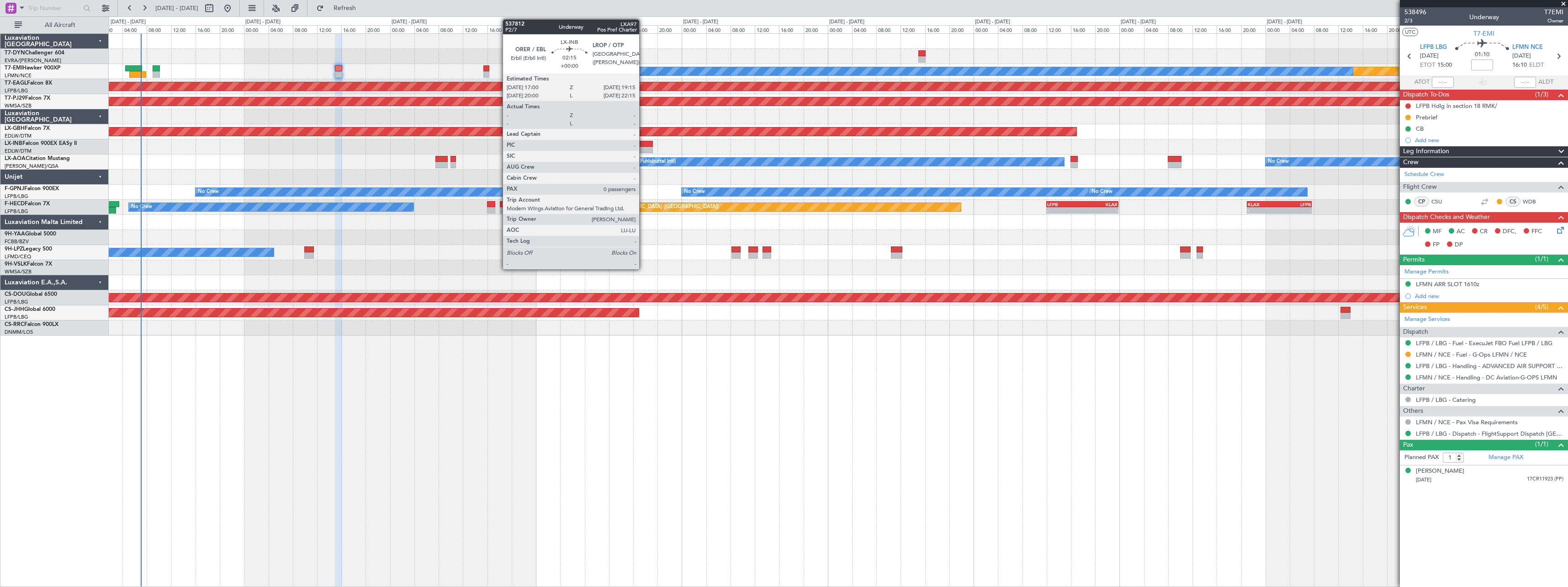
click at [644, 143] on div at bounding box center [645, 144] width 14 height 7
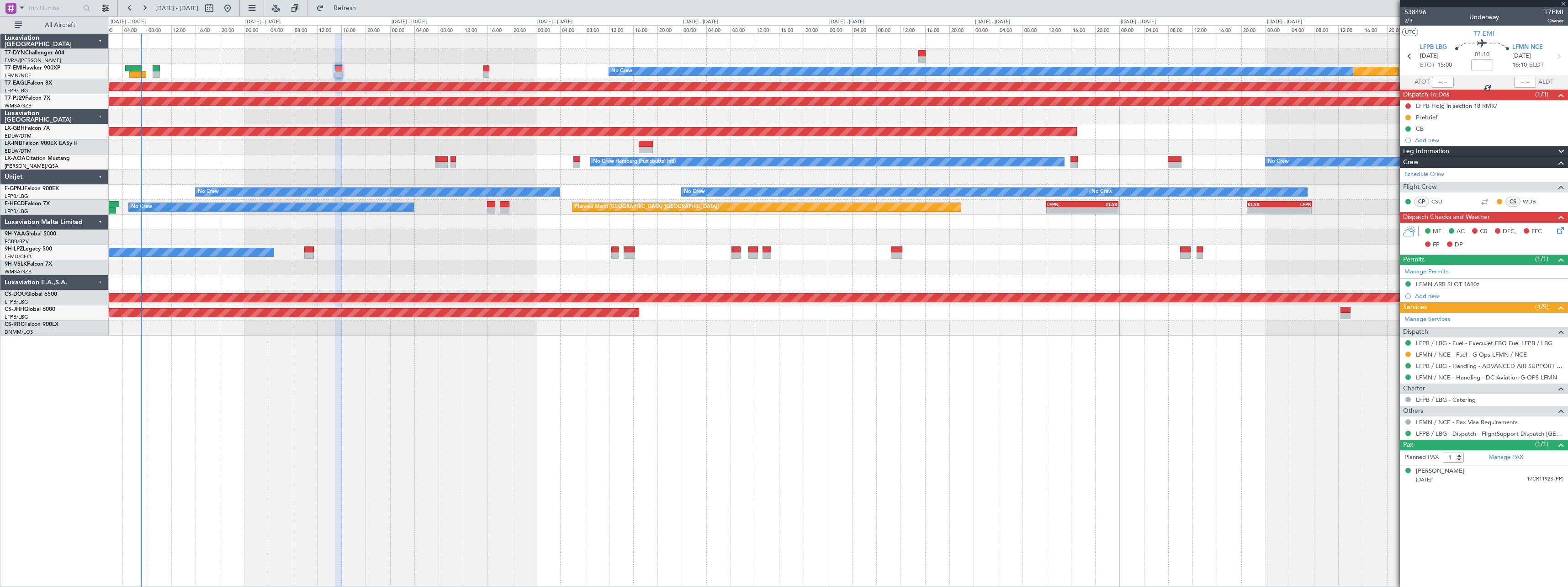
type input "0"
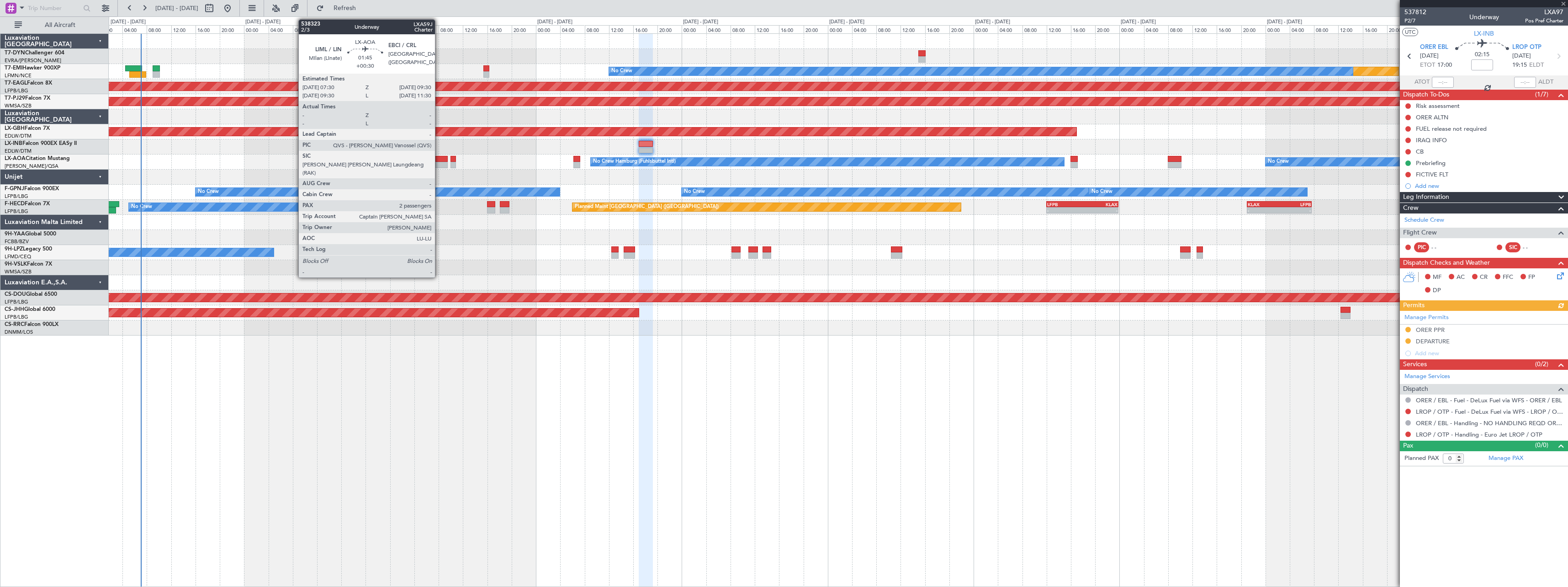
click at [439, 160] on div at bounding box center [441, 159] width 12 height 7
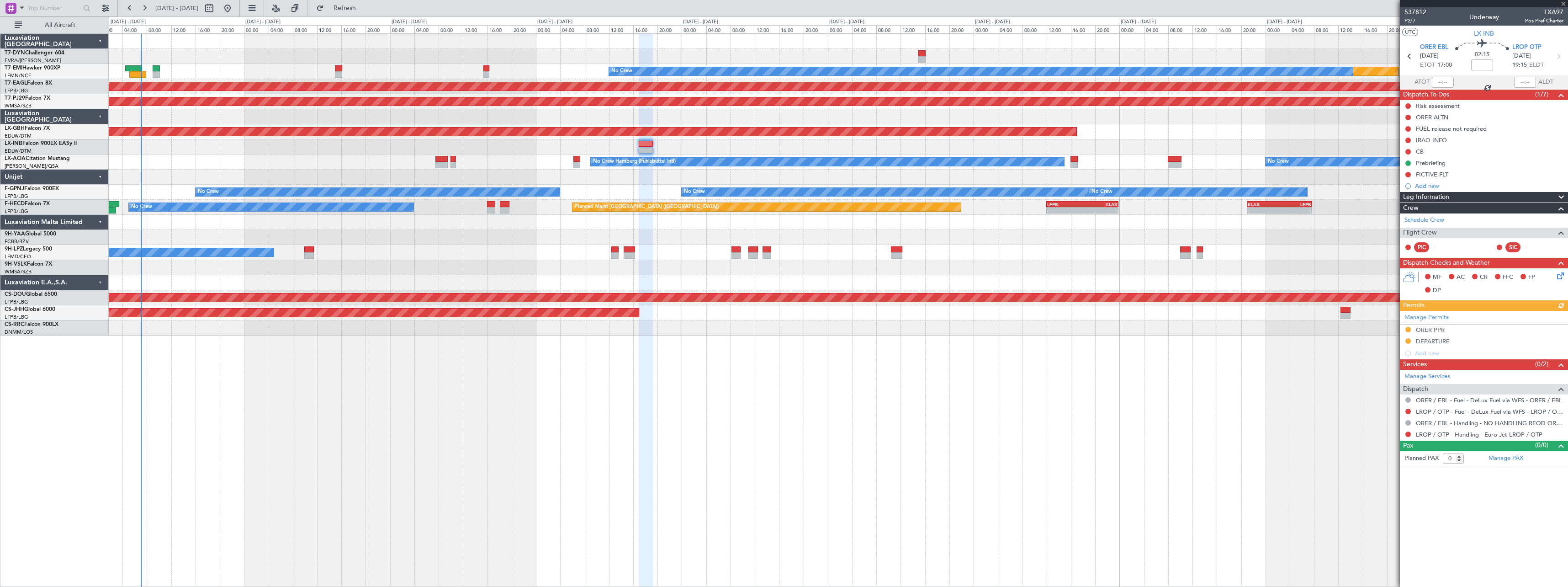
type input "+00:30"
type input "2"
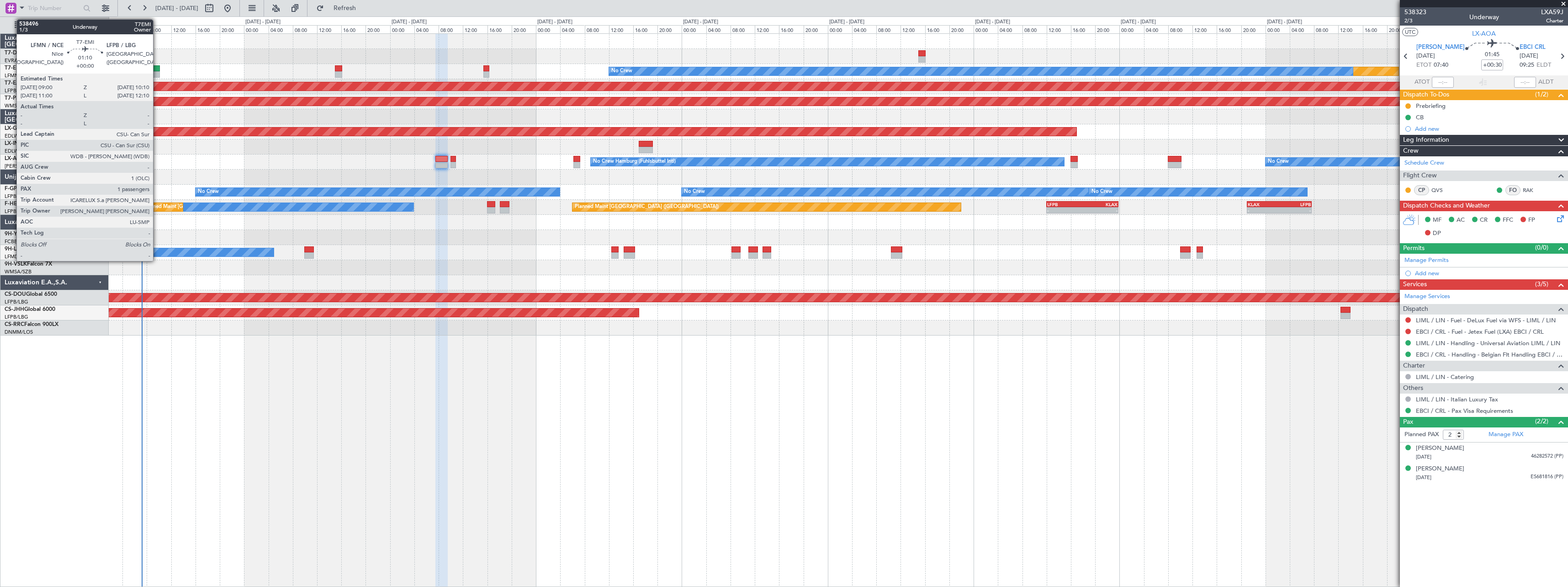
click at [157, 69] on div at bounding box center [156, 69] width 7 height 7
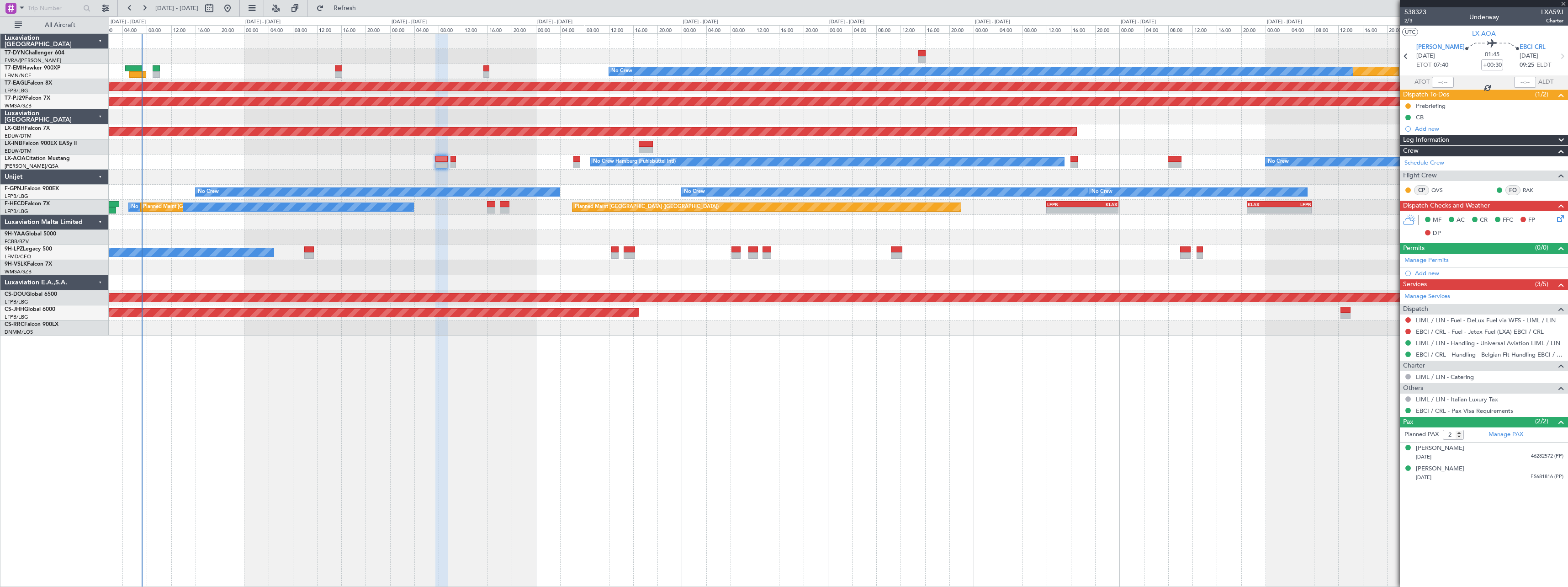
type input "1"
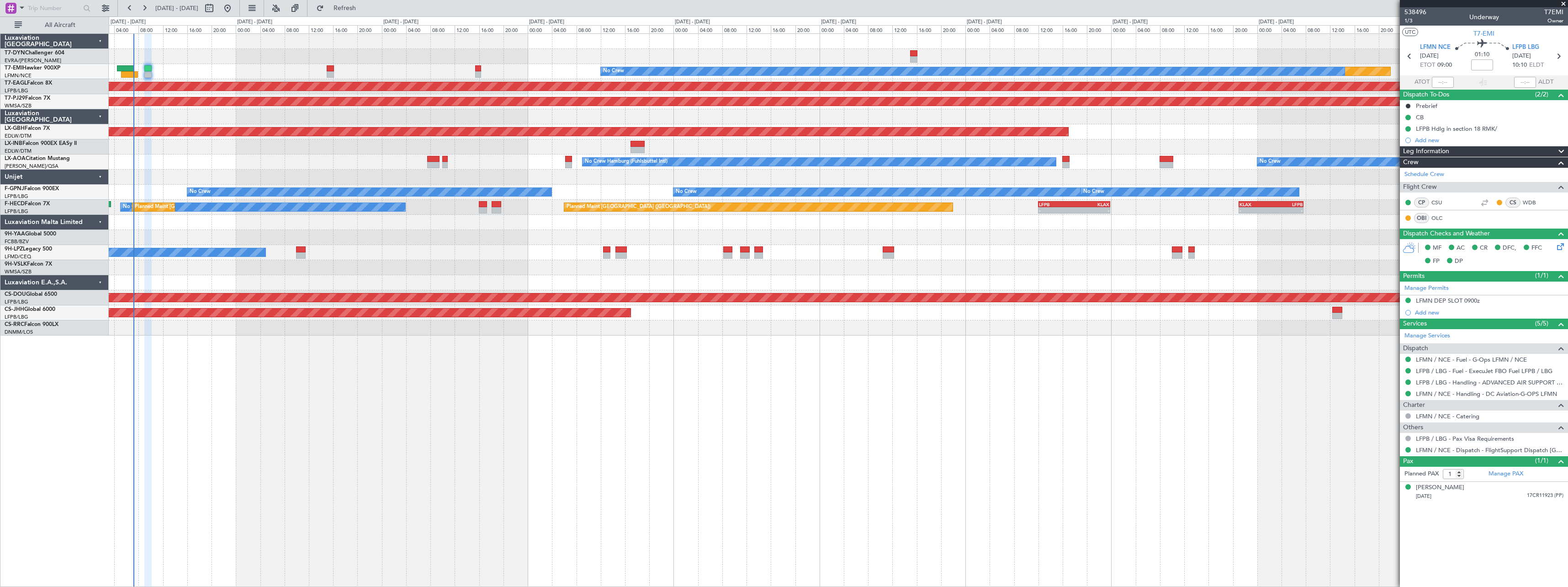
click at [174, 156] on div "Planned Maint No Crew Planned Maint Dubai (Al Maktoum Intl) Planned Maint Kuala…" at bounding box center [838, 184] width 1459 height 302
